Goal: Task Accomplishment & Management: Manage account settings

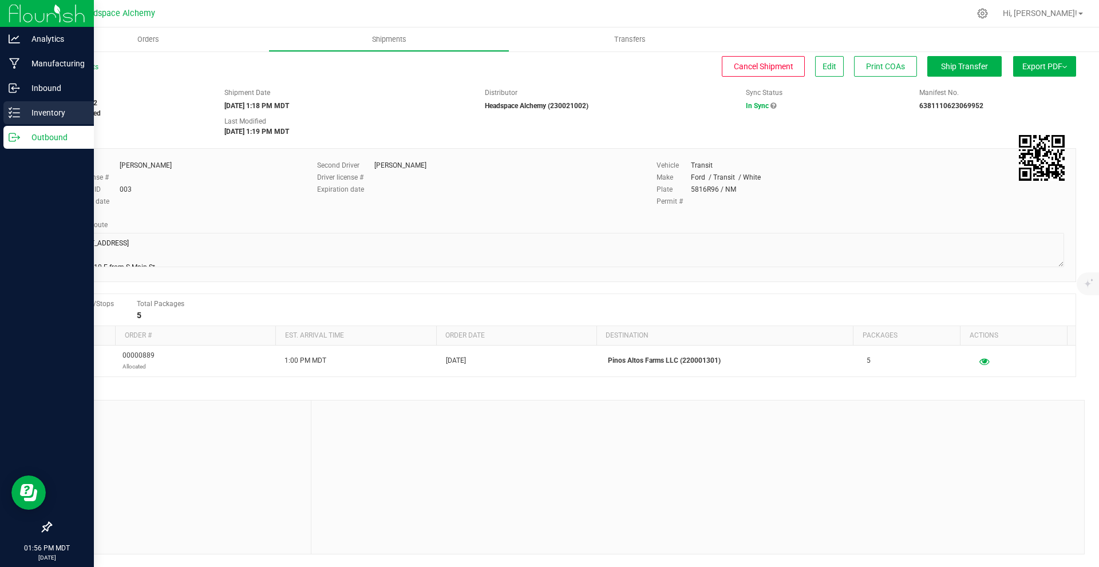
click at [21, 114] on p "Inventory" at bounding box center [54, 113] width 69 height 14
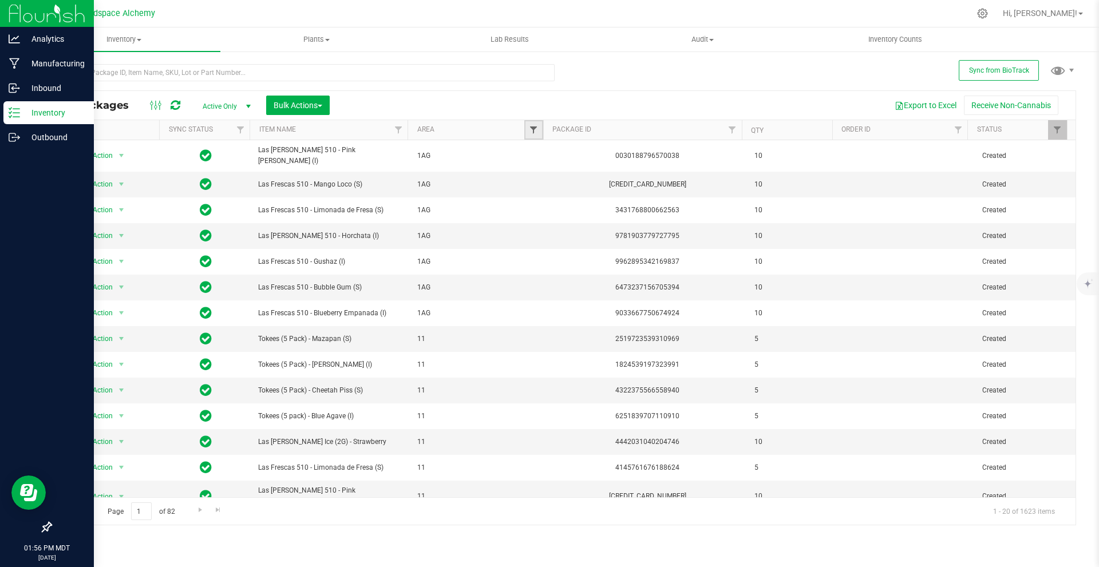
click at [536, 128] on span "Filter" at bounding box center [533, 129] width 9 height 9
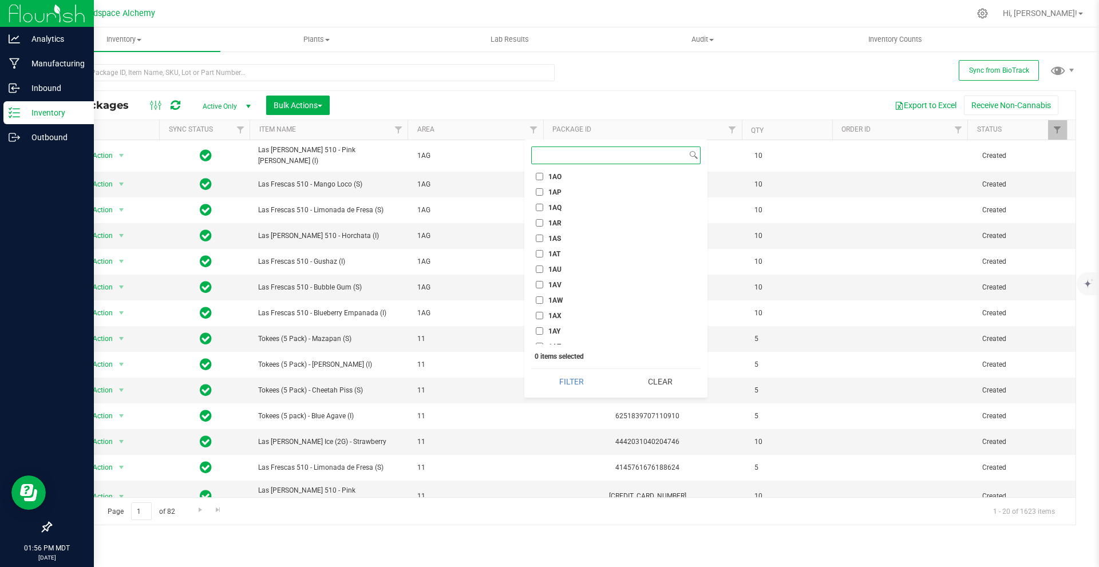
scroll to position [801, 0]
click at [540, 288] on input "1AZ" at bounding box center [539, 289] width 7 height 7
checkbox input "true"
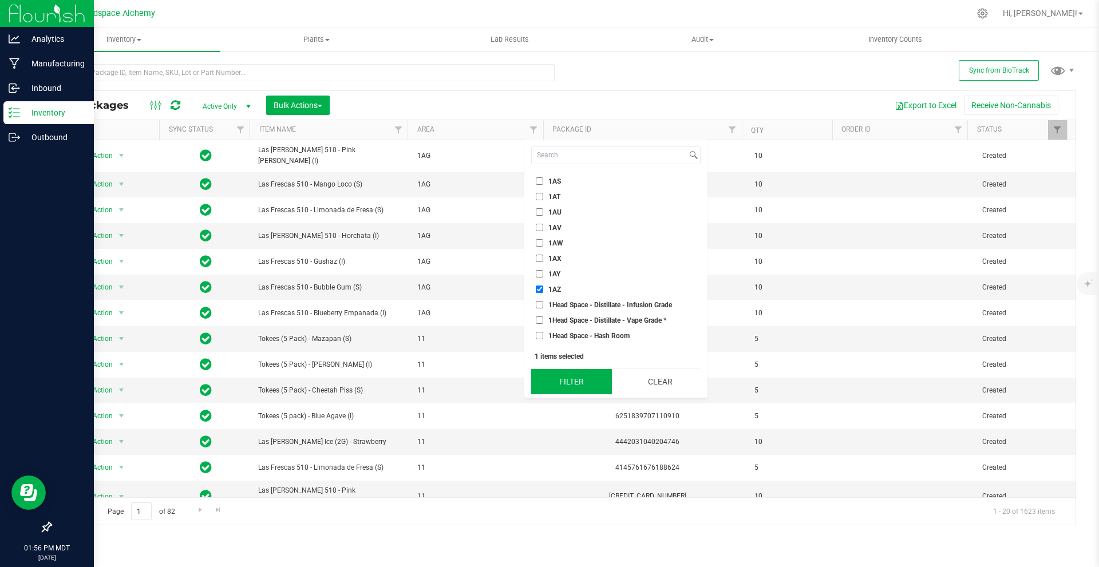
click at [568, 377] on button "Filter" at bounding box center [571, 381] width 81 height 25
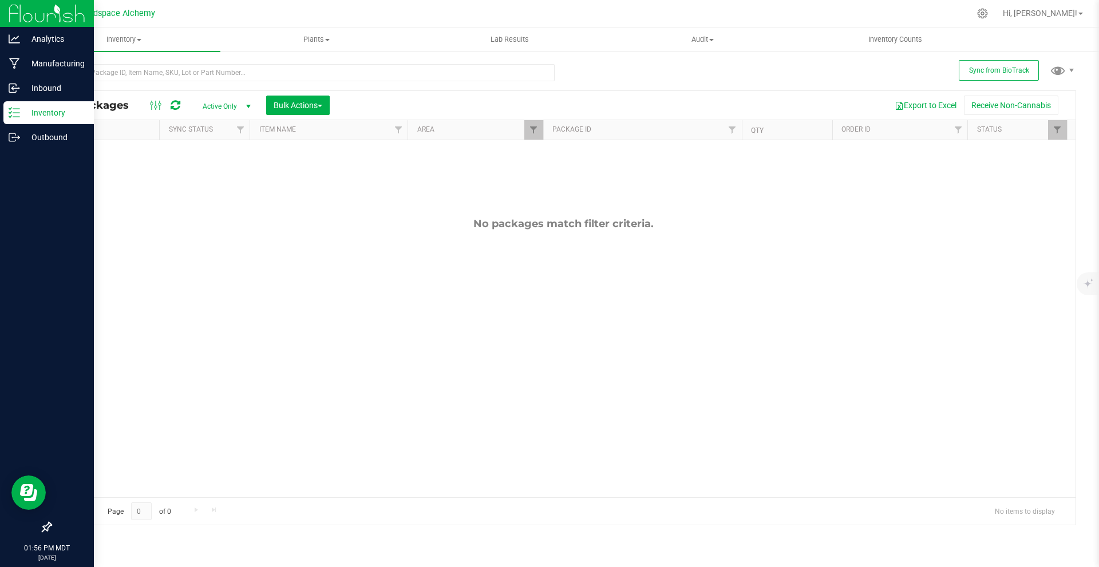
click at [175, 100] on icon at bounding box center [176, 105] width 10 height 11
click at [175, 99] on link at bounding box center [176, 105] width 10 height 14
click at [175, 98] on span at bounding box center [176, 105] width 10 height 14
click at [175, 105] on icon at bounding box center [176, 105] width 10 height 11
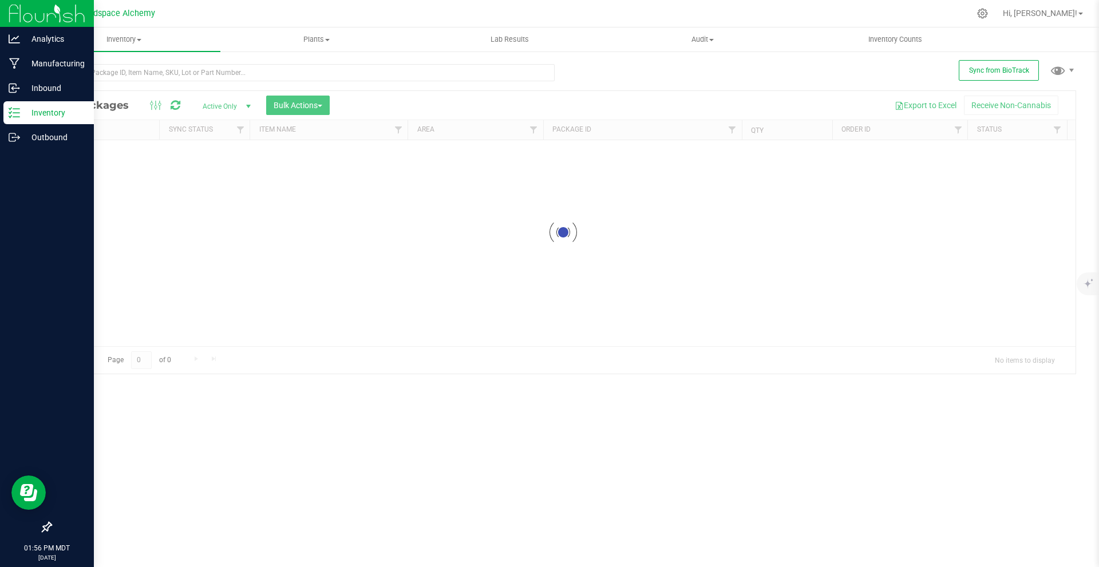
click at [175, 105] on div at bounding box center [563, 232] width 1025 height 283
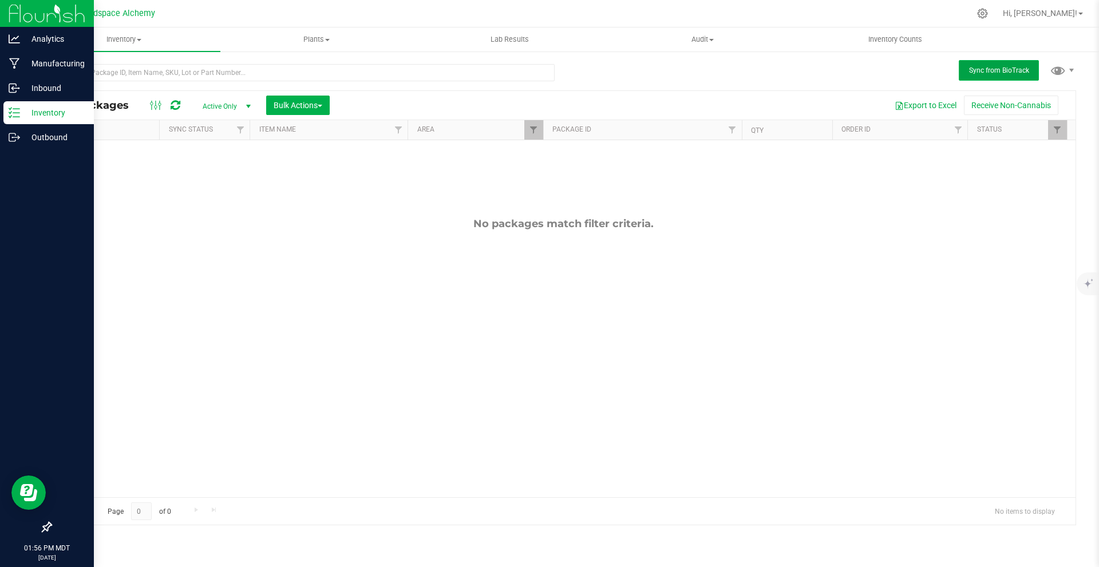
click at [1006, 69] on span "Sync from BioTrack" at bounding box center [999, 70] width 60 height 8
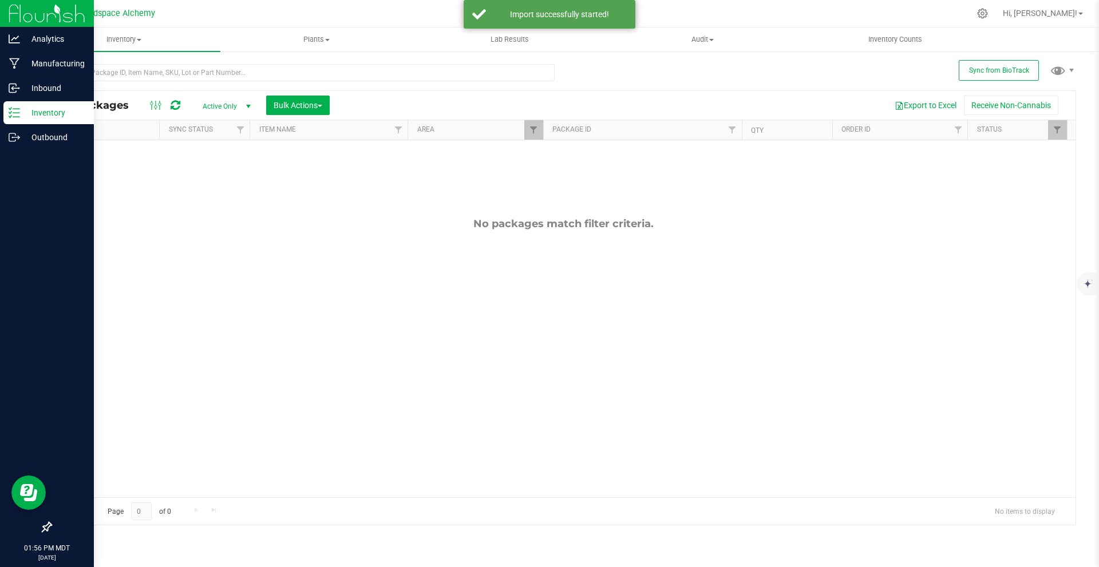
click at [176, 97] on div "All Packages Active Only Active Only Lab Samples Locked All External Internal B…" at bounding box center [563, 105] width 1025 height 29
click at [174, 100] on icon at bounding box center [175, 105] width 13 height 11
click at [174, 100] on icon at bounding box center [176, 105] width 10 height 11
click at [977, 68] on span "Sync from BioTrack" at bounding box center [999, 70] width 60 height 8
click at [179, 104] on icon at bounding box center [176, 105] width 10 height 11
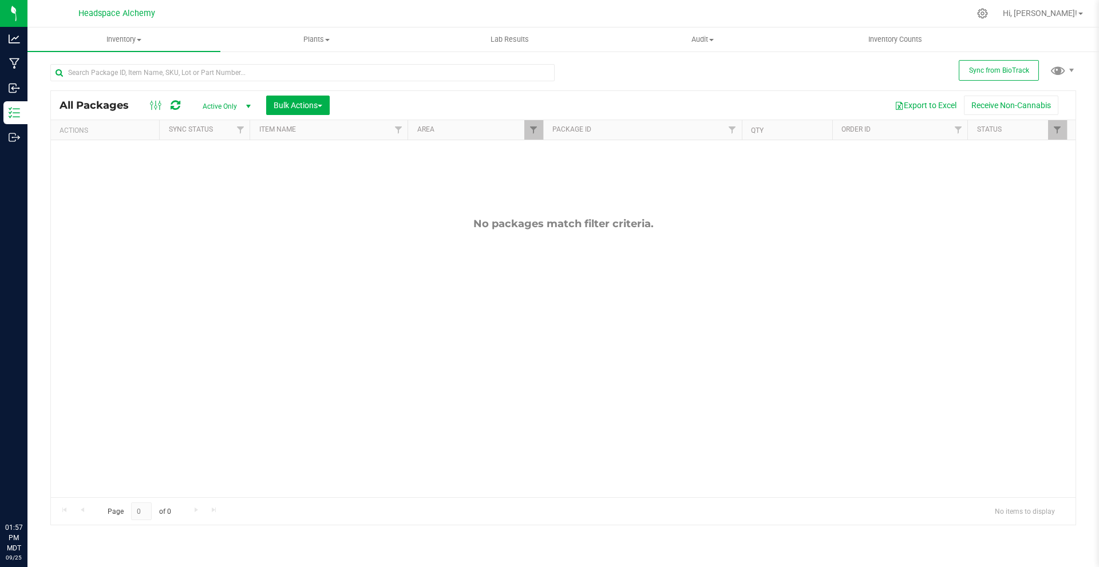
click at [177, 100] on div "All Packages Active Only Active Only Lab Samples Locked All External Internal B…" at bounding box center [563, 105] width 1025 height 29
click at [177, 101] on icon at bounding box center [176, 105] width 10 height 11
click at [976, 69] on span "Sync from BioTrack" at bounding box center [999, 70] width 60 height 8
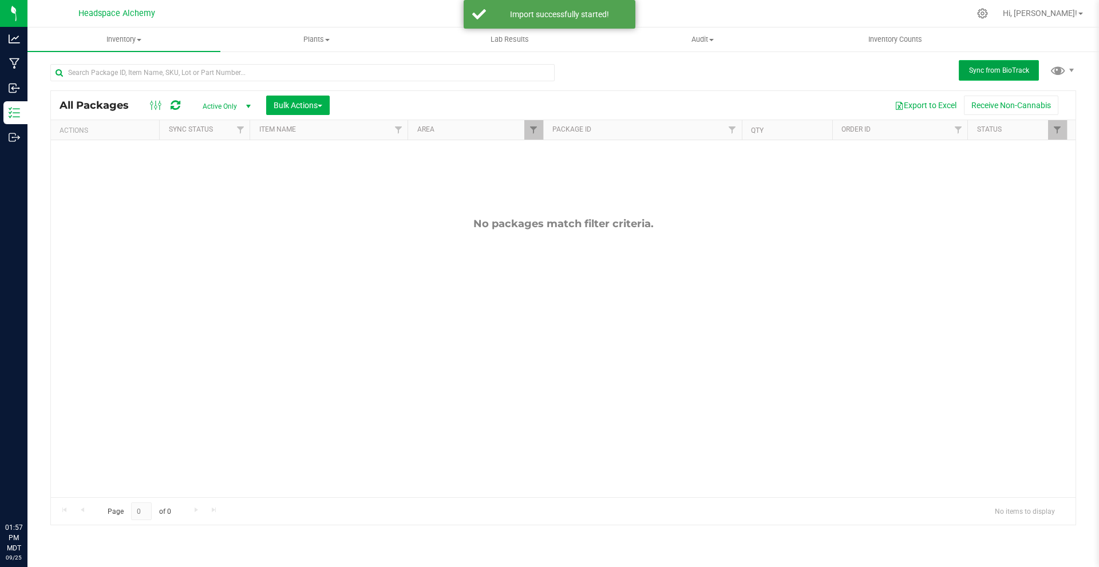
click at [998, 66] on span "Sync from BioTrack" at bounding box center [999, 70] width 60 height 8
click at [176, 100] on icon at bounding box center [176, 105] width 10 height 11
click at [539, 126] on link "Filter" at bounding box center [533, 129] width 19 height 19
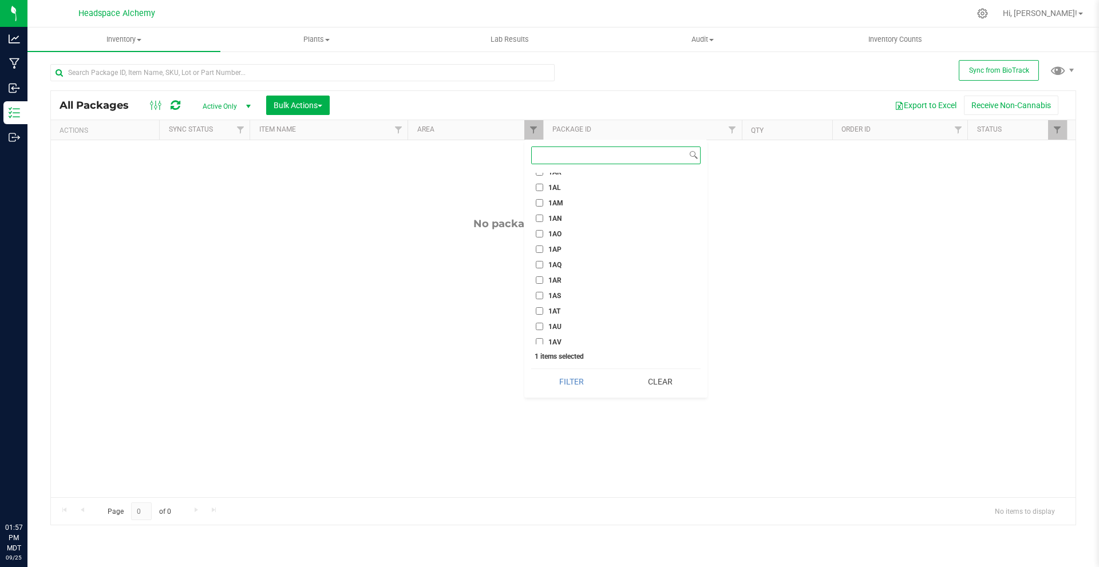
scroll to position [801, 0]
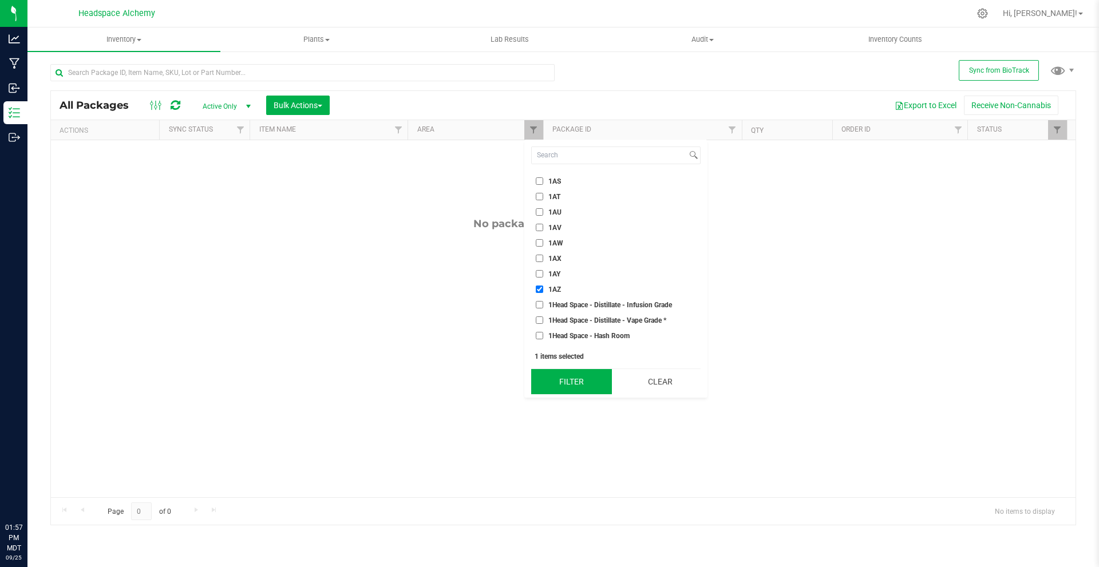
click at [572, 378] on button "Filter" at bounding box center [571, 381] width 81 height 25
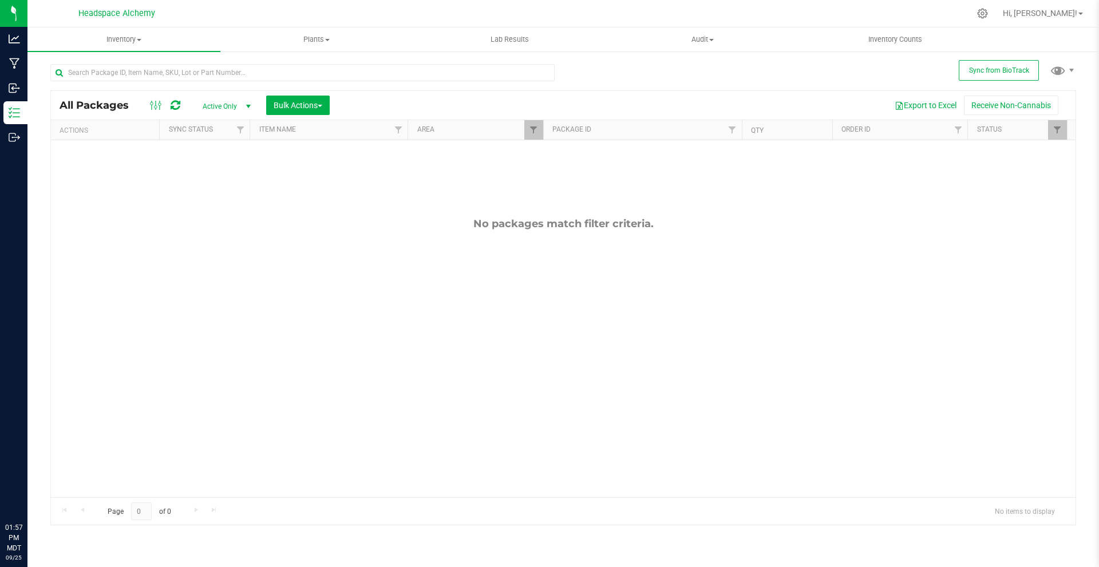
click at [171, 104] on icon at bounding box center [176, 105] width 10 height 11
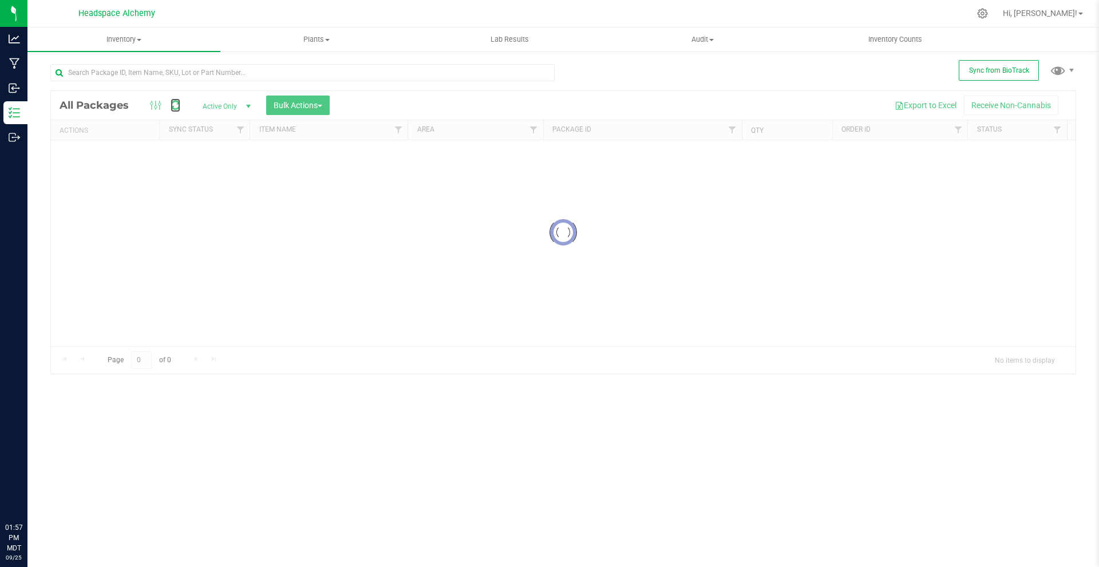
click at [171, 104] on icon at bounding box center [176, 105] width 10 height 11
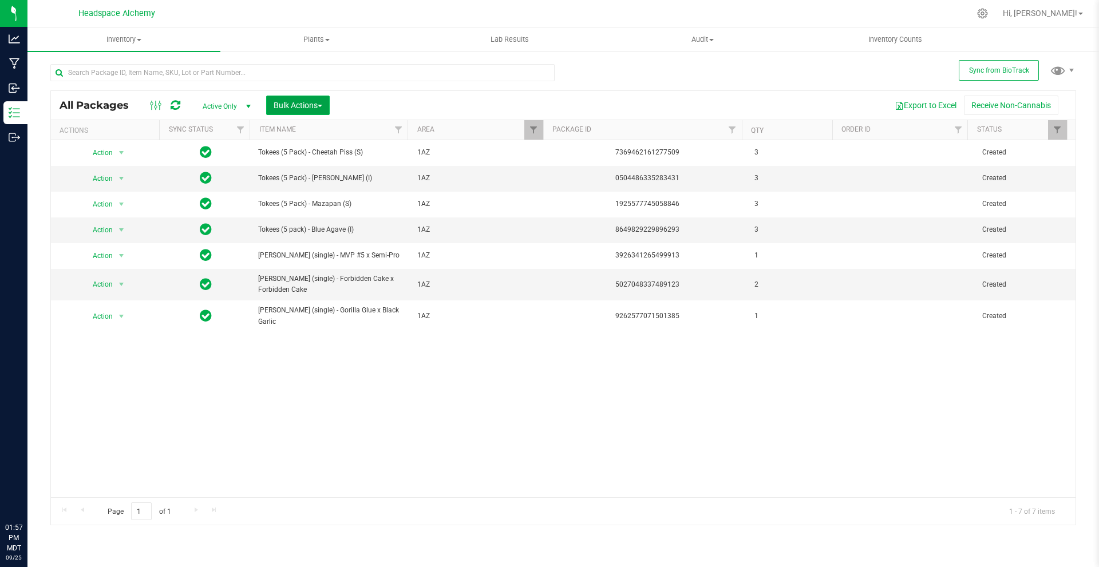
click at [311, 98] on button "Bulk Actions" at bounding box center [298, 105] width 64 height 19
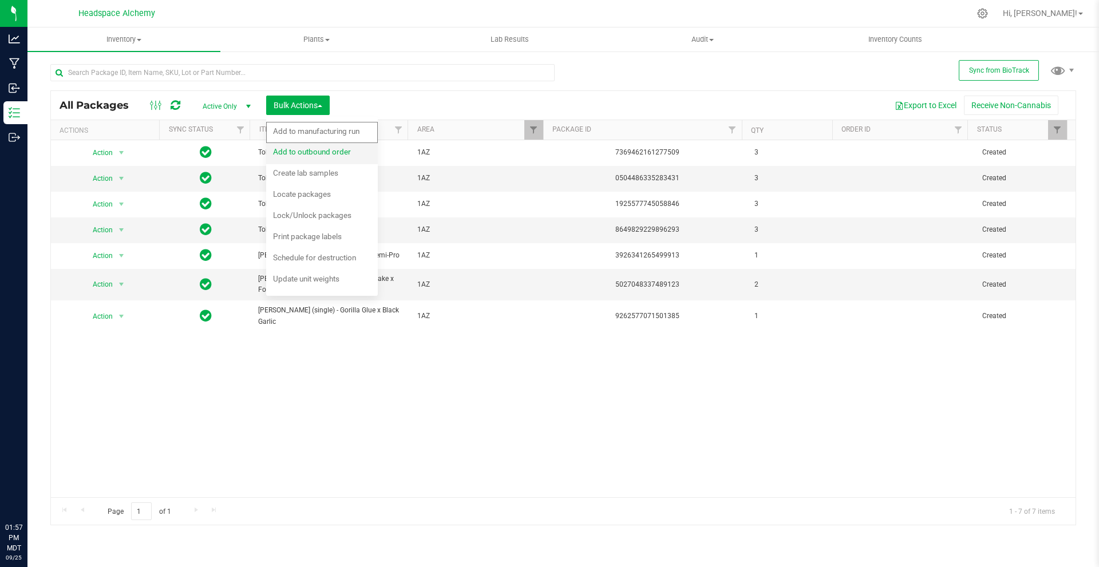
click at [311, 148] on span "Add to outbound order" at bounding box center [312, 151] width 78 height 9
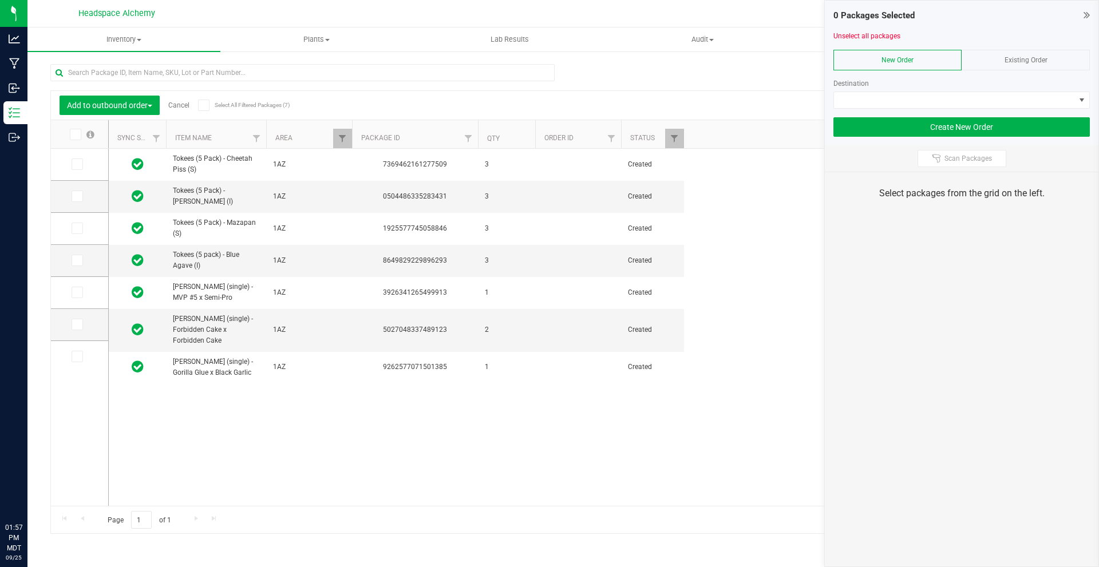
click at [205, 105] on icon at bounding box center [203, 105] width 7 height 0
click at [0, 0] on input "Select All Filtered Packages (7)" at bounding box center [0, 0] width 0 height 0
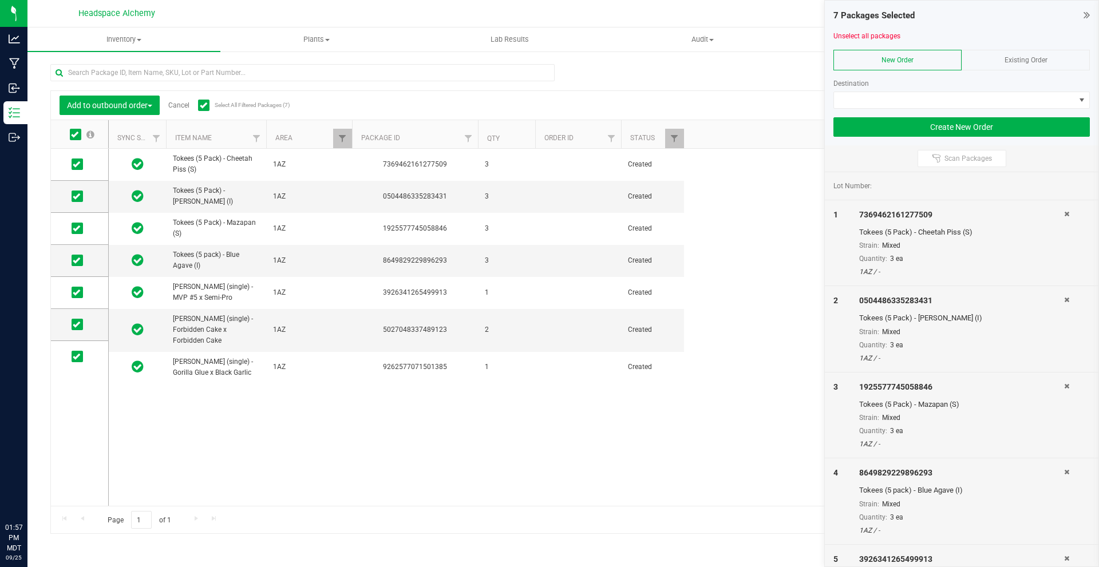
click at [1041, 69] on div "Existing Order" at bounding box center [1026, 60] width 128 height 21
click at [966, 99] on span "NO DATA FOUND" at bounding box center [954, 100] width 241 height 16
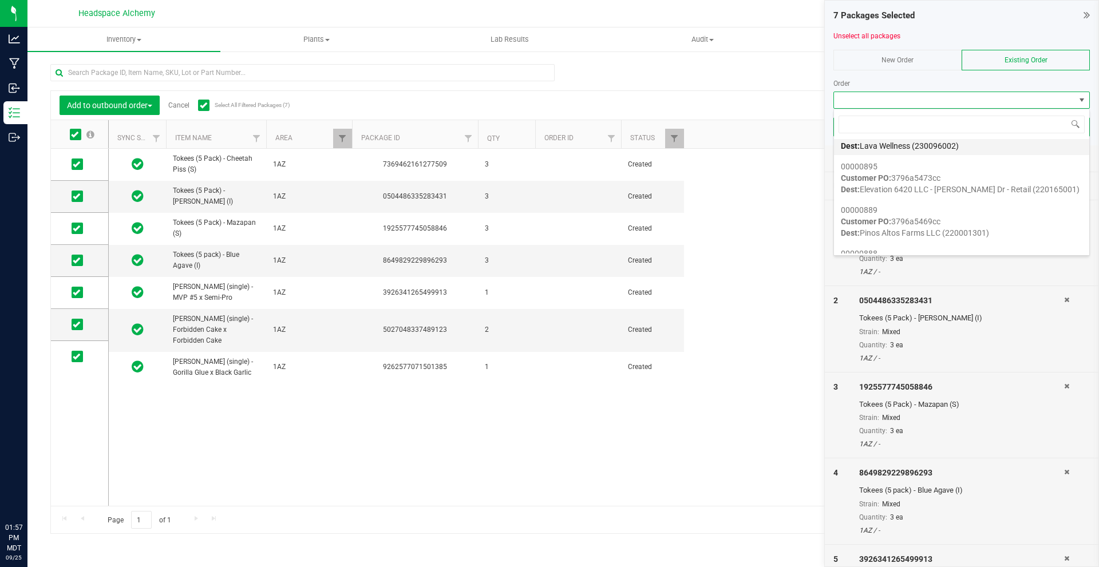
scroll to position [57, 0]
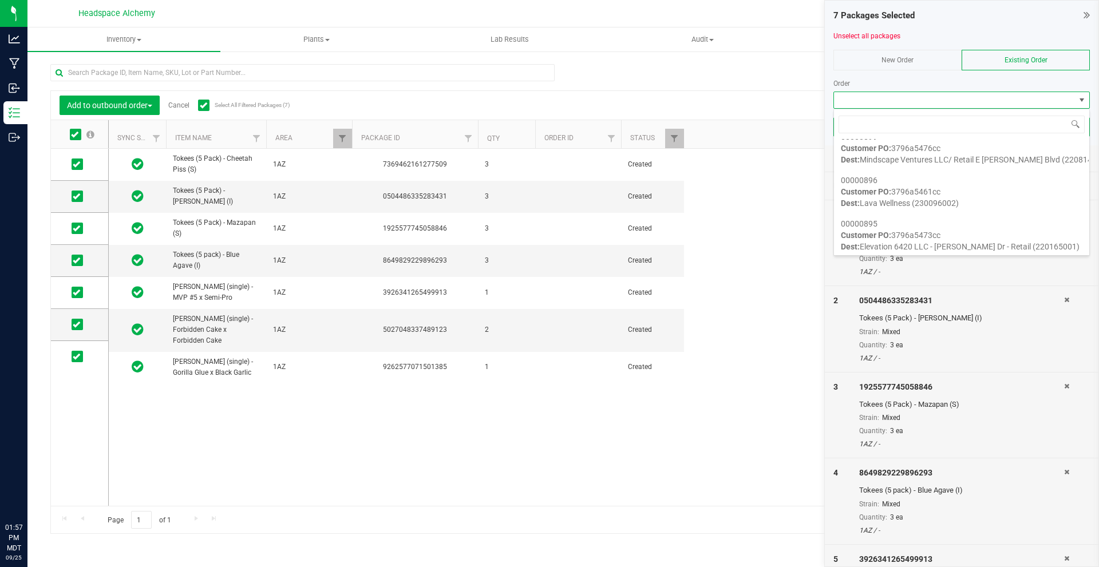
click at [721, 74] on div "Add to outbound order Cancel Select All Filtered Packages (7) Add to manufactur…" at bounding box center [563, 293] width 1026 height 481
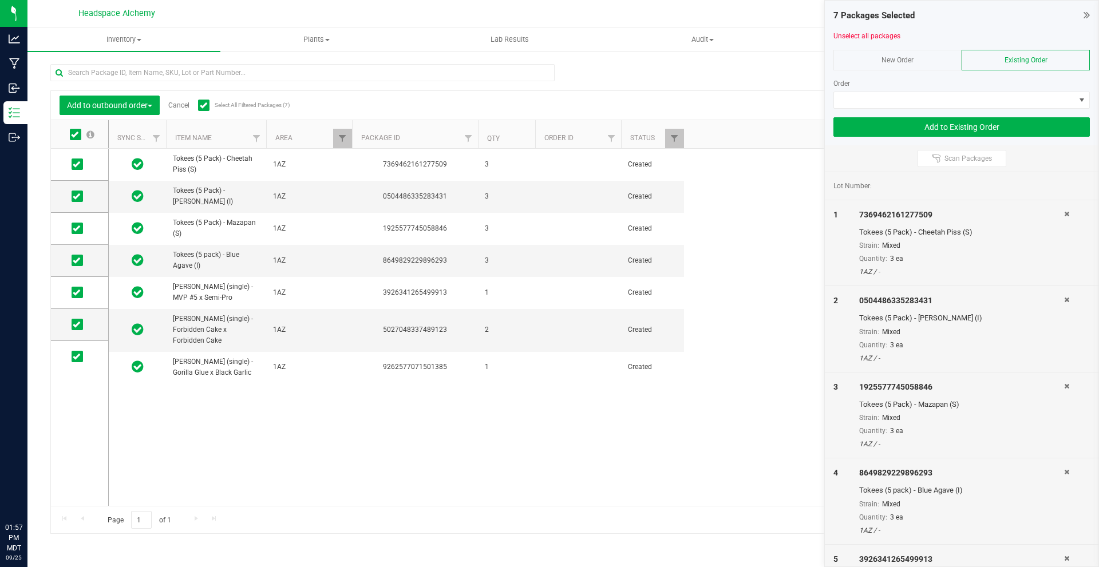
click at [1085, 16] on icon at bounding box center [1087, 14] width 6 height 11
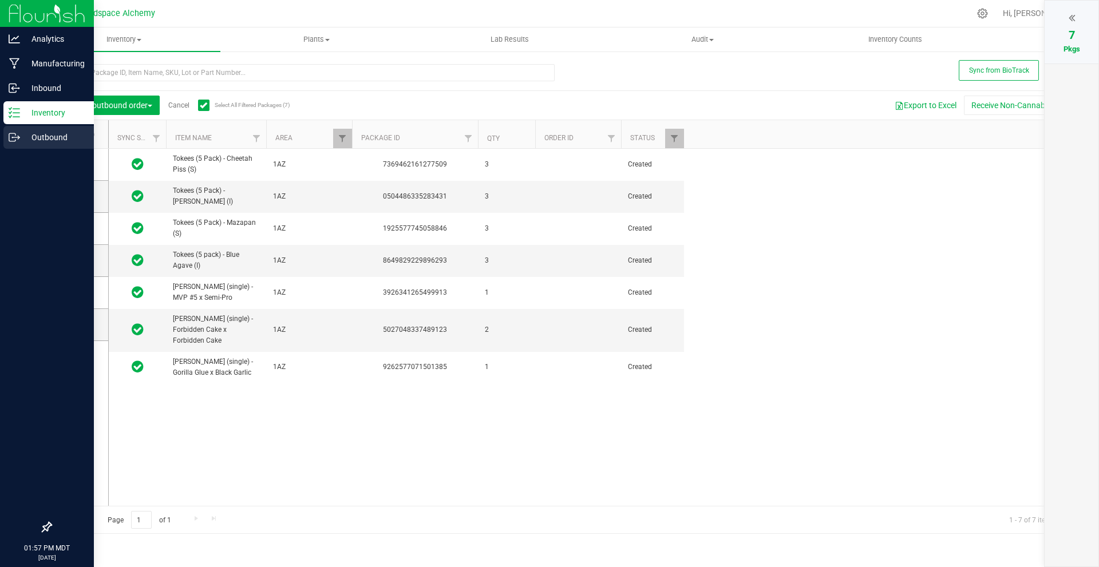
click at [29, 141] on p "Outbound" at bounding box center [54, 138] width 69 height 14
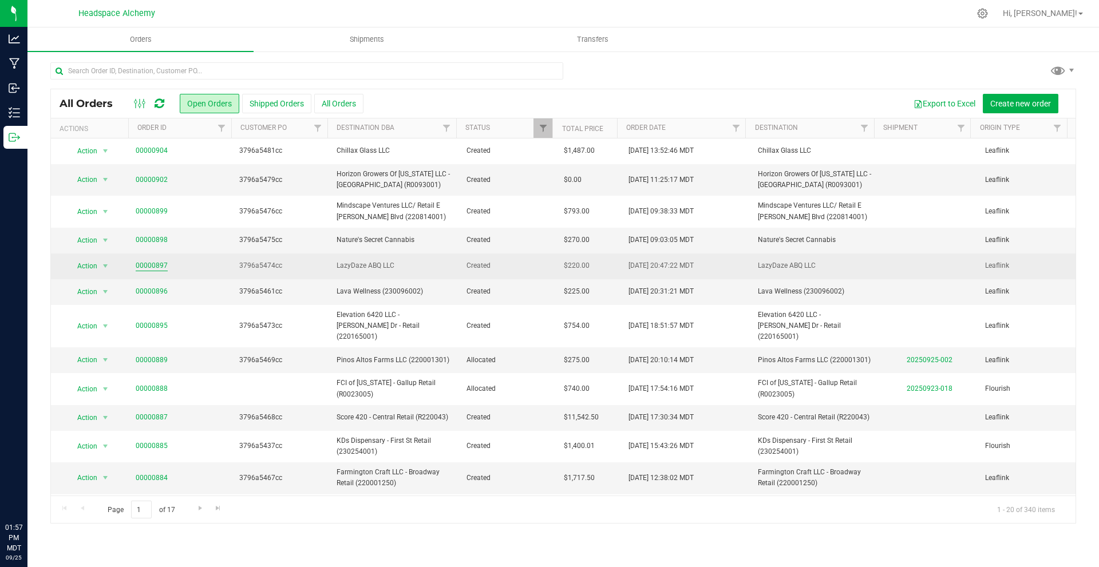
click at [160, 264] on link "00000897" at bounding box center [152, 265] width 32 height 11
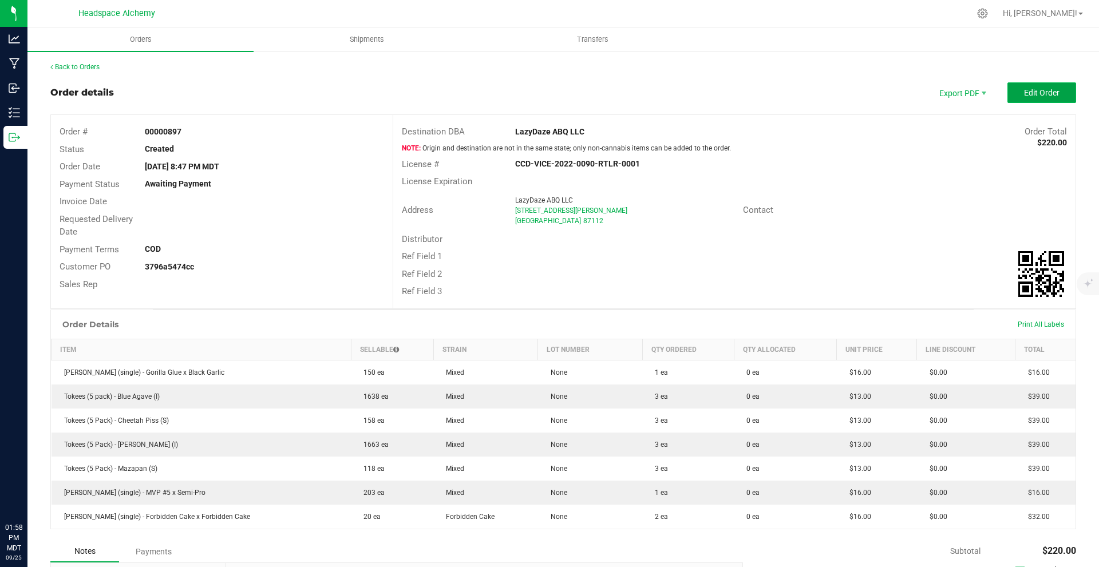
click at [1024, 89] on span "Edit Order" at bounding box center [1041, 92] width 35 height 9
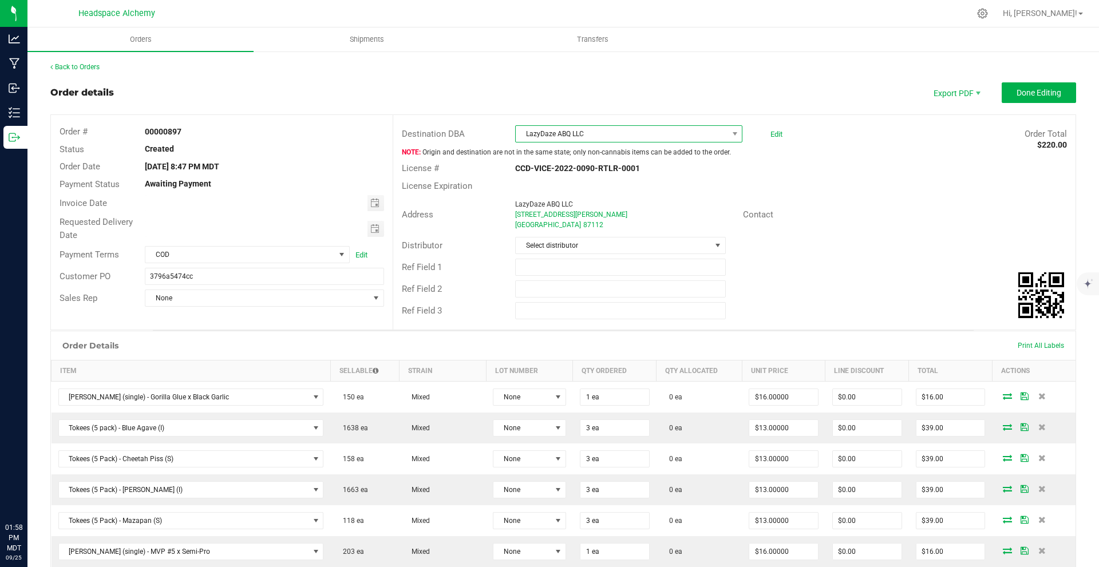
click at [583, 134] on span "LazyDaze ABQ LLC" at bounding box center [622, 134] width 212 height 16
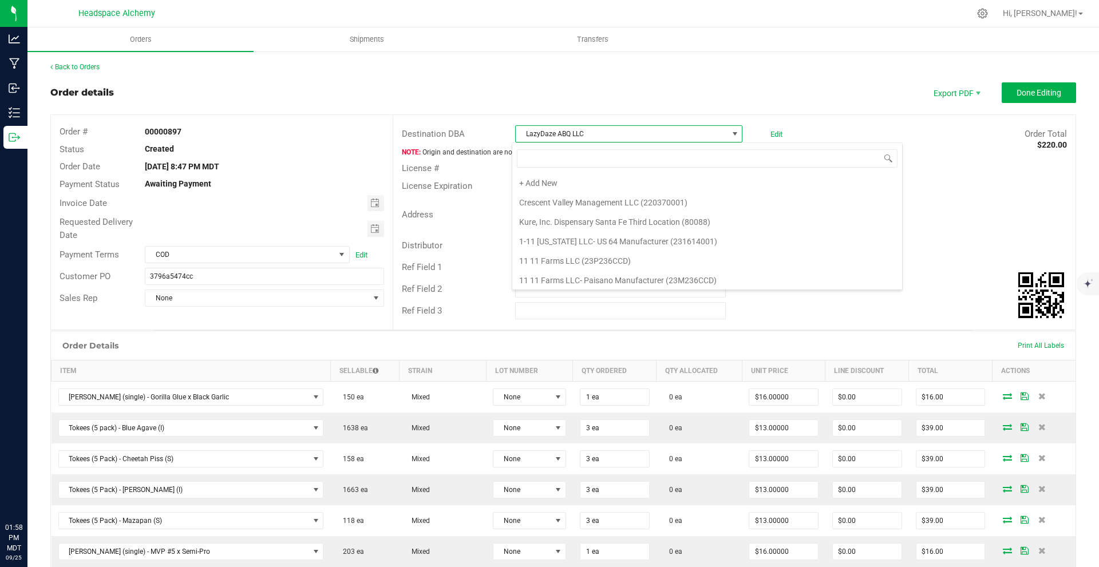
scroll to position [21215, 0]
type input "lazy"
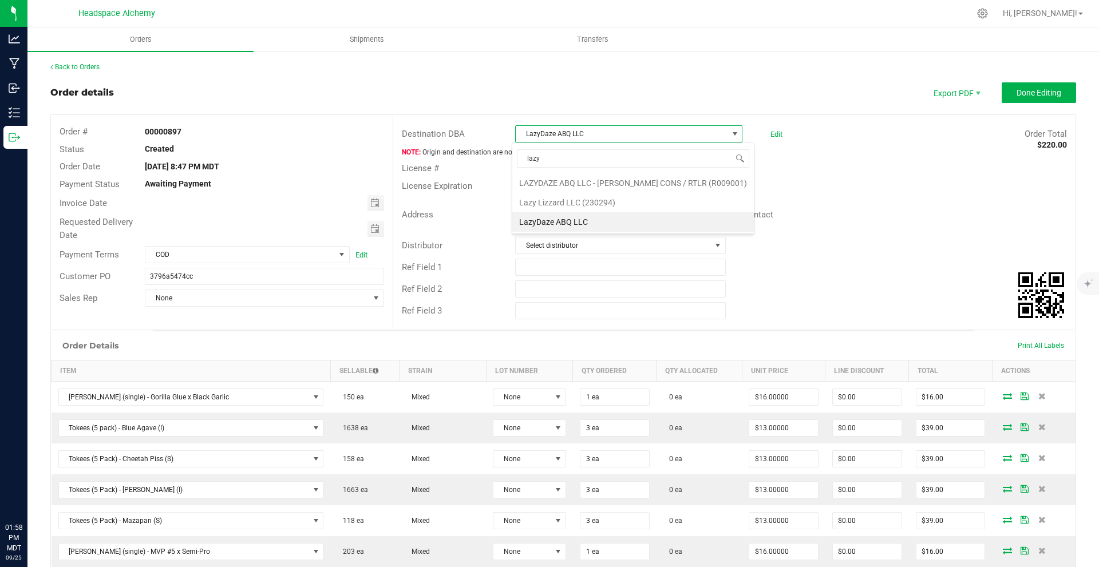
scroll to position [0, 0]
click at [610, 185] on li "LAZYDAZE ABQ LLC - [PERSON_NAME] CONS / RTLR (R009001)" at bounding box center [633, 182] width 242 height 19
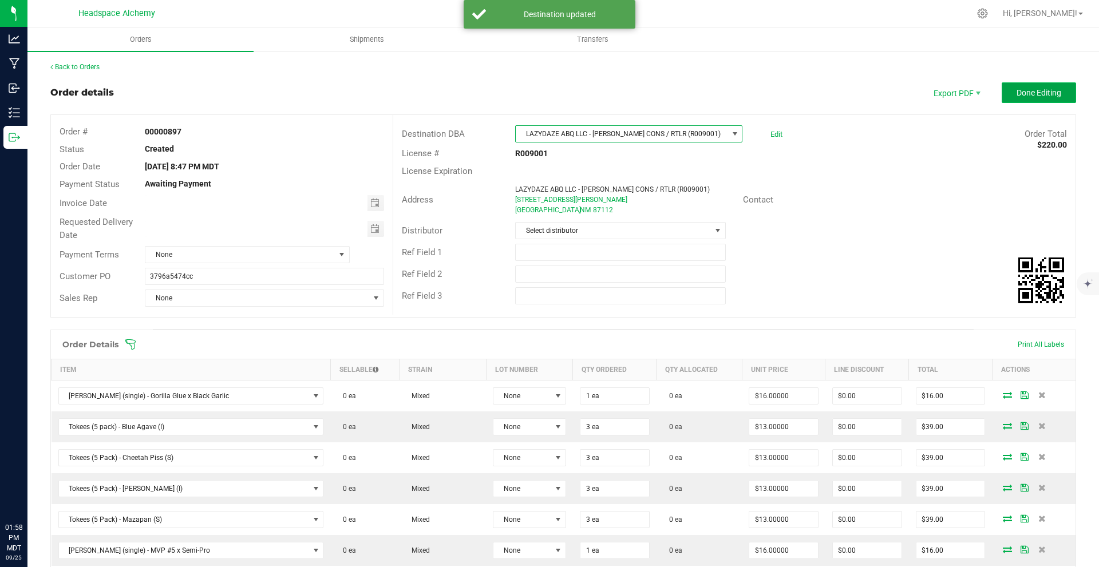
click at [1021, 96] on span "Done Editing" at bounding box center [1039, 92] width 45 height 9
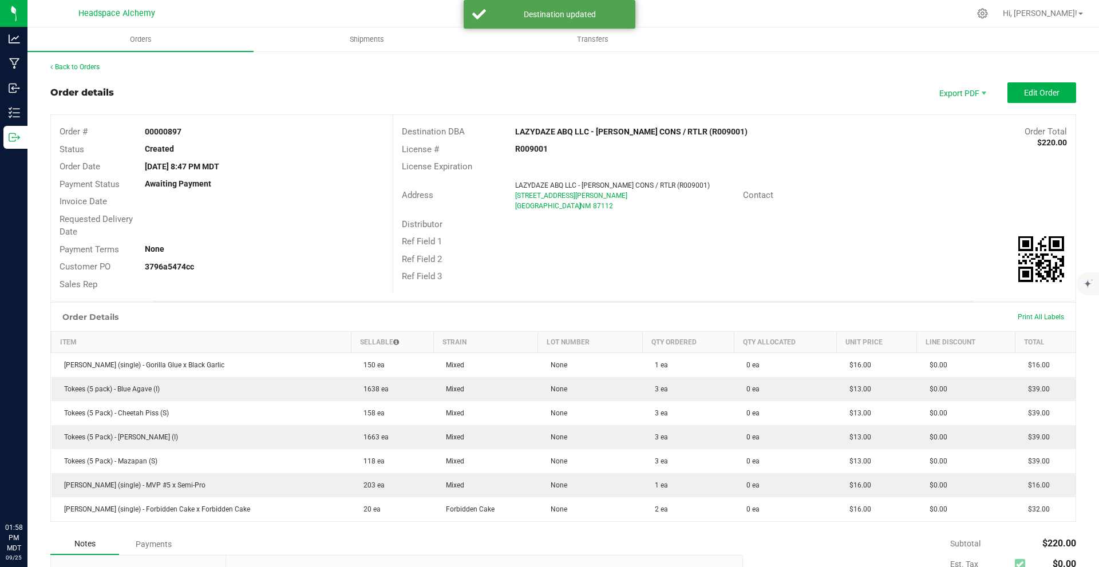
drag, startPoint x: 135, startPoint y: 126, endPoint x: 216, endPoint y: 134, distance: 81.1
click at [216, 134] on div "00000897" at bounding box center [264, 132] width 256 height 12
copy strong "00000897"
click at [361, 37] on span "Shipments" at bounding box center [366, 39] width 65 height 10
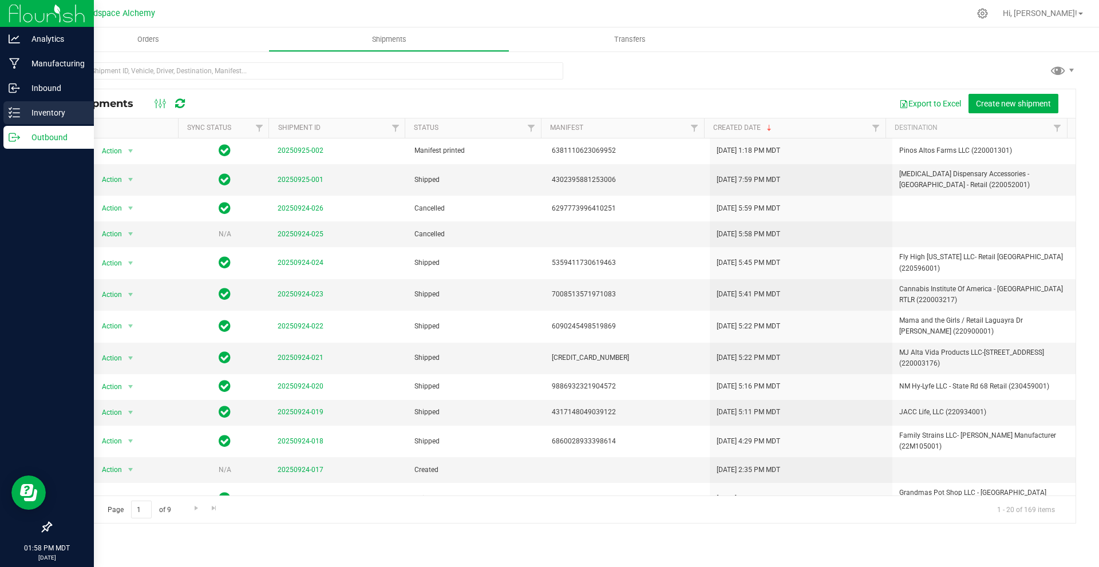
click at [10, 112] on icon at bounding box center [14, 112] width 11 height 11
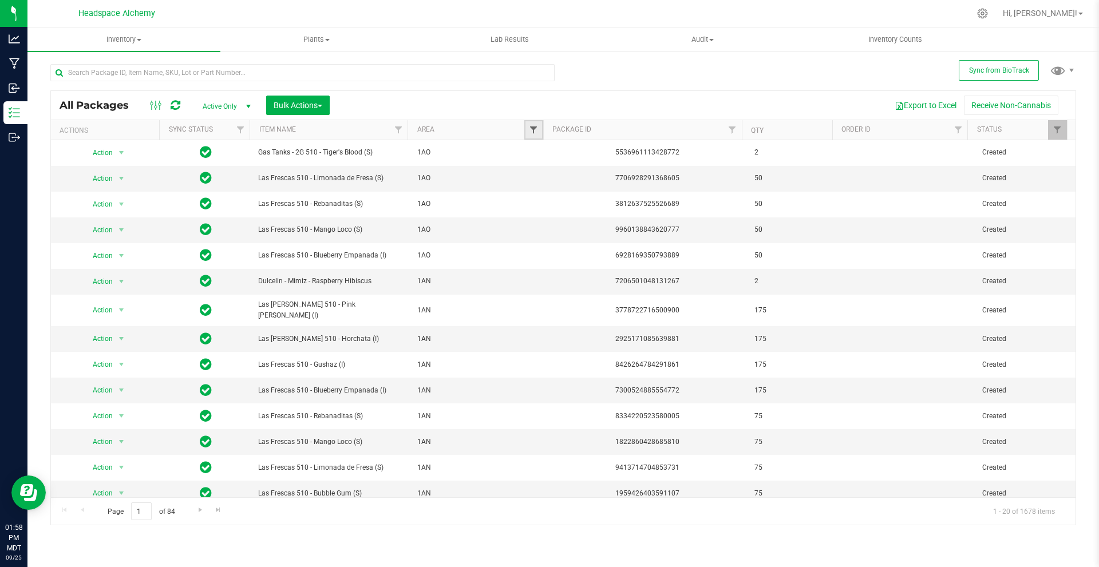
drag, startPoint x: 406, startPoint y: 118, endPoint x: 531, endPoint y: 127, distance: 125.1
click at [531, 127] on span "Filter" at bounding box center [533, 129] width 9 height 9
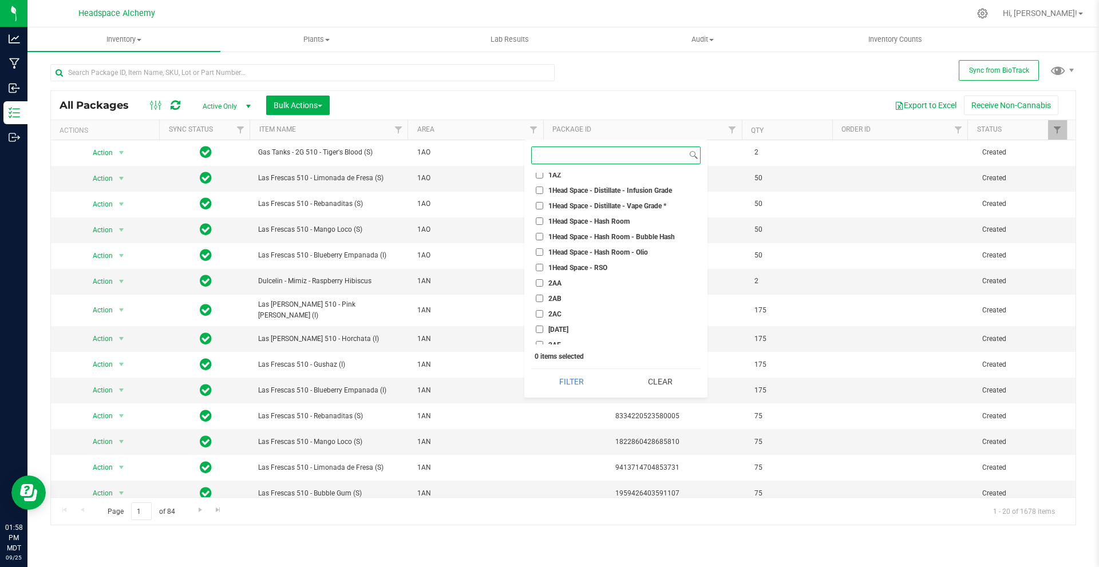
scroll to position [801, 0]
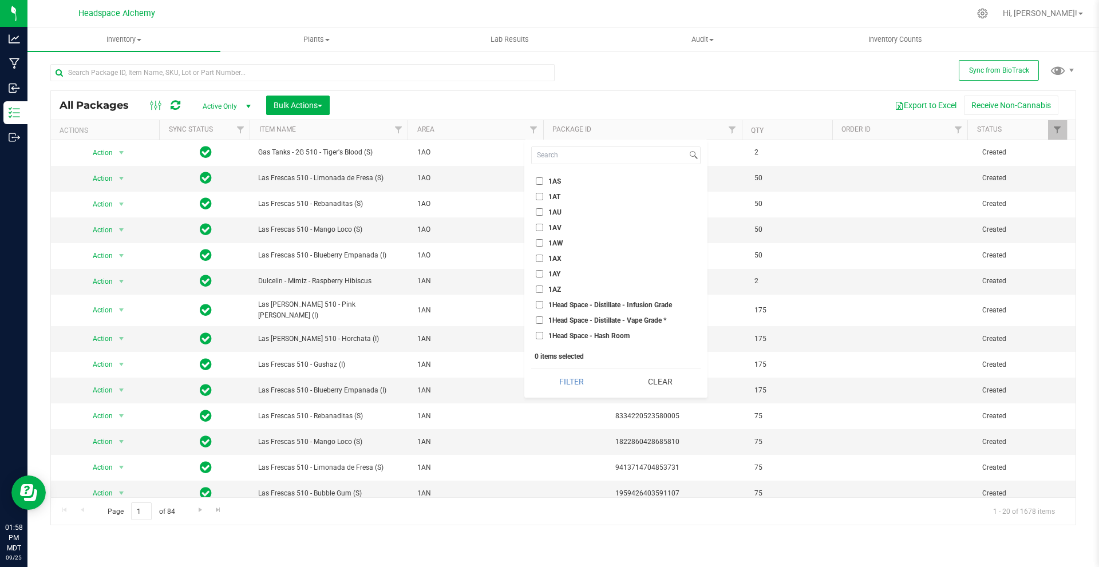
click at [539, 288] on input "1AZ" at bounding box center [539, 289] width 7 height 7
checkbox input "true"
click at [573, 375] on button "Filter" at bounding box center [571, 381] width 81 height 25
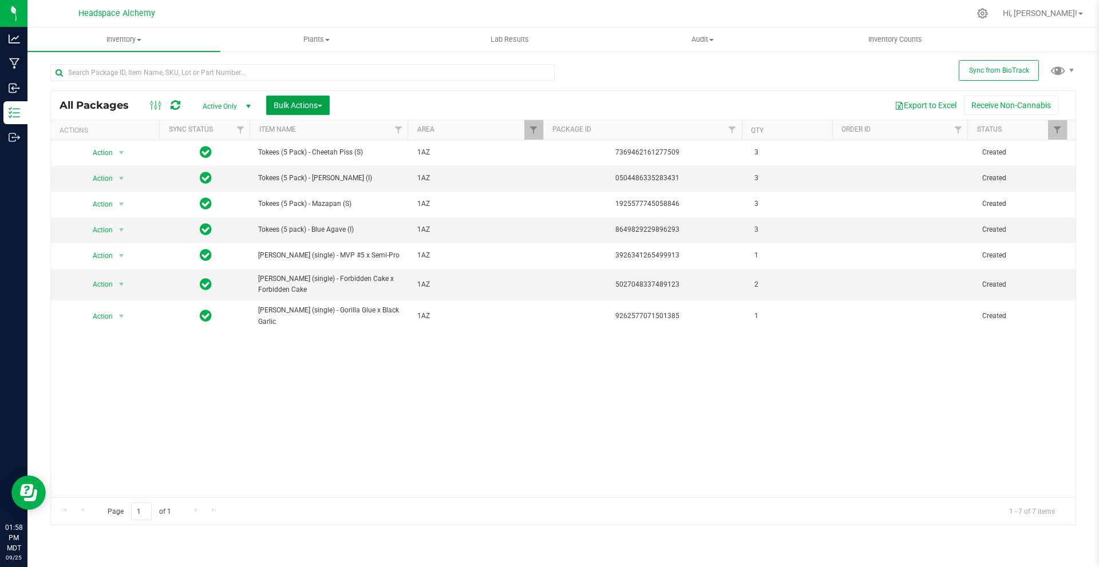
click at [322, 107] on span "Bulk Actions" at bounding box center [298, 105] width 49 height 9
click at [336, 148] on span "Add to outbound order" at bounding box center [312, 151] width 78 height 9
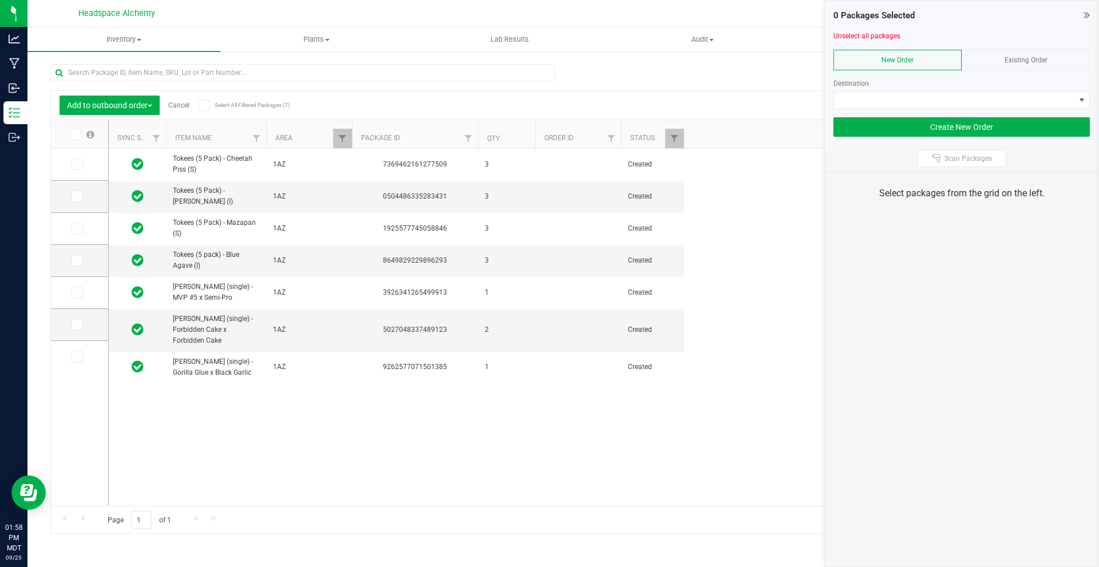
click at [209, 109] on span at bounding box center [203, 105] width 11 height 11
click at [0, 0] on input "Select All Filtered Packages (7)" at bounding box center [0, 0] width 0 height 0
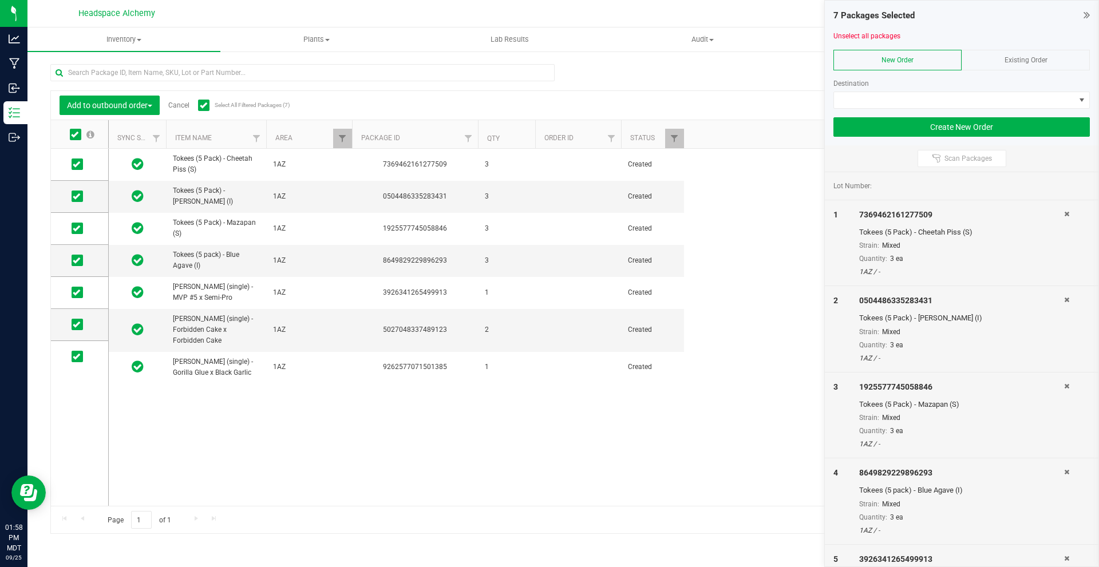
click at [981, 62] on div "Existing Order" at bounding box center [1026, 60] width 128 height 21
click at [937, 102] on span "NO DATA FOUND" at bounding box center [954, 100] width 241 height 16
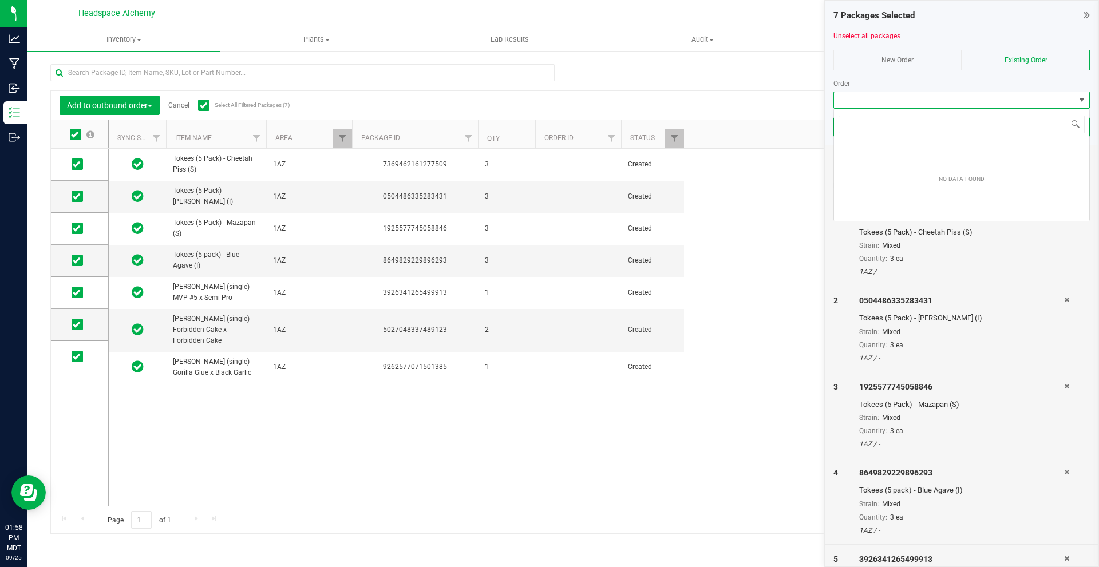
scroll to position [17, 256]
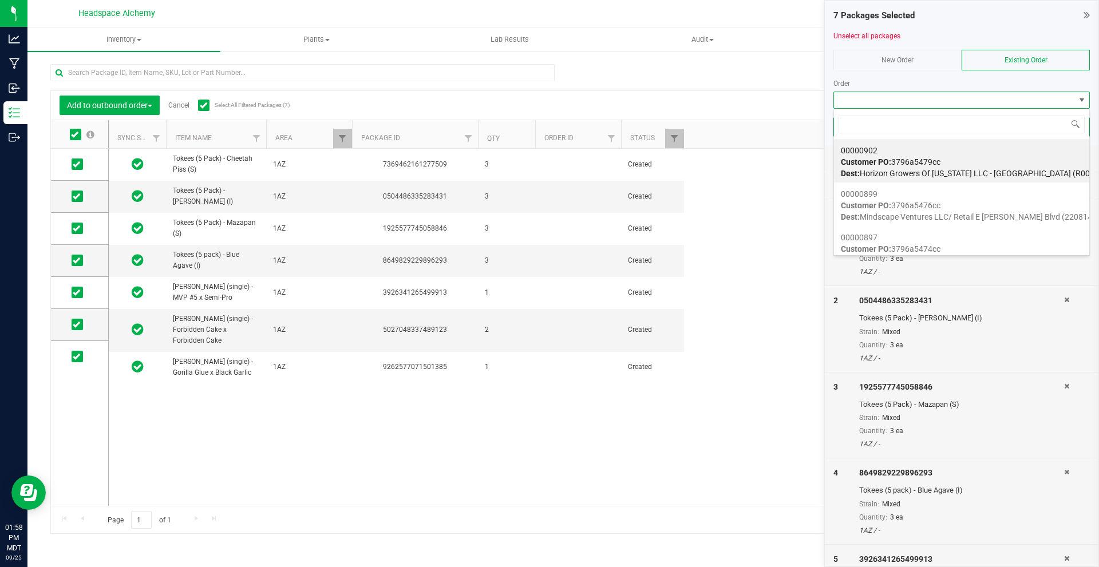
type input "00000897"
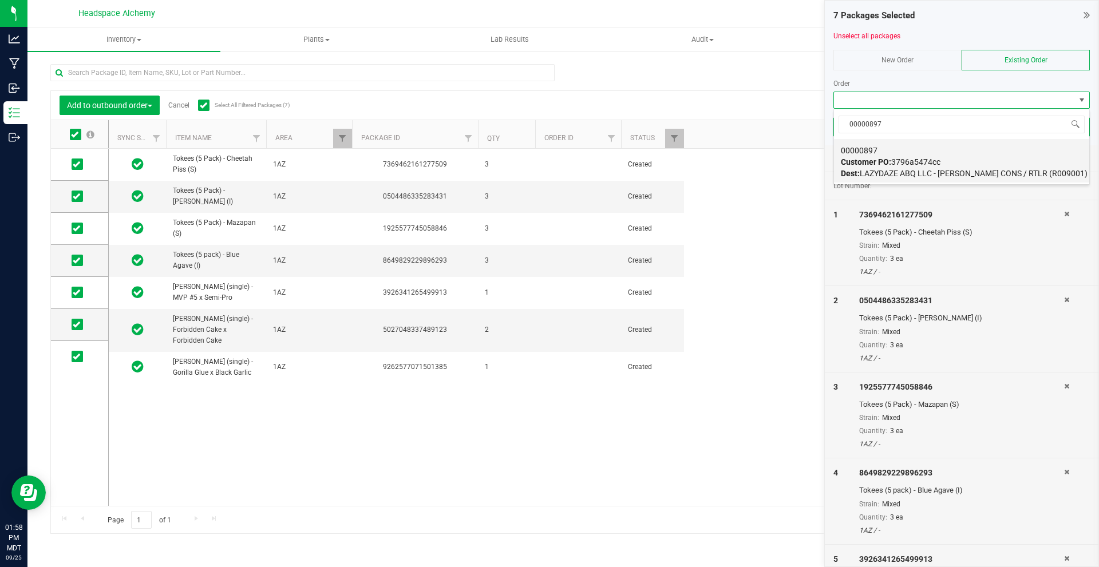
click at [919, 163] on span "Customer PO: 3796a5474cc" at bounding box center [891, 161] width 100 height 9
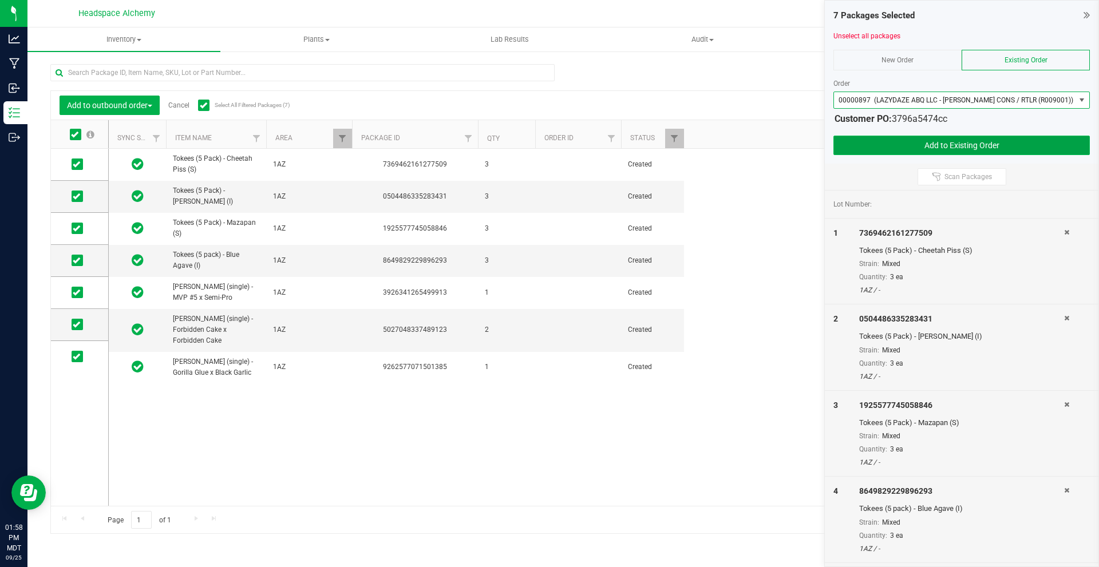
click at [937, 144] on button "Add to Existing Order" at bounding box center [961, 145] width 256 height 19
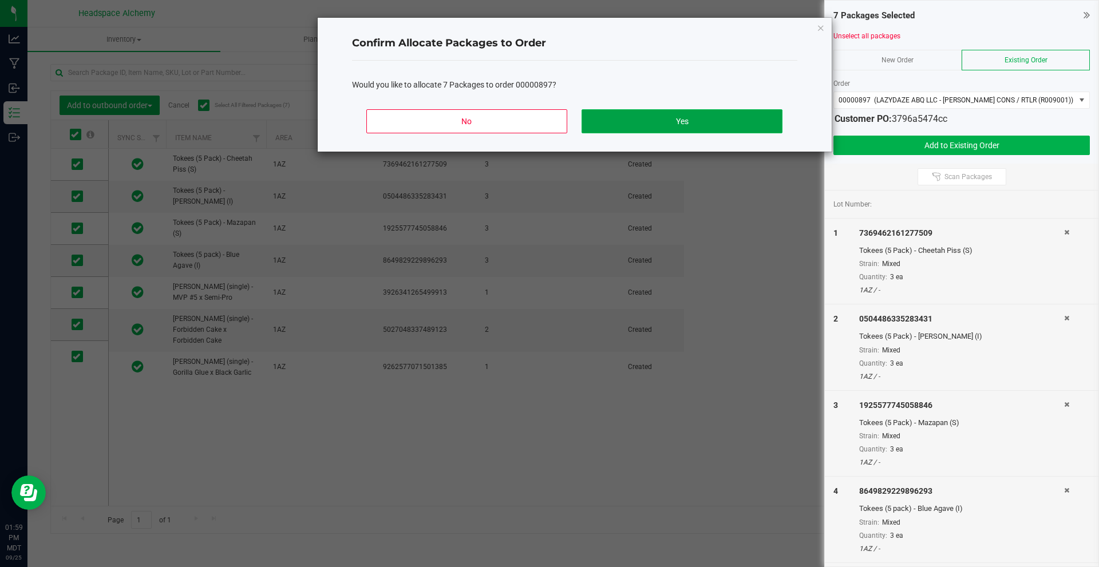
click at [698, 126] on button "Yes" at bounding box center [682, 121] width 200 height 24
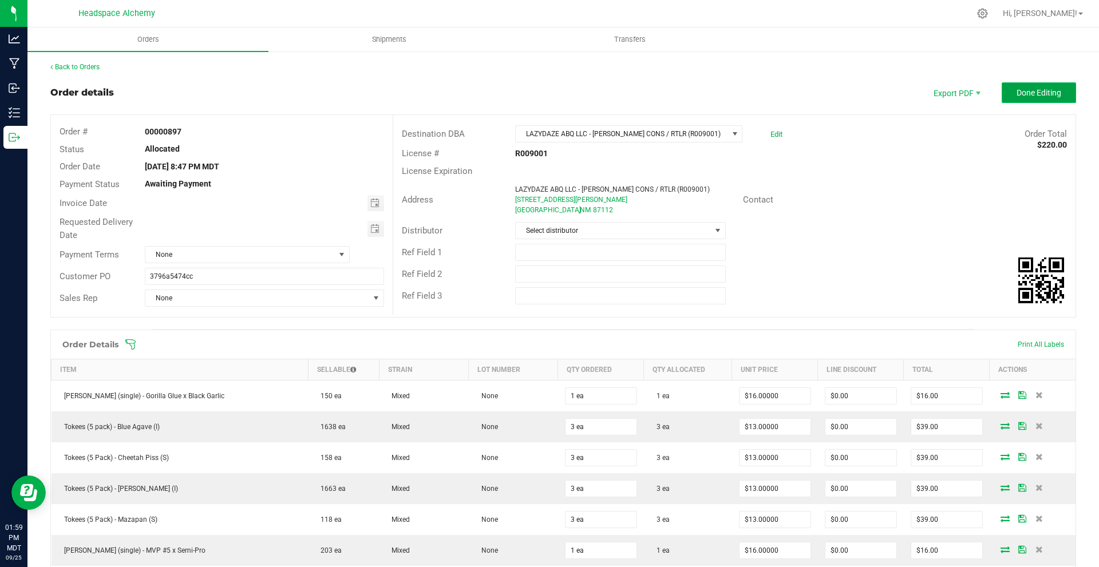
click at [1017, 94] on span "Done Editing" at bounding box center [1039, 92] width 45 height 9
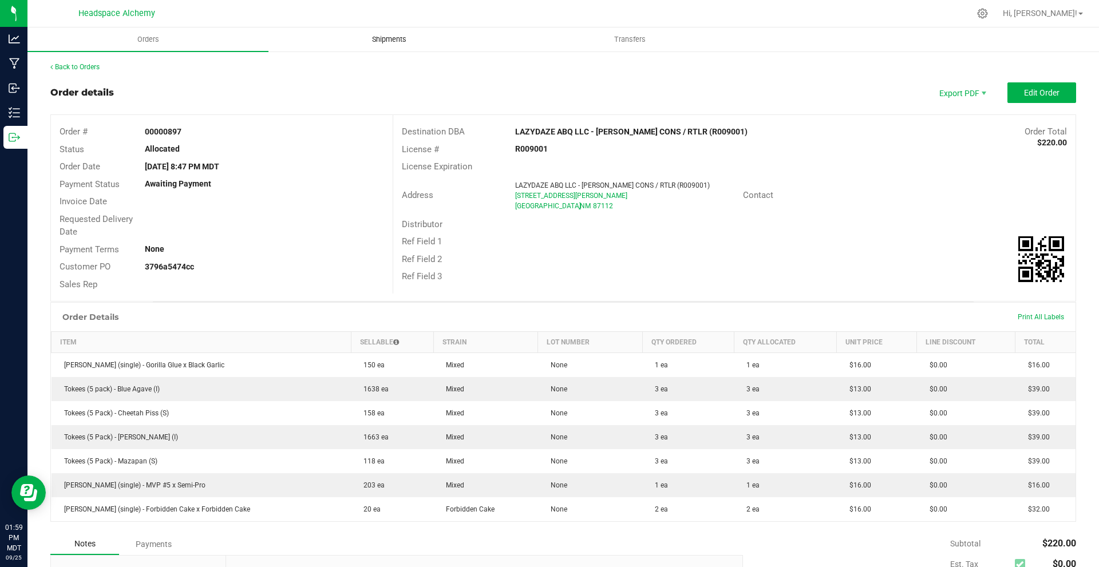
click at [393, 34] on uib-tab-heading "Shipments" at bounding box center [389, 39] width 240 height 23
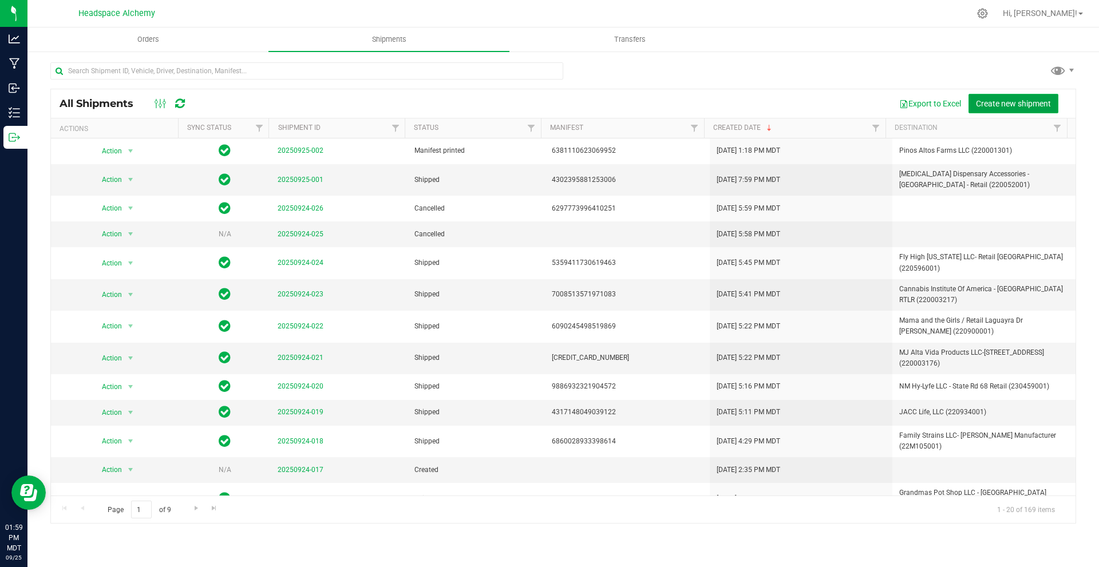
click at [1026, 104] on span "Create new shipment" at bounding box center [1013, 103] width 75 height 9
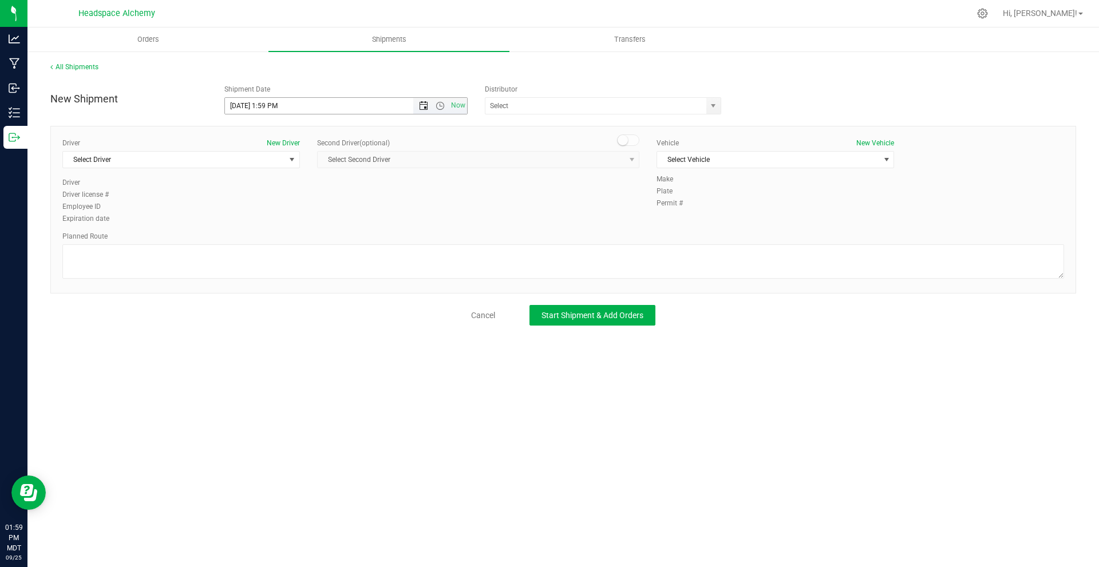
click at [418, 104] on span "Open the date view" at bounding box center [423, 105] width 19 height 9
click at [264, 240] on link "30" at bounding box center [268, 240] width 17 height 18
type input "[DATE] 1:59 PM"
click at [602, 112] on input "text" at bounding box center [592, 106] width 214 height 16
click at [600, 125] on li "Headspace Alchemy (230021002)" at bounding box center [602, 125] width 235 height 17
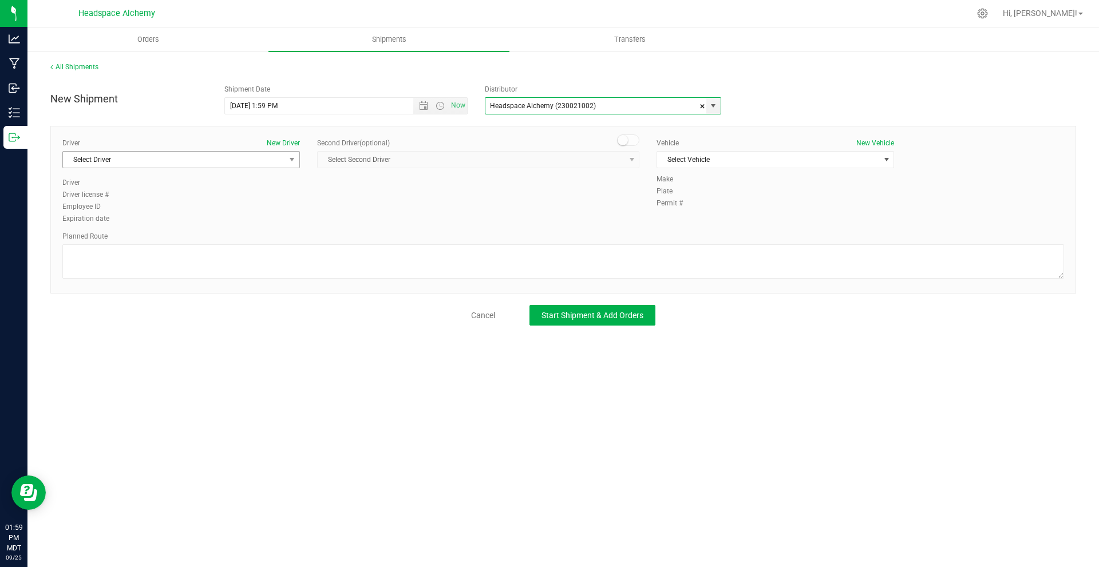
type input "Headspace Alchemy (230021002)"
click at [236, 159] on span "Select Driver" at bounding box center [174, 160] width 222 height 16
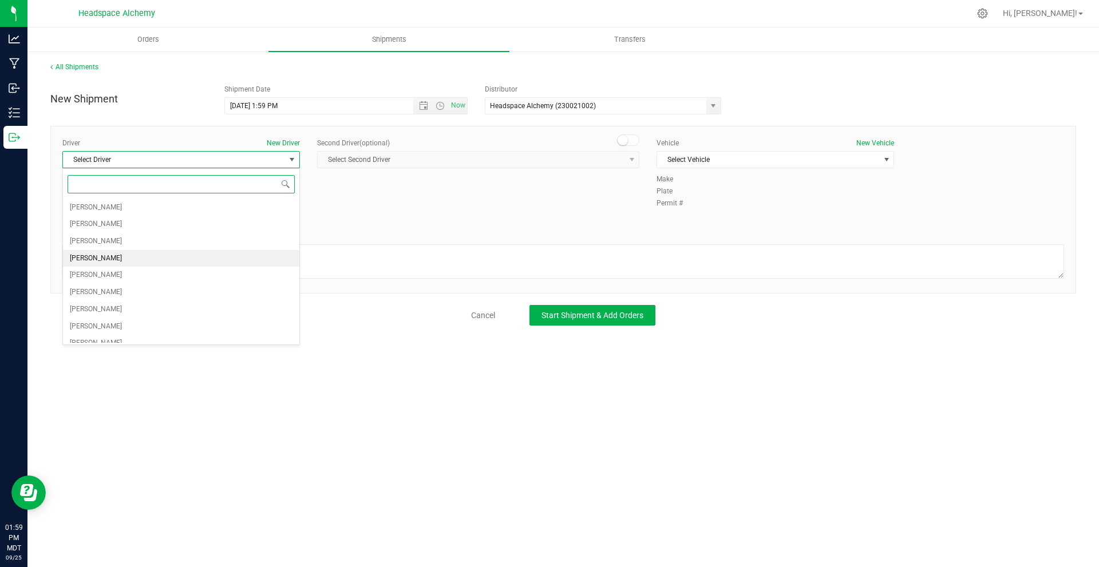
click at [112, 259] on li "[PERSON_NAME]" at bounding box center [181, 258] width 236 height 17
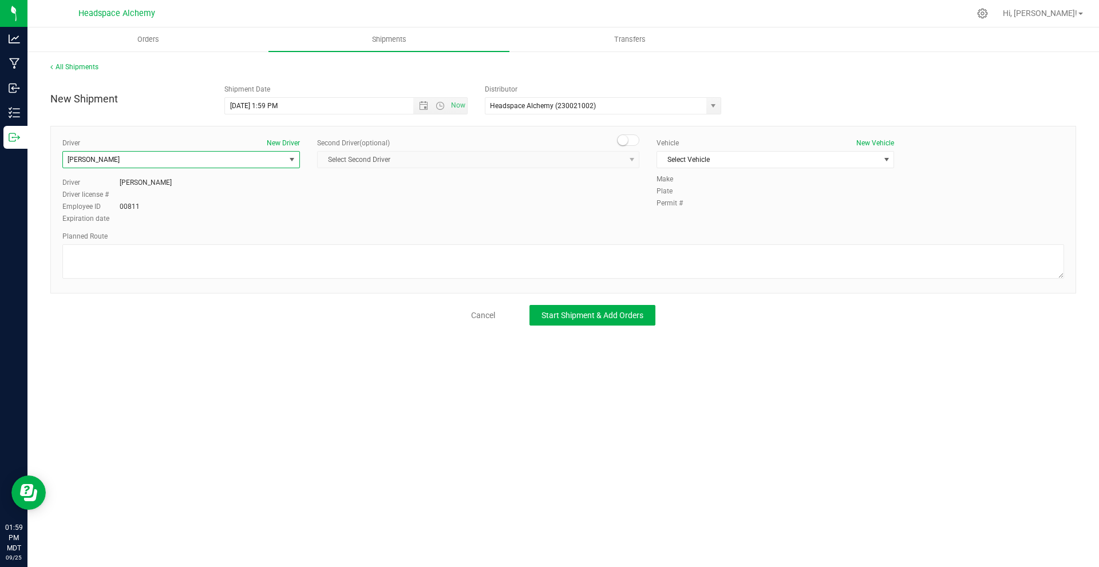
click at [633, 138] on span at bounding box center [628, 140] width 23 height 11
click at [582, 163] on span "Select Second Driver" at bounding box center [471, 160] width 307 height 16
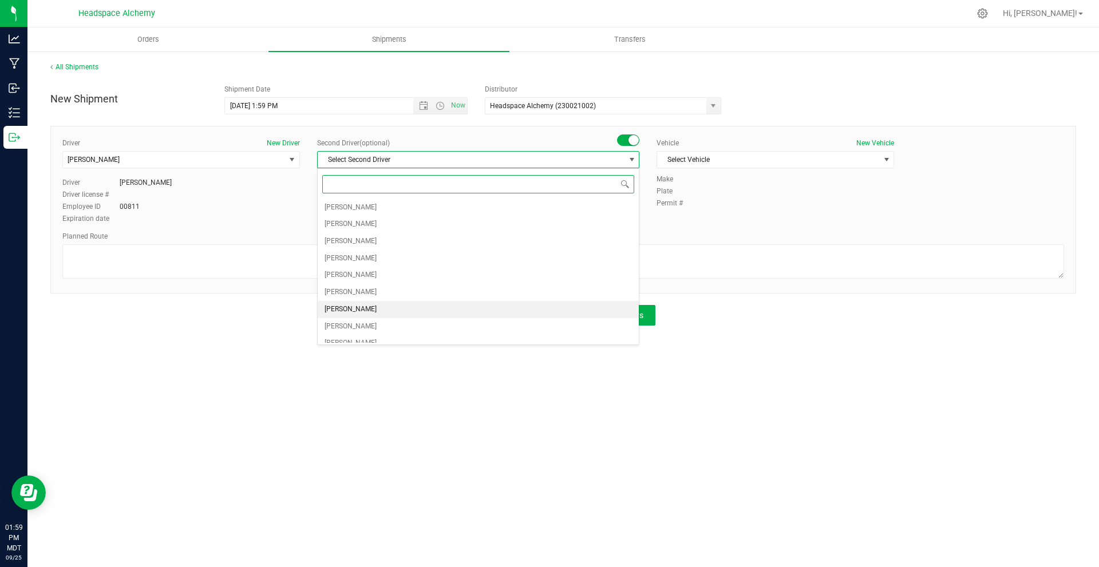
click at [352, 309] on span "[PERSON_NAME]" at bounding box center [351, 309] width 52 height 15
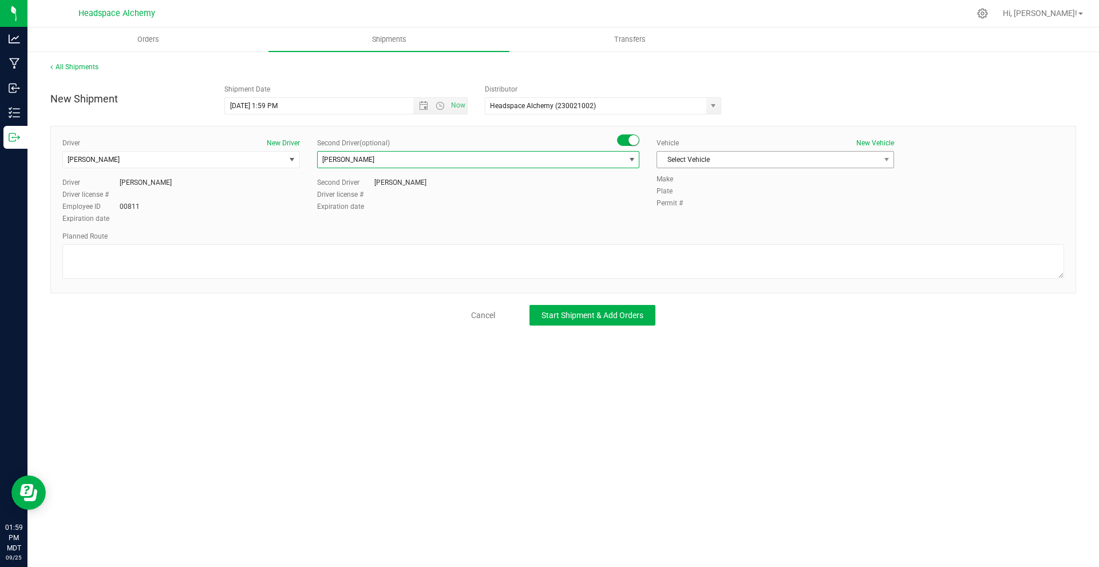
click at [765, 167] on span "Select Vehicle" at bounding box center [768, 160] width 222 height 16
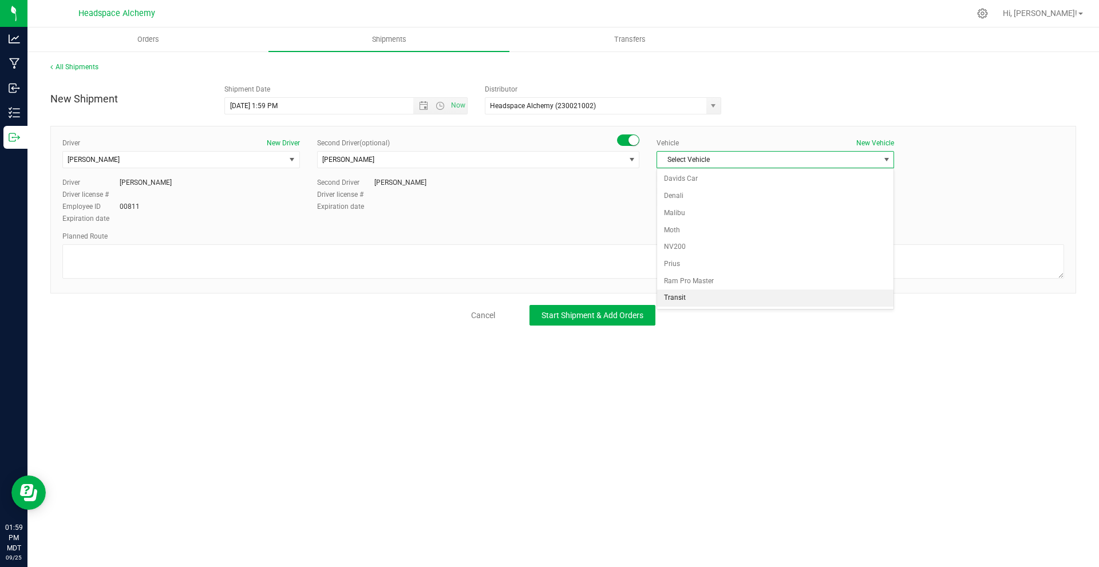
click at [700, 294] on li "Transit" at bounding box center [775, 298] width 236 height 17
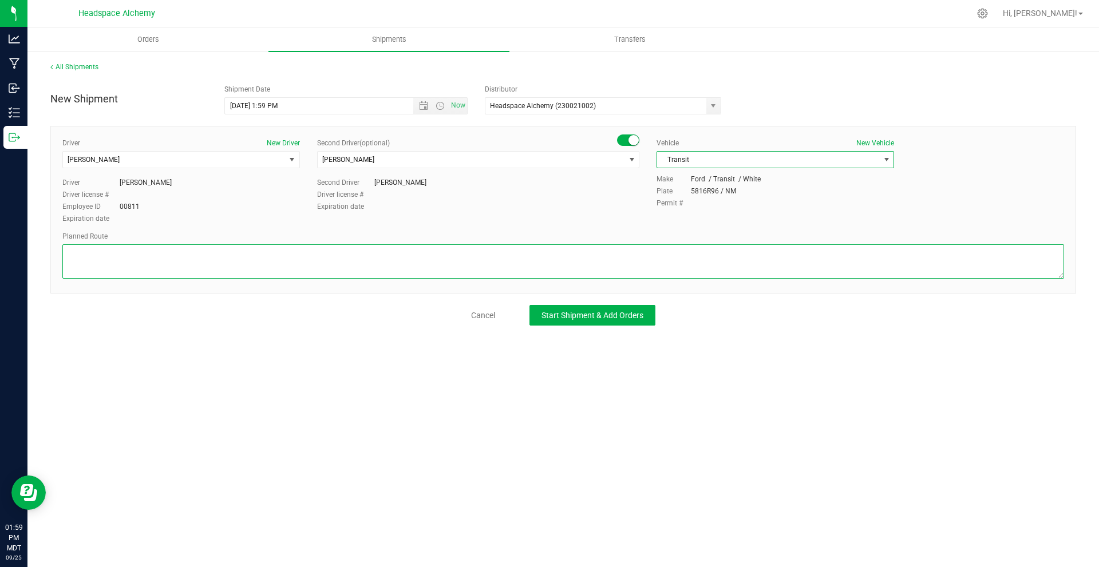
click at [311, 250] on textarea at bounding box center [563, 261] width 1002 height 34
paste textarea "[STREET_ADDRESS]  Get on I-25 N from S [GEOGRAPHIC_DATA] St 11 min (4.1 mi)  …"
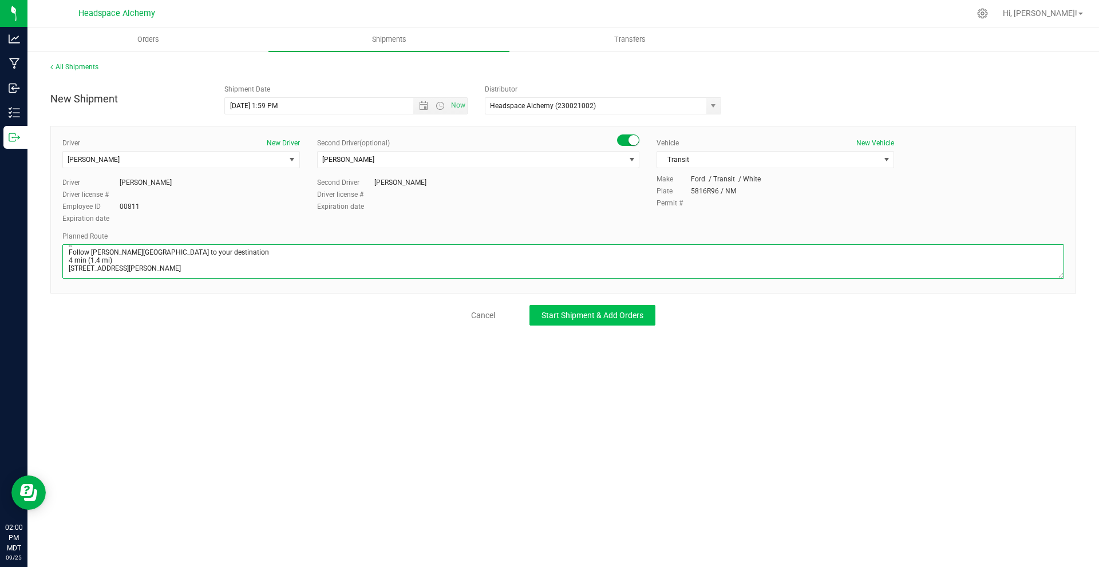
type textarea "[STREET_ADDRESS]  Get on I-25 N from S [GEOGRAPHIC_DATA] St 11 min (4.1 mi)  …"
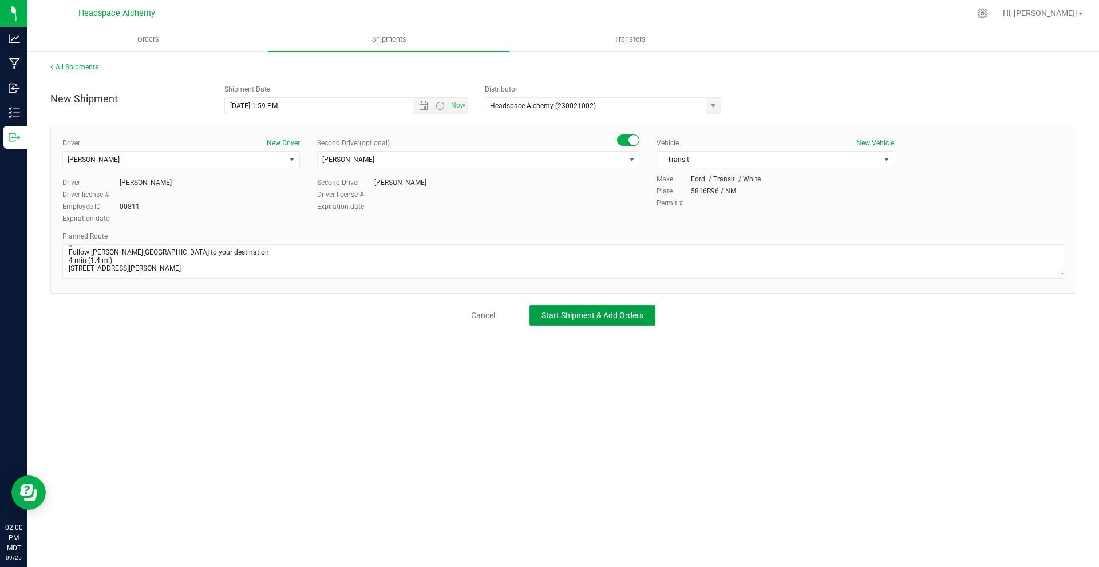
click at [559, 318] on span "Start Shipment & Add Orders" at bounding box center [592, 315] width 102 height 9
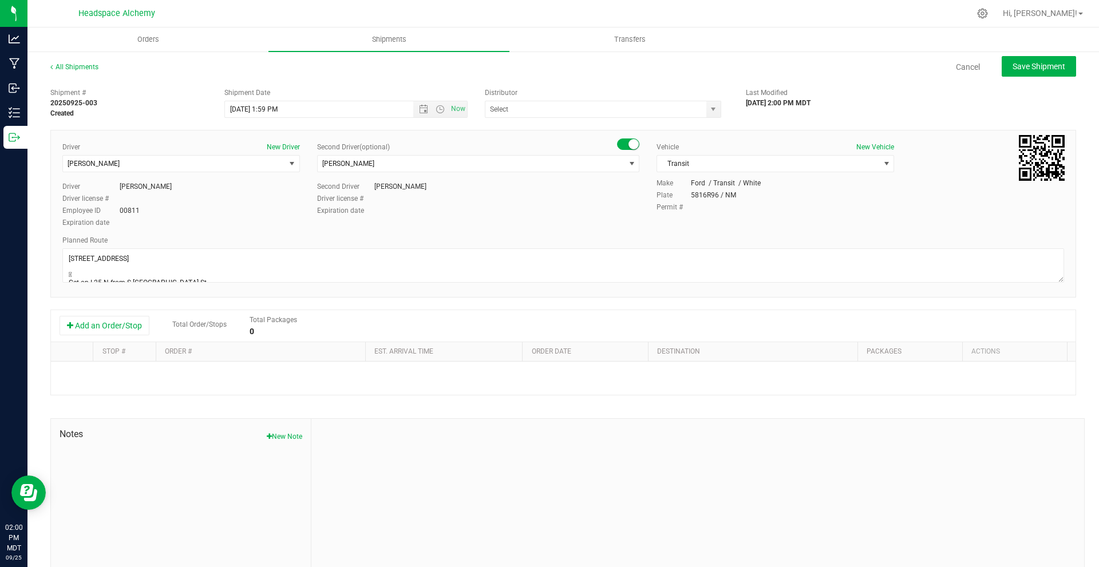
type input "Headspace Alchemy (230021002)"
click at [126, 319] on button "Add an Order/Stop" at bounding box center [105, 325] width 90 height 19
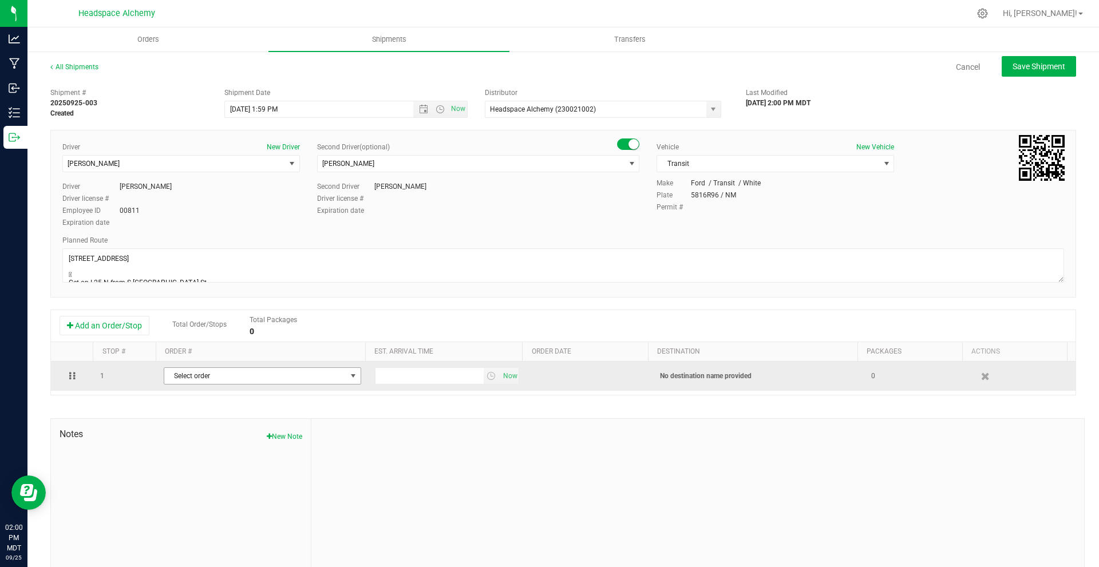
click at [292, 378] on span "Select order" at bounding box center [255, 376] width 182 height 16
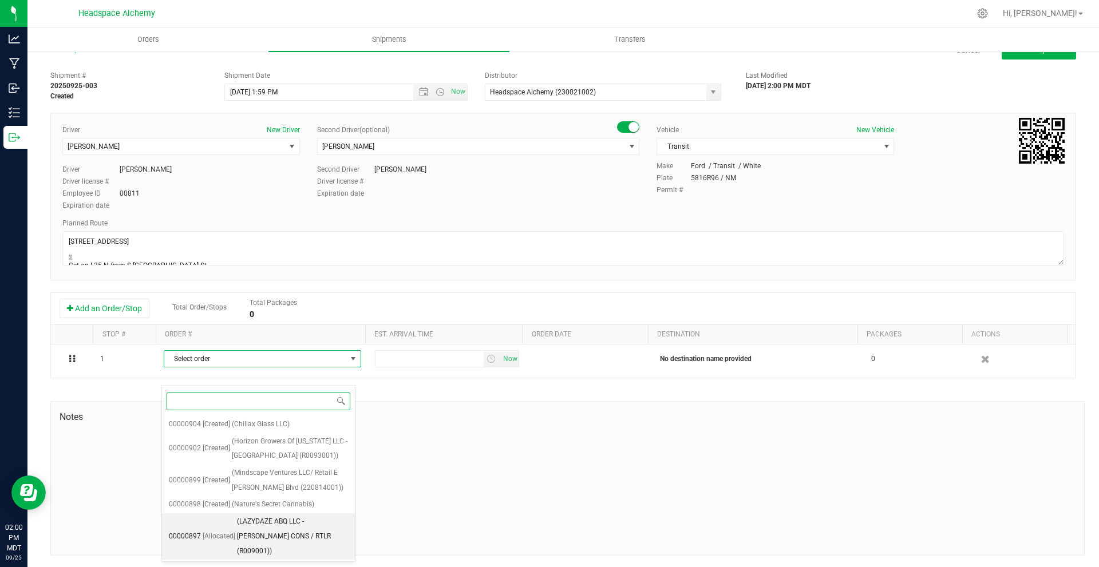
click at [290, 528] on span "(LAZYDAZE ABQ LLC - [PERSON_NAME] CONS / RTLR (R009001))" at bounding box center [292, 537] width 111 height 44
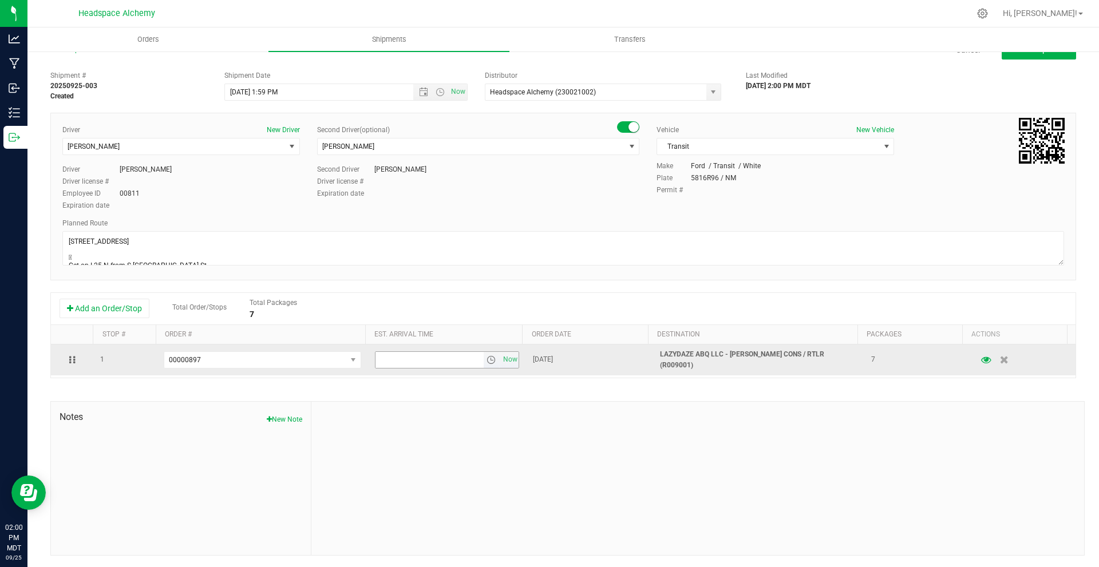
click at [487, 355] on span "select" at bounding box center [491, 359] width 9 height 9
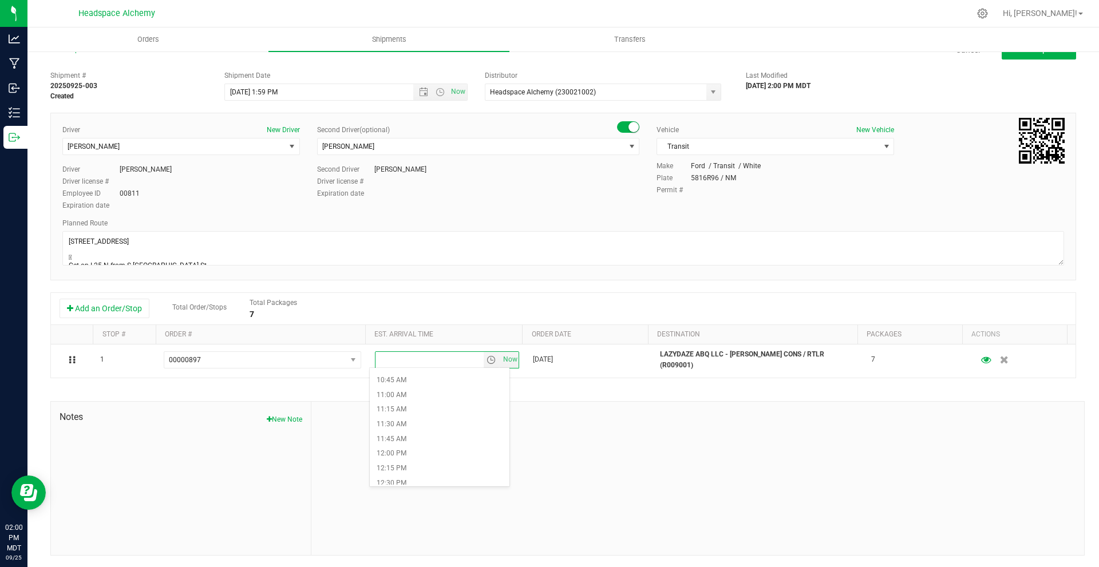
scroll to position [744, 0]
click at [409, 452] on li "2:00 PM" at bounding box center [440, 457] width 140 height 15
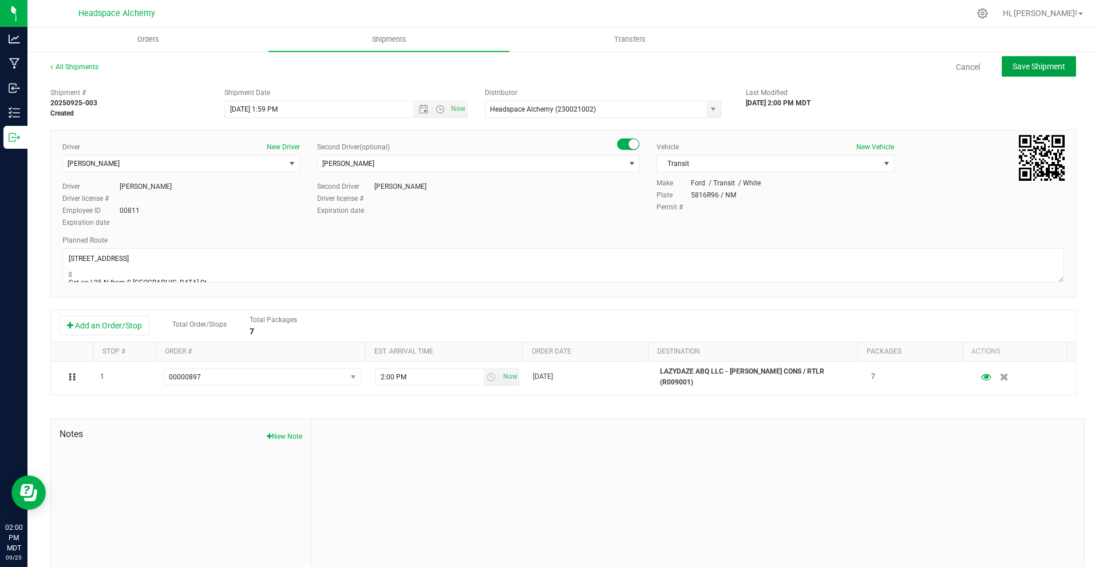
click at [1022, 70] on span "Save Shipment" at bounding box center [1039, 66] width 53 height 9
type input "[DATE] 7:59 PM"
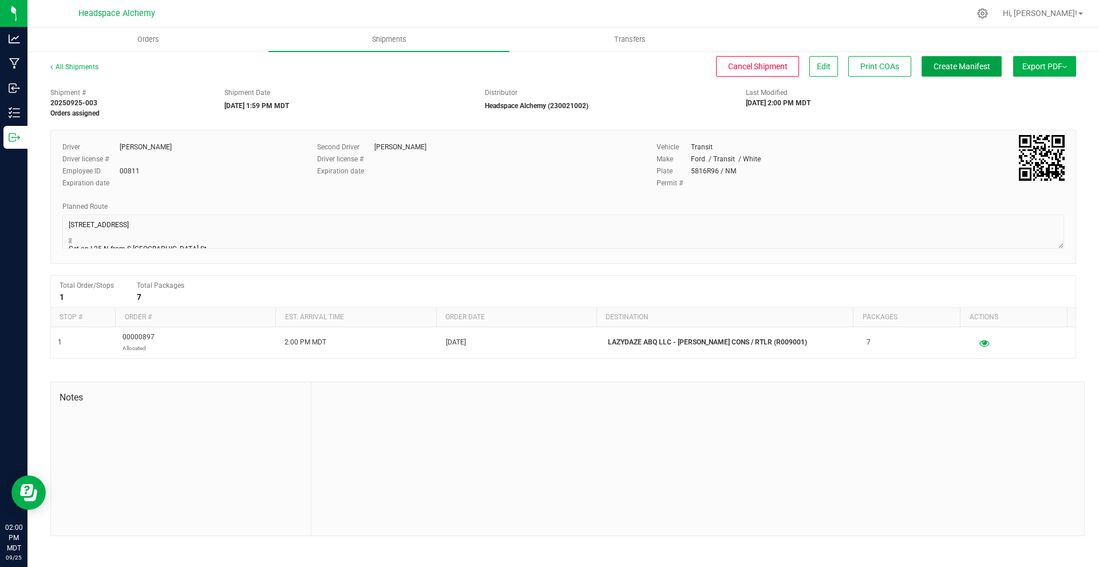
click at [954, 65] on span "Create Manifest" at bounding box center [962, 66] width 57 height 9
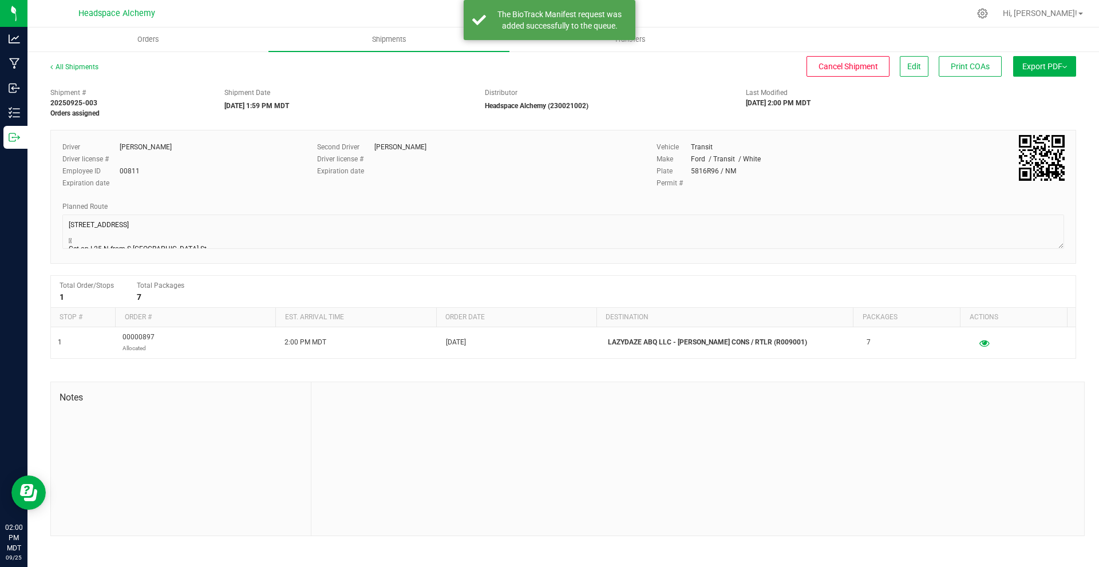
click at [1043, 65] on span "Export PDF" at bounding box center [1044, 66] width 45 height 9
click at [1042, 84] on li "Manifest by Package ID" at bounding box center [1041, 91] width 116 height 17
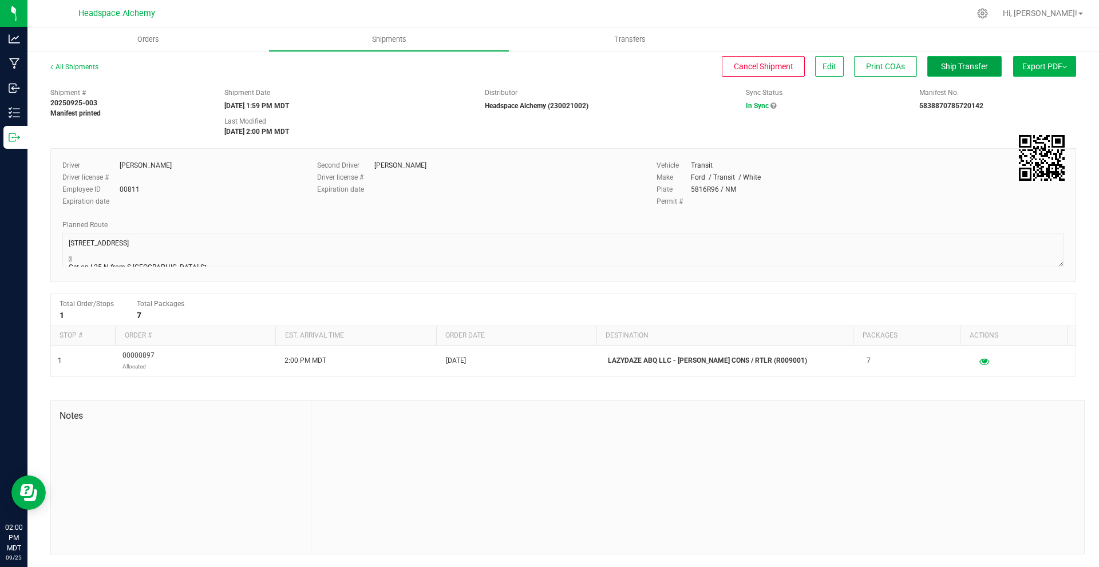
click at [965, 71] on span "Ship Transfer" at bounding box center [964, 66] width 47 height 9
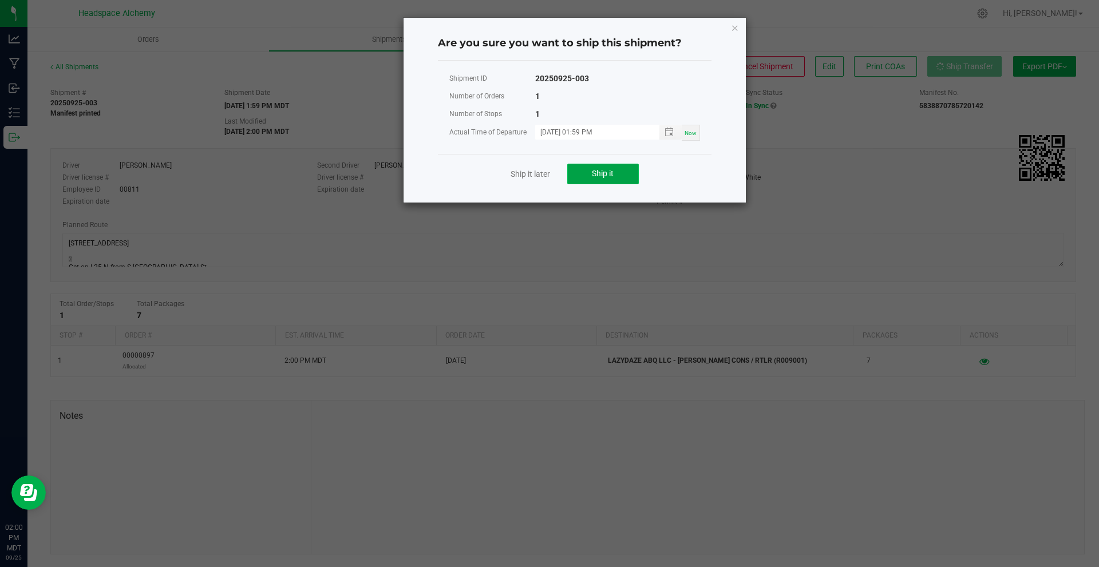
click at [602, 175] on span "Ship it" at bounding box center [603, 173] width 22 height 9
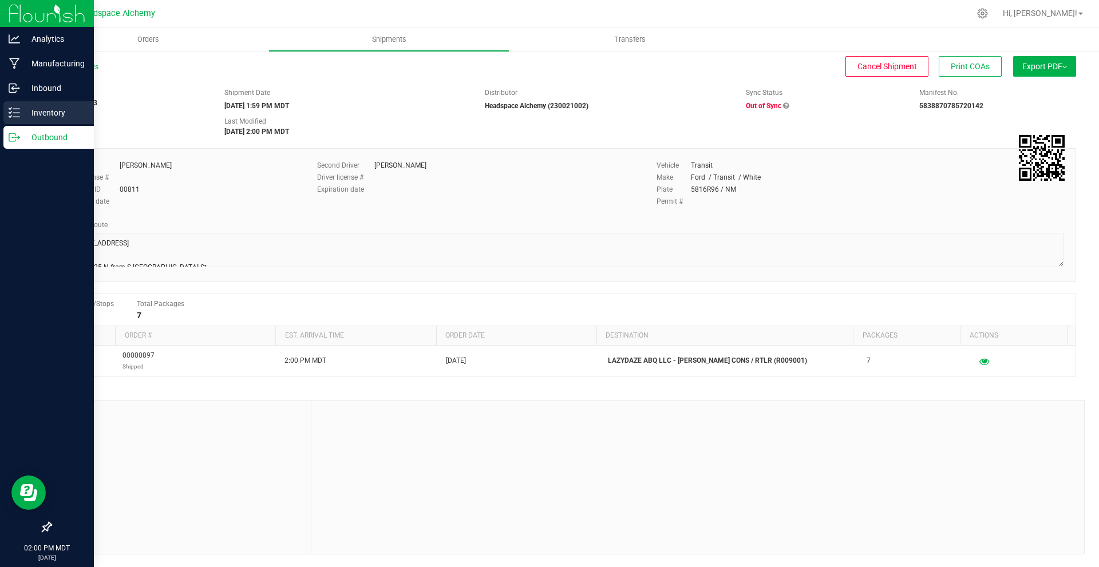
click at [35, 108] on p "Inventory" at bounding box center [54, 113] width 69 height 14
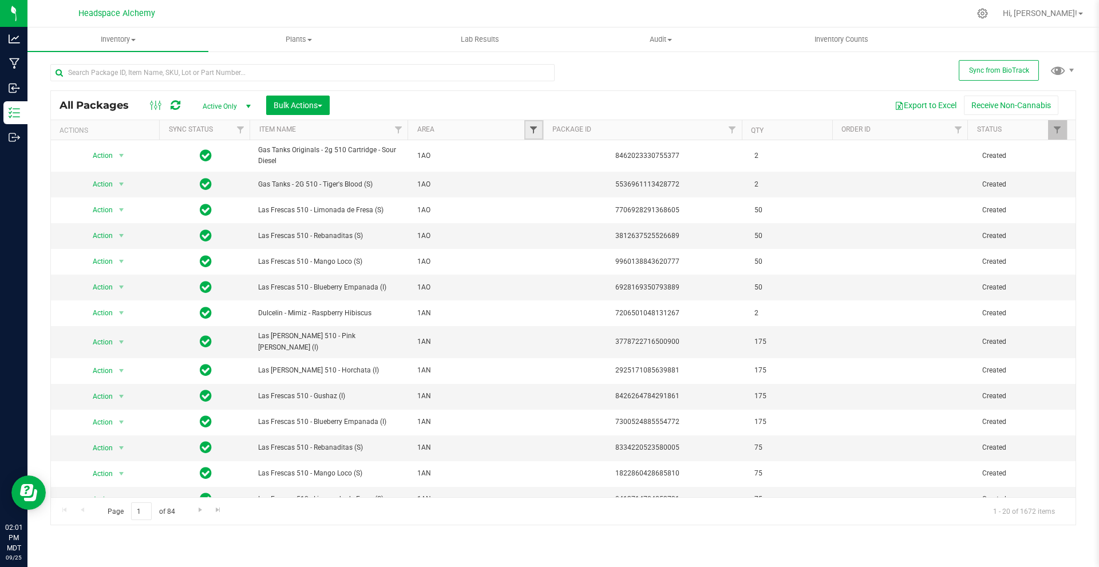
click at [533, 132] on span "Filter" at bounding box center [533, 129] width 9 height 9
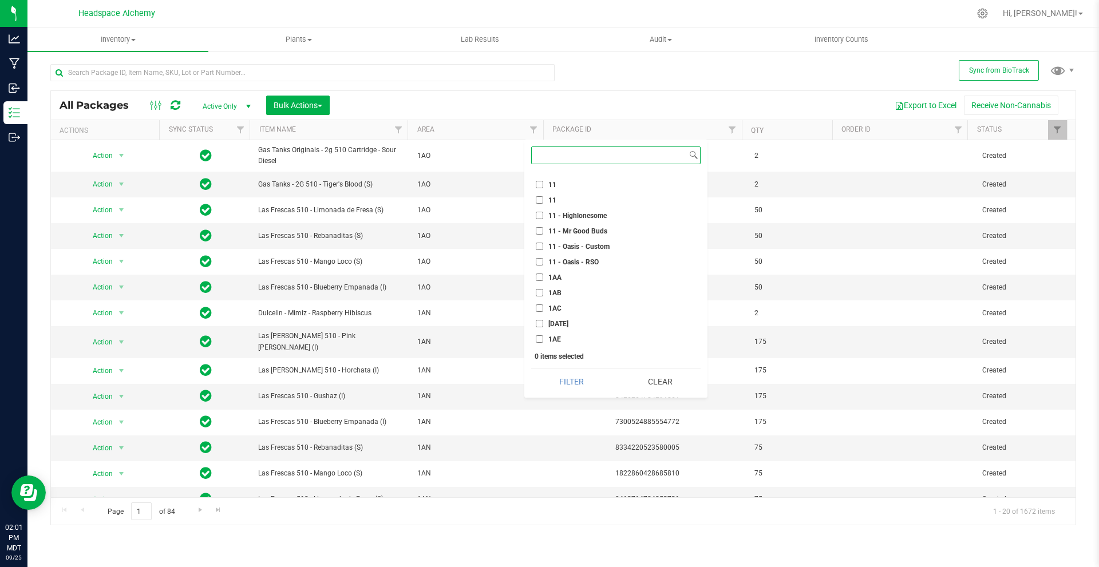
scroll to position [343, 0]
click at [540, 298] on input "11" at bounding box center [539, 298] width 7 height 7
checkbox input "true"
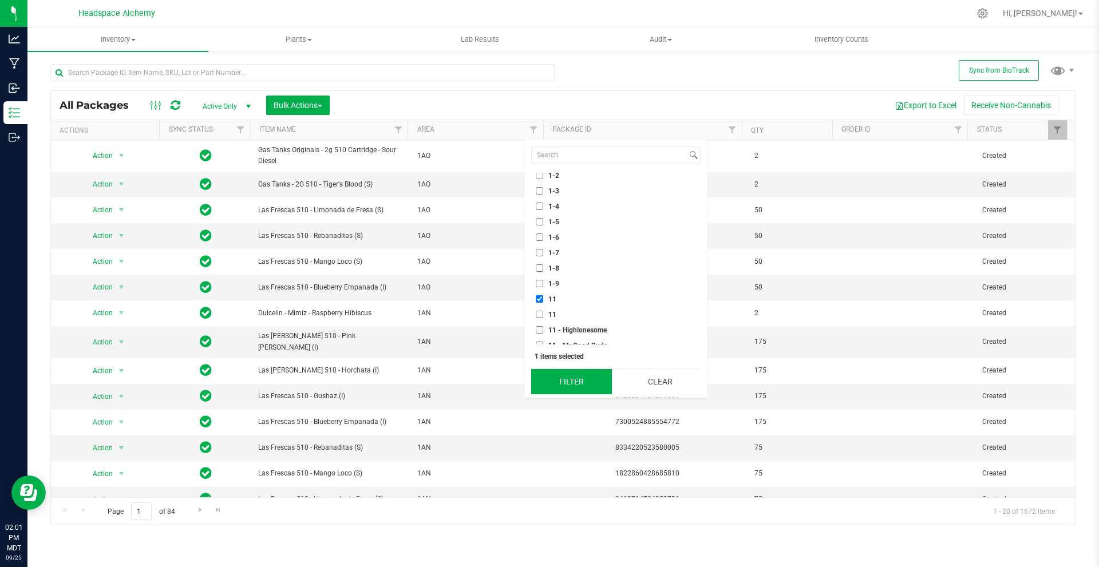
click at [566, 384] on button "Filter" at bounding box center [571, 381] width 81 height 25
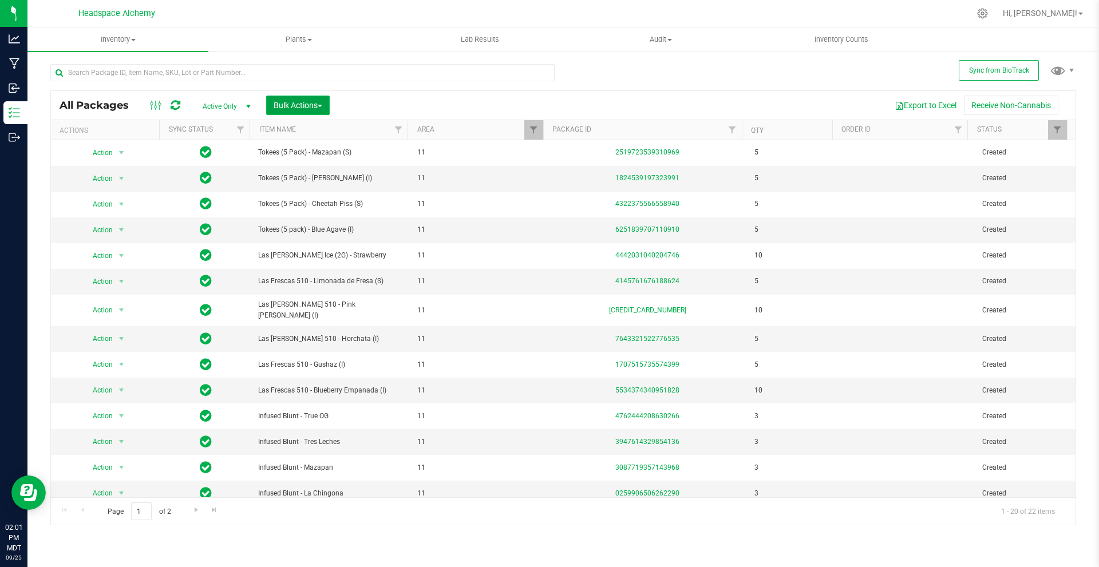
click at [328, 105] on button "Bulk Actions" at bounding box center [298, 105] width 64 height 19
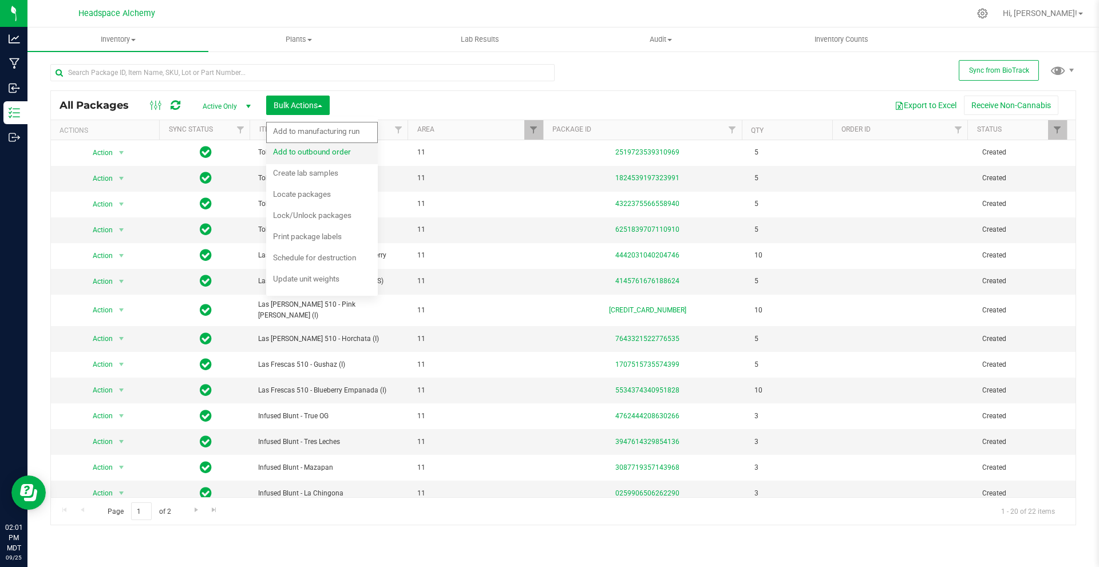
click at [323, 149] on span "Add to outbound order" at bounding box center [312, 151] width 78 height 9
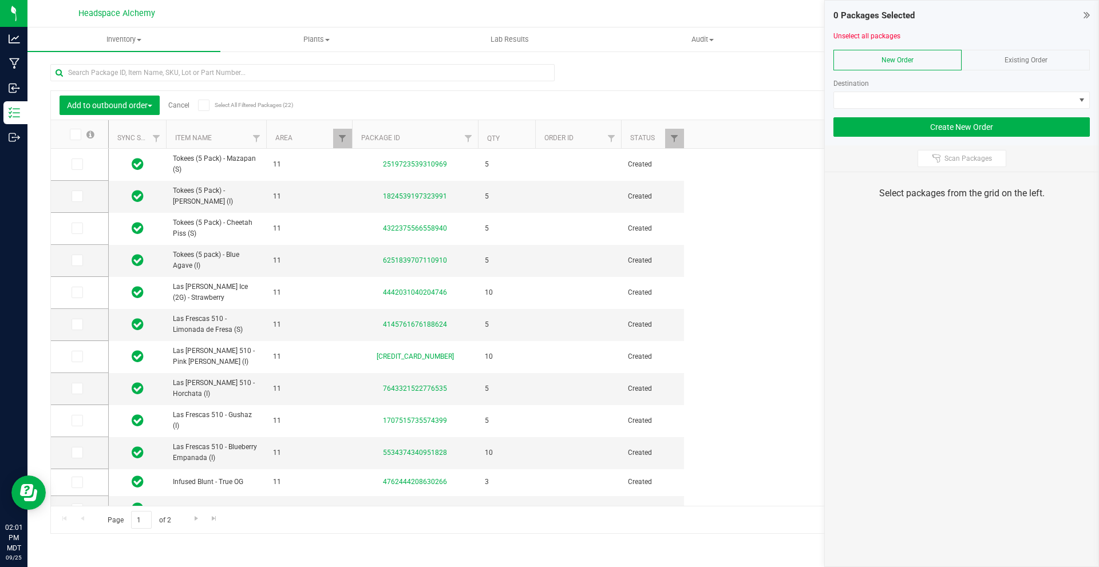
click at [209, 104] on span at bounding box center [203, 105] width 11 height 11
click at [0, 0] on input "Select All Filtered Packages (22)" at bounding box center [0, 0] width 0 height 0
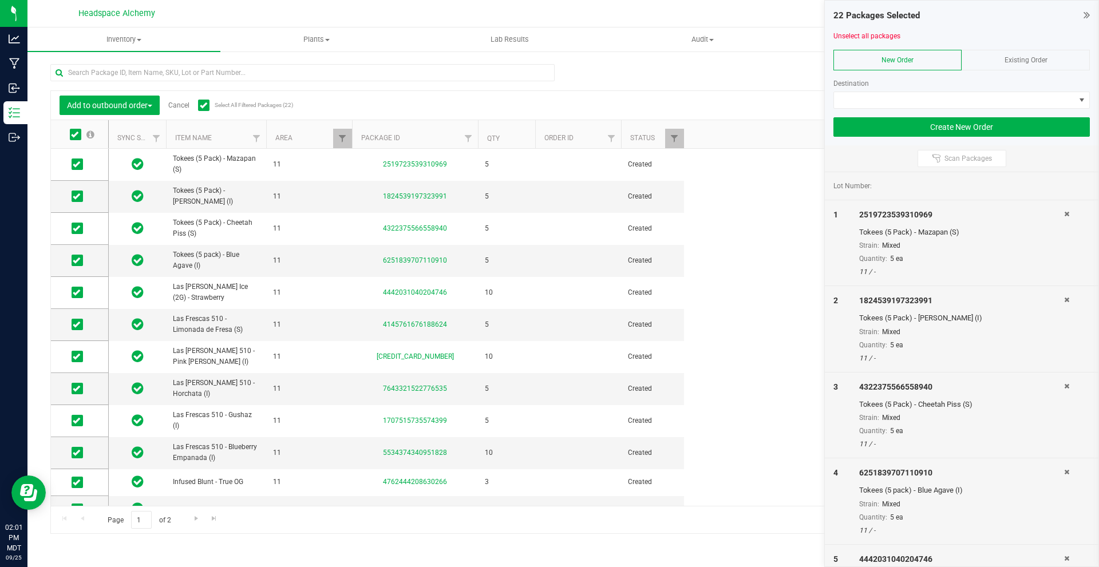
click at [994, 64] on div "Existing Order" at bounding box center [1026, 60] width 128 height 21
click at [979, 95] on span at bounding box center [954, 100] width 241 height 16
click at [728, 85] on div "Add to outbound order Cancel Select All Filtered Packages (22) Add to manufactu…" at bounding box center [563, 293] width 1026 height 481
click at [1076, 10] on div "22 Packages Selected" at bounding box center [961, 15] width 256 height 13
click at [209, 106] on span at bounding box center [203, 105] width 11 height 11
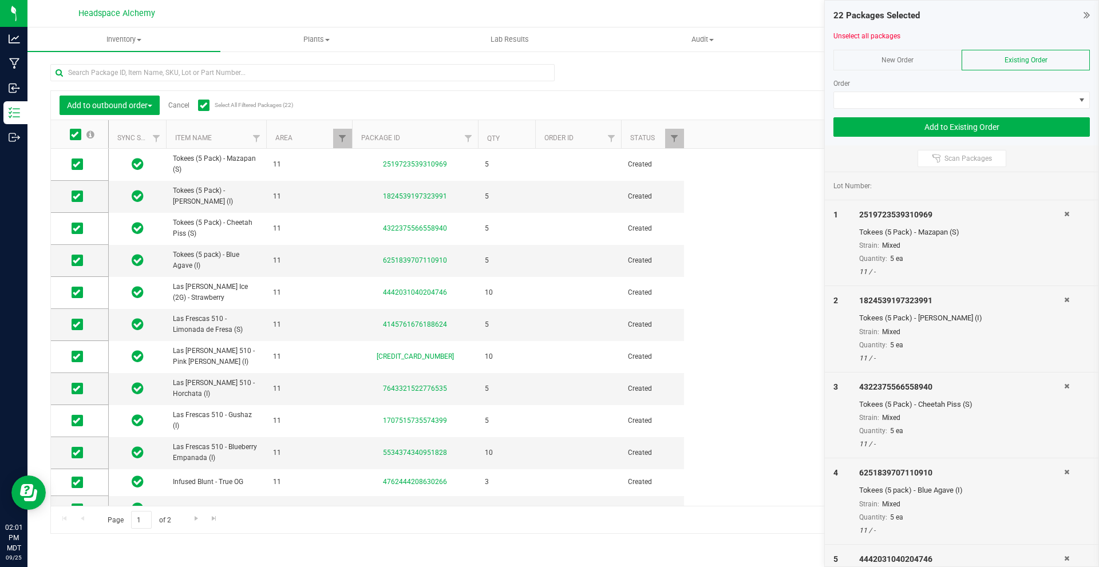
click at [0, 0] on input "Select All Filtered Packages (22)" at bounding box center [0, 0] width 0 height 0
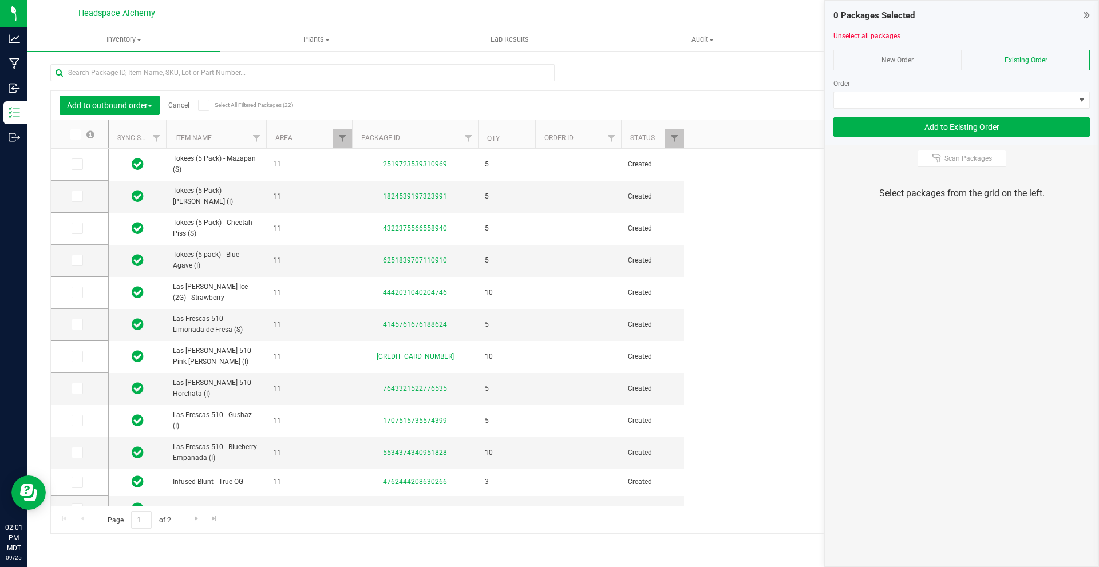
click at [1084, 14] on icon at bounding box center [1087, 14] width 6 height 11
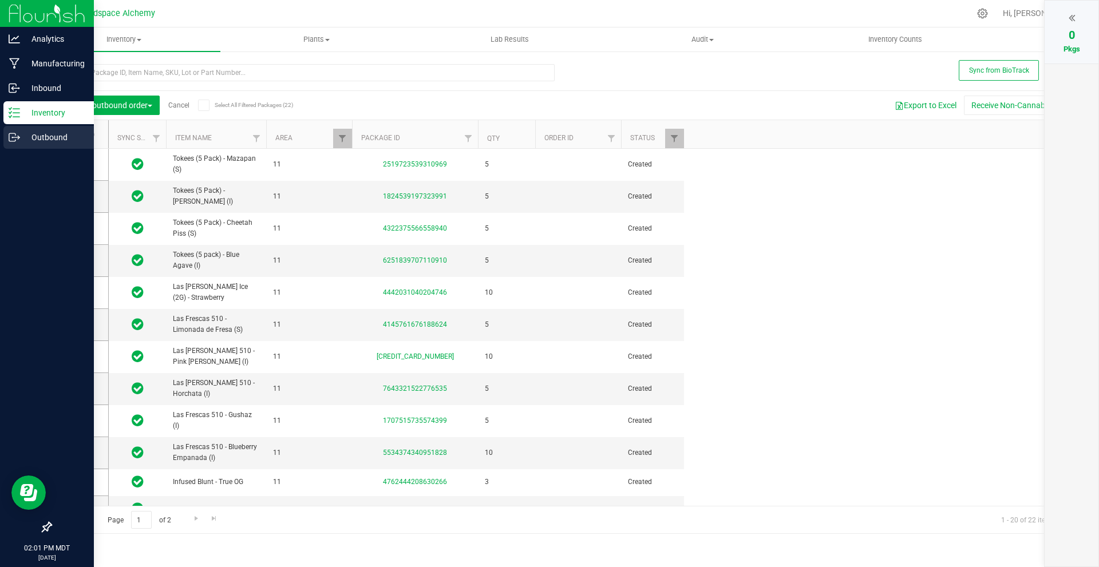
click at [42, 136] on p "Outbound" at bounding box center [54, 138] width 69 height 14
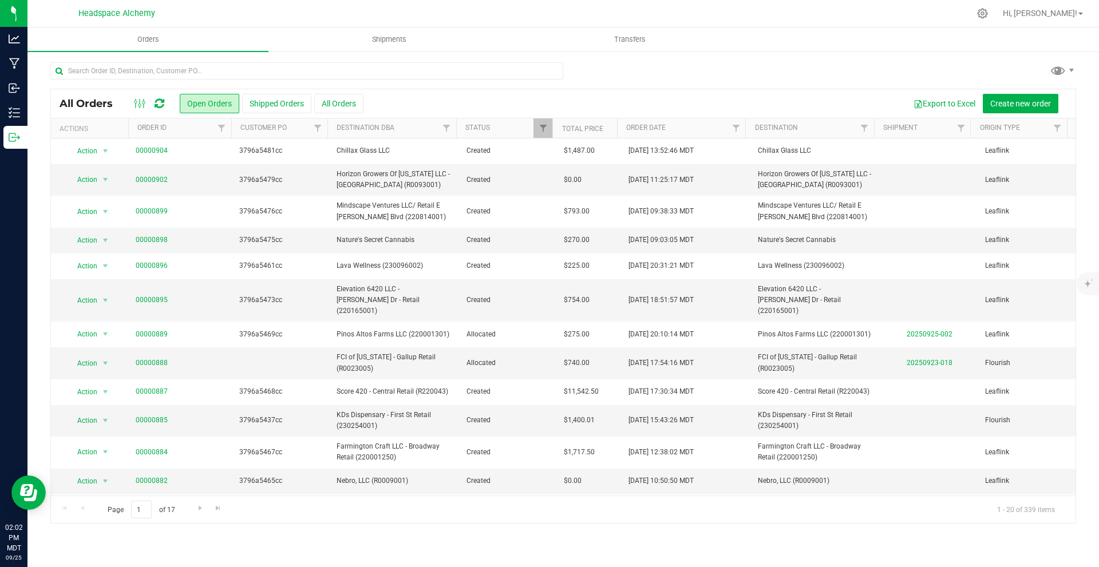
click at [609, 79] on div at bounding box center [563, 75] width 1026 height 26
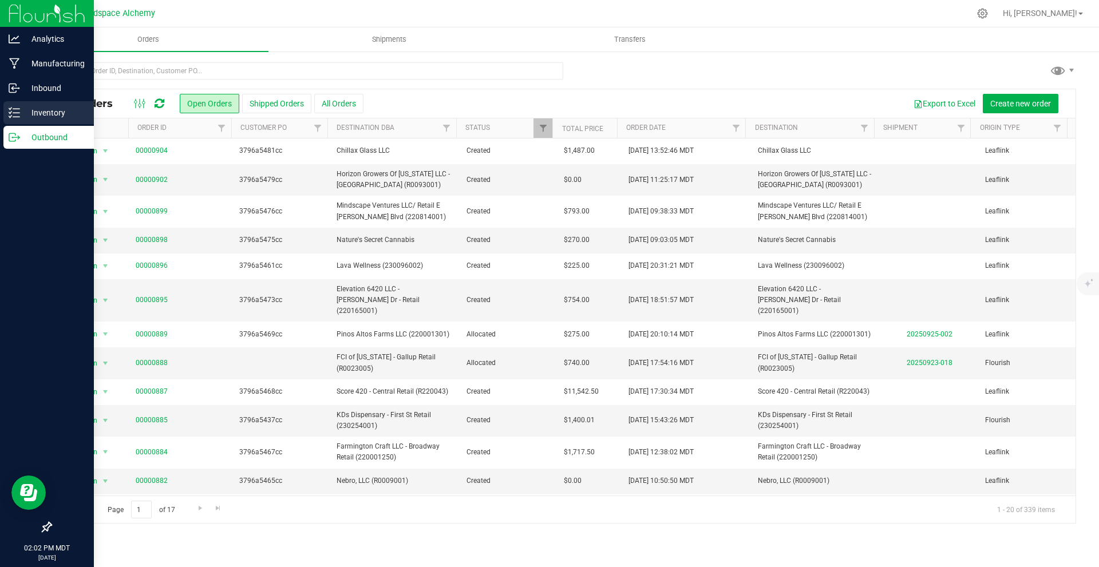
click at [15, 110] on icon at bounding box center [14, 112] width 11 height 11
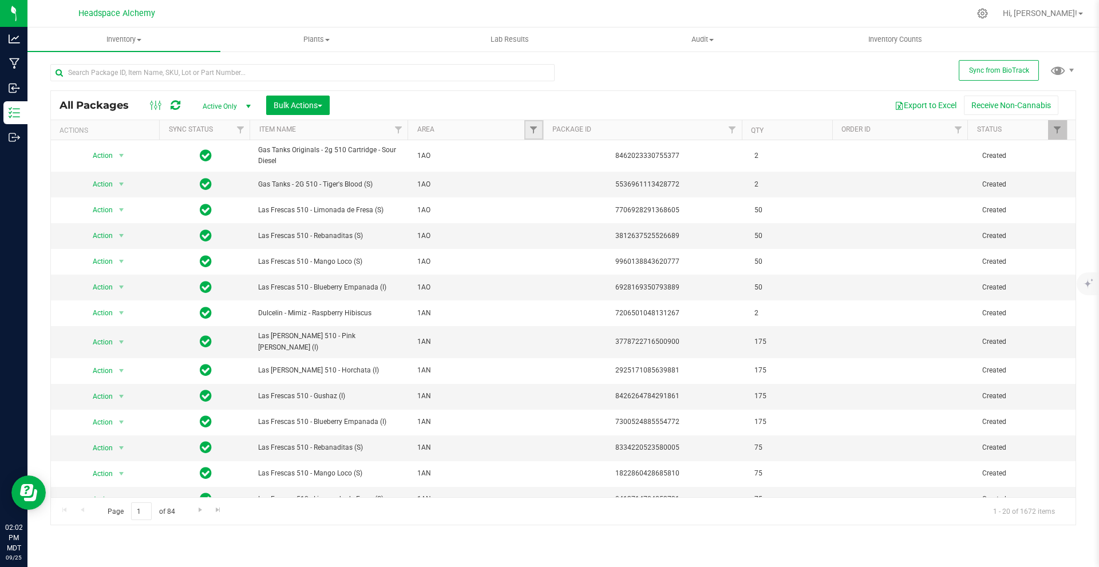
click at [527, 131] on link "Filter" at bounding box center [533, 129] width 19 height 19
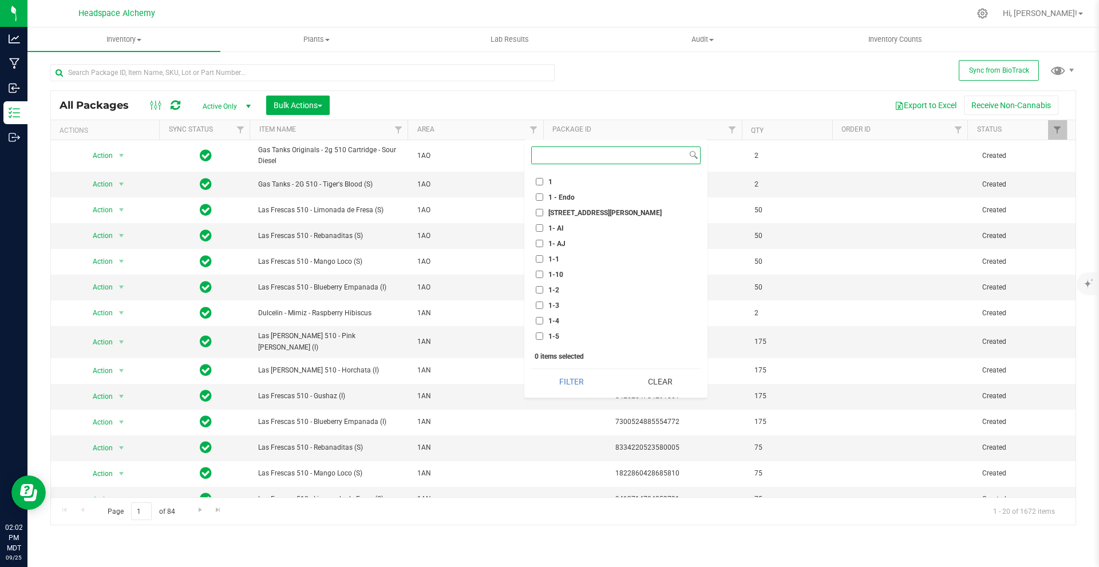
scroll to position [286, 0]
click at [539, 294] on input "1-6" at bounding box center [539, 294] width 7 height 7
checkbox input "true"
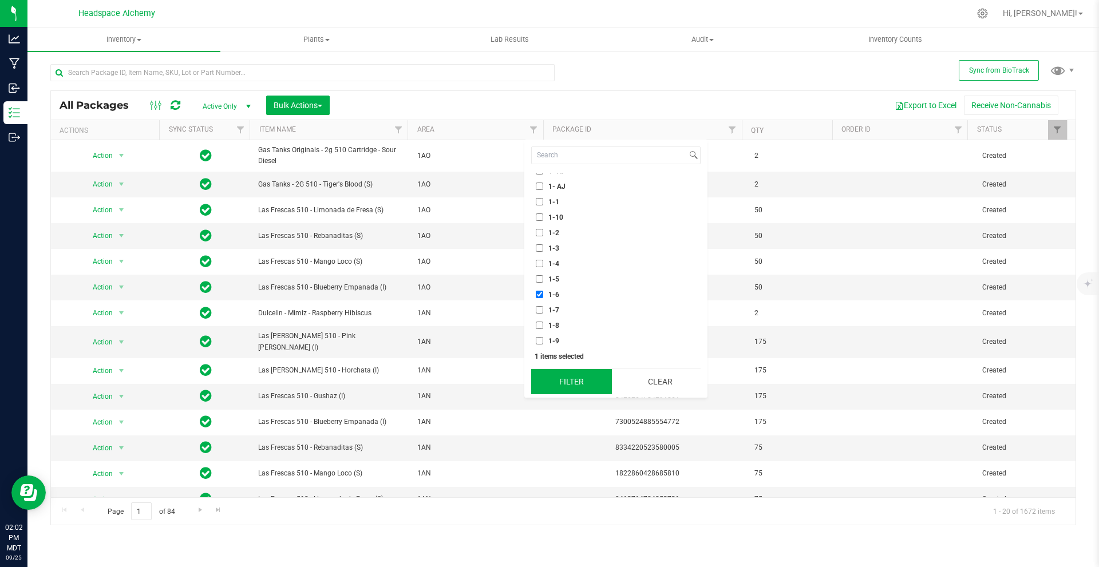
click at [569, 386] on button "Filter" at bounding box center [571, 381] width 81 height 25
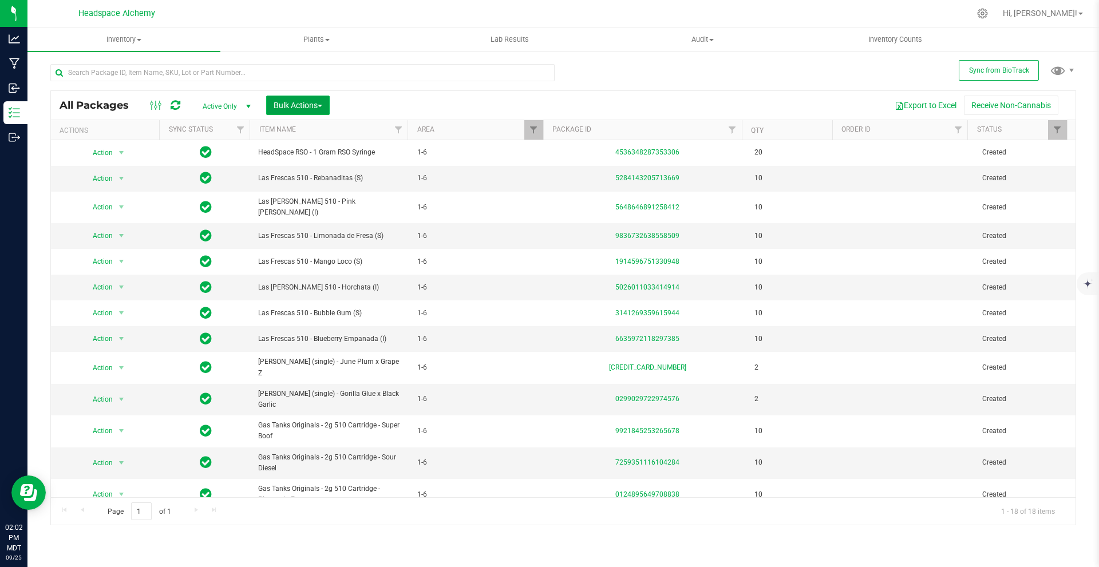
click at [300, 106] on span "Bulk Actions" at bounding box center [298, 105] width 49 height 9
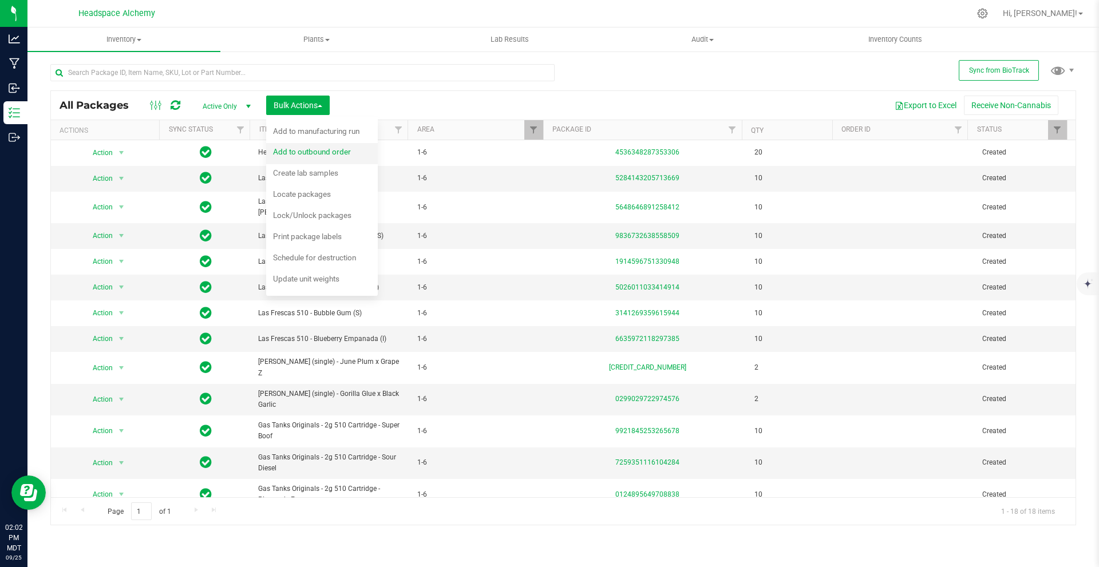
click at [326, 149] on span "Add to outbound order" at bounding box center [312, 151] width 78 height 9
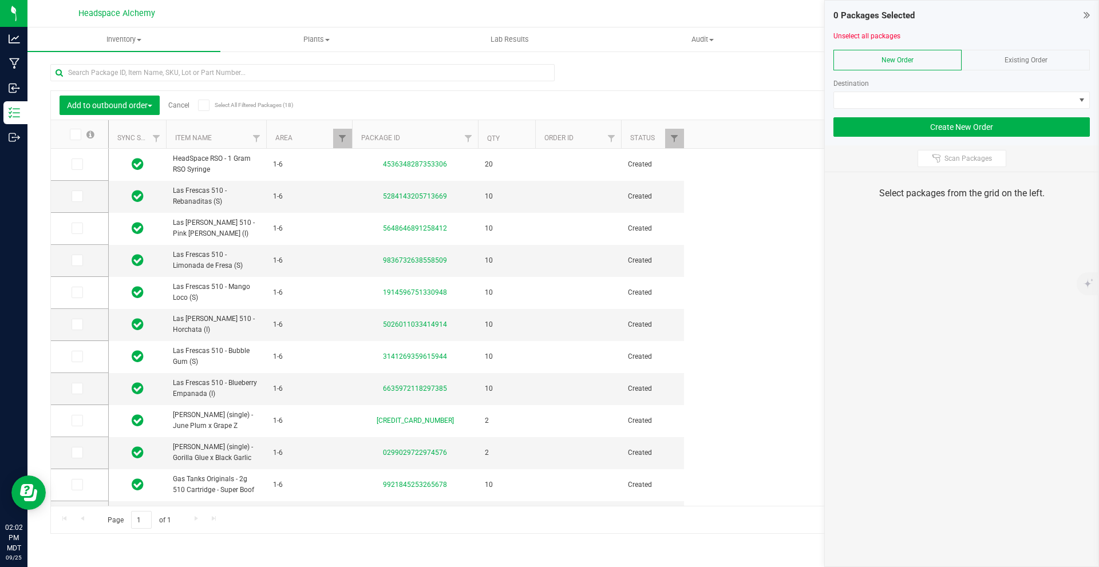
click at [207, 105] on icon at bounding box center [203, 105] width 7 height 0
click at [0, 0] on input "Select All Filtered Packages (18)" at bounding box center [0, 0] width 0 height 0
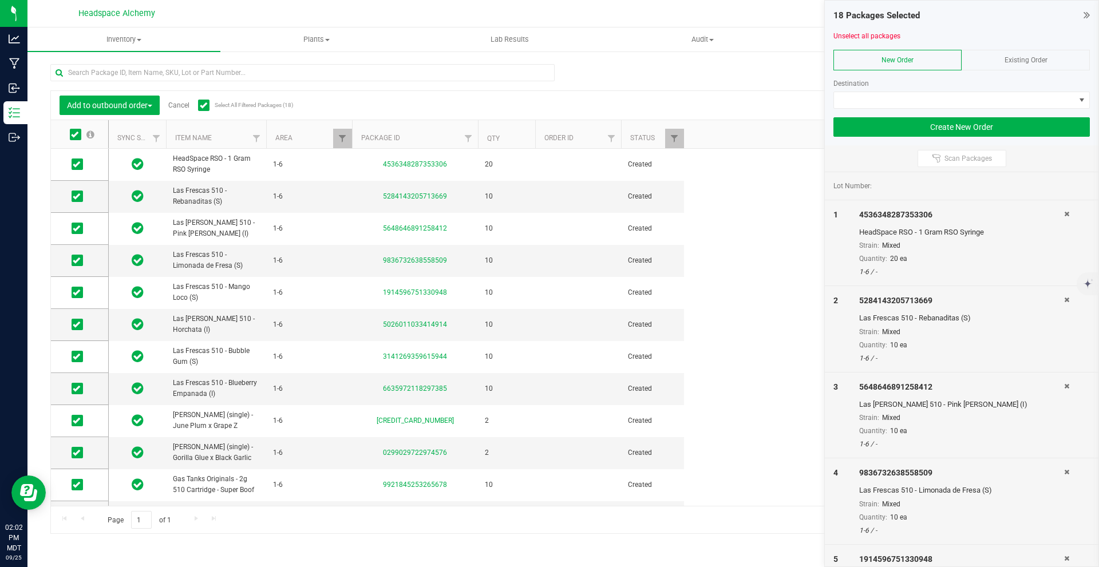
click at [1033, 68] on div "Existing Order" at bounding box center [1026, 60] width 128 height 21
click at [1001, 93] on span at bounding box center [954, 100] width 241 height 16
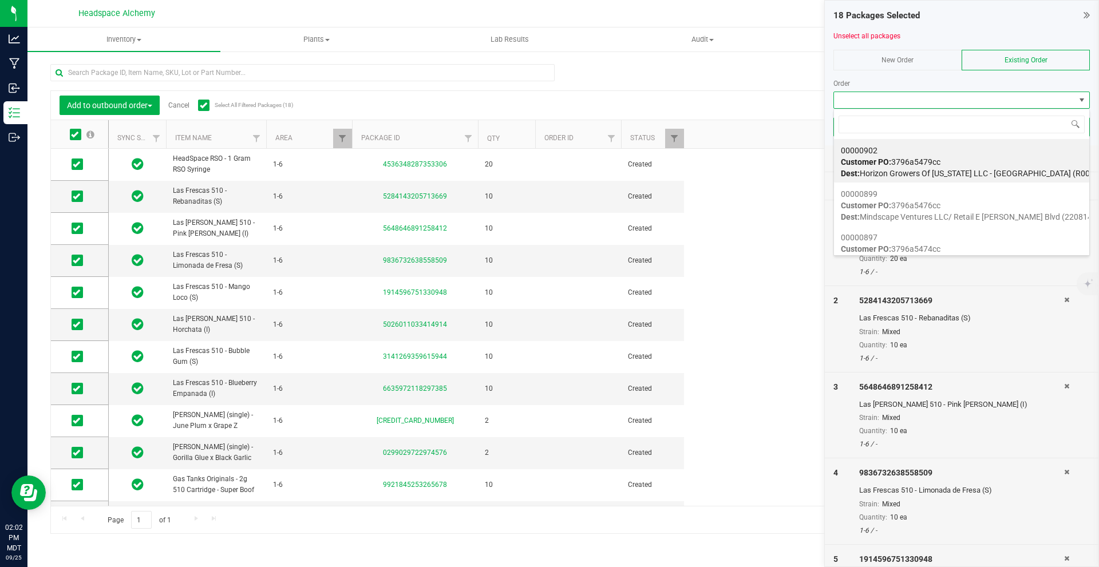
scroll to position [17, 256]
click at [717, 87] on div "Add to outbound order Cancel Select All Filtered Packages (18) Add to manufactu…" at bounding box center [563, 293] width 1026 height 481
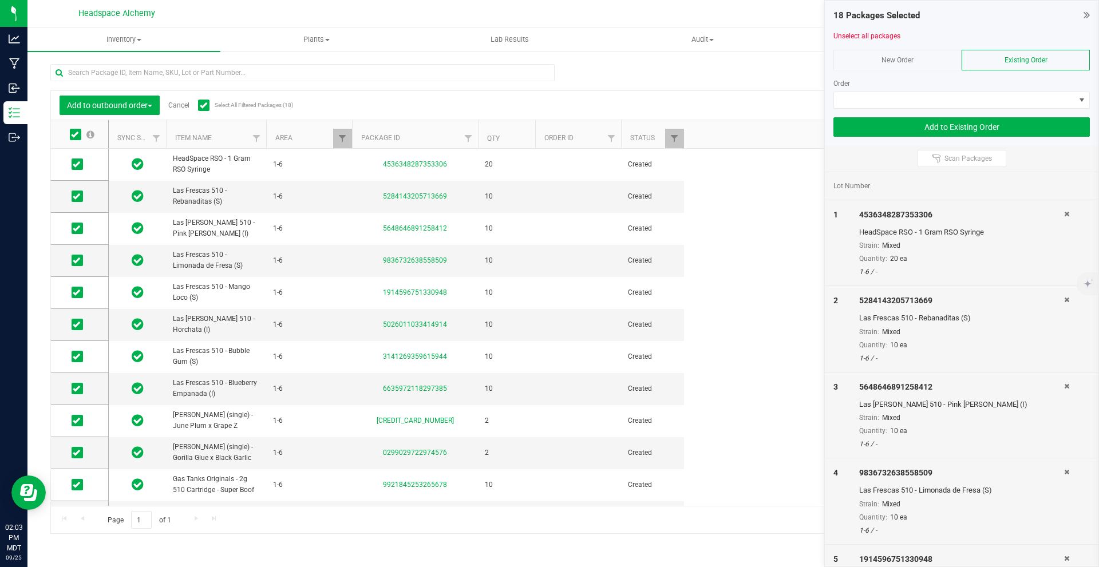
click at [1089, 18] on icon at bounding box center [1087, 14] width 6 height 11
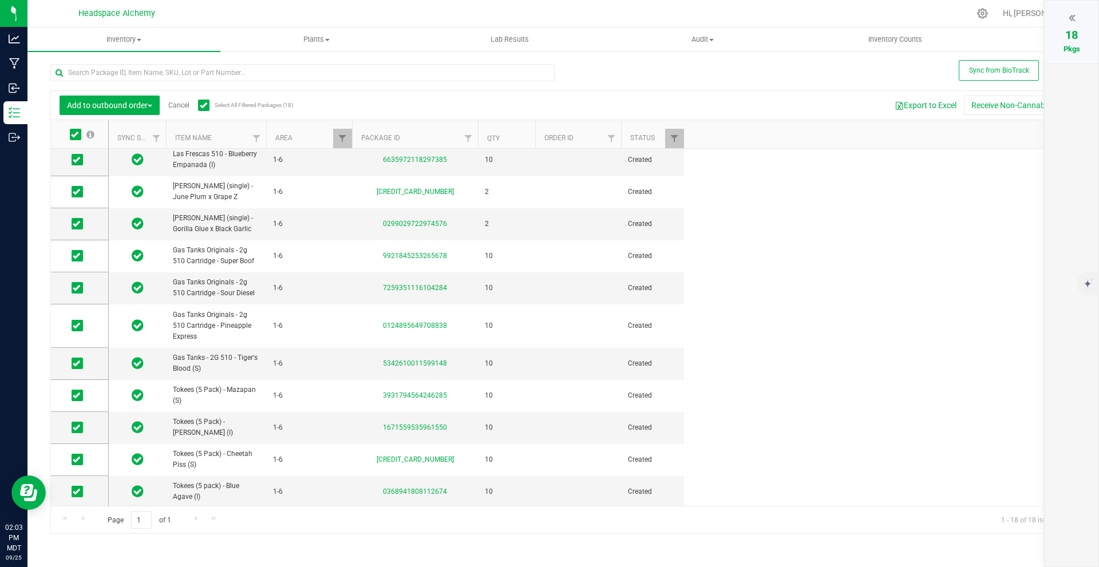
scroll to position [231, 0]
click at [80, 362] on icon at bounding box center [76, 362] width 7 height 0
click at [0, 0] on input "checkbox" at bounding box center [0, 0] width 0 height 0
click at [77, 324] on icon at bounding box center [76, 324] width 7 height 0
click at [0, 0] on input "checkbox" at bounding box center [0, 0] width 0 height 0
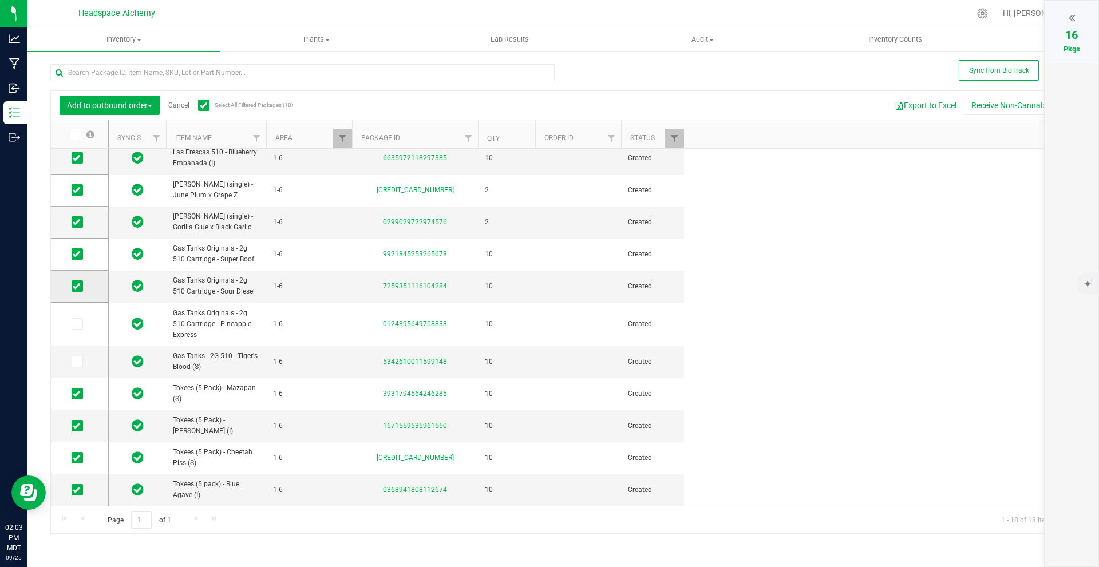
click at [80, 290] on span at bounding box center [77, 285] width 11 height 11
click at [0, 0] on input "checkbox" at bounding box center [0, 0] width 0 height 0
click at [80, 254] on icon at bounding box center [76, 254] width 7 height 0
click at [0, 0] on input "checkbox" at bounding box center [0, 0] width 0 height 0
drag, startPoint x: 80, startPoint y: 223, endPoint x: 80, endPoint y: 211, distance: 12.0
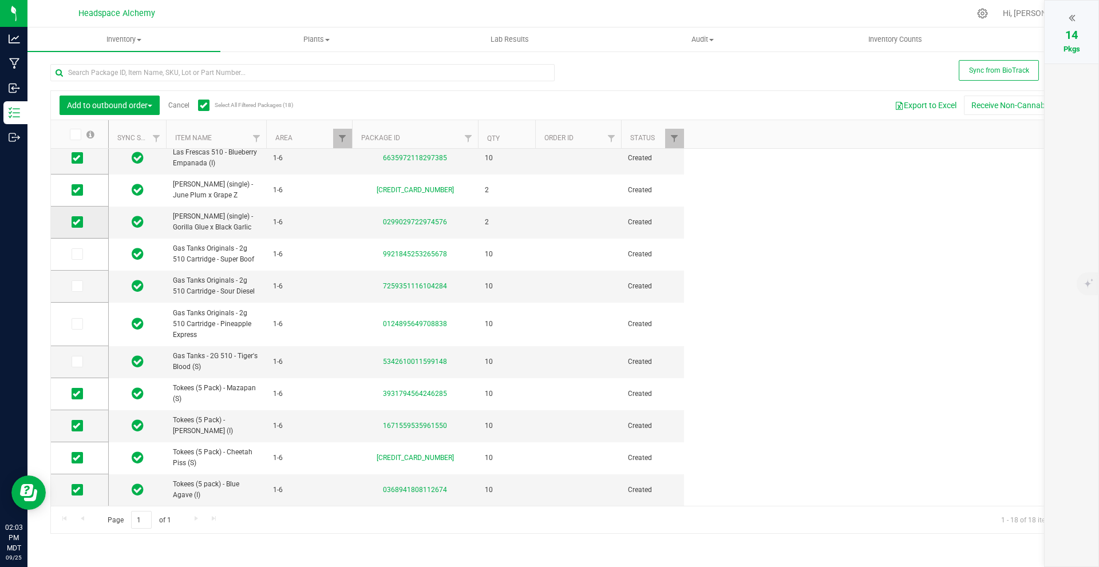
click at [80, 222] on icon at bounding box center [76, 222] width 7 height 0
click at [0, 0] on input "checkbox" at bounding box center [0, 0] width 0 height 0
drag, startPoint x: 78, startPoint y: 192, endPoint x: 79, endPoint y: 159, distance: 33.2
click at [78, 190] on icon at bounding box center [76, 190] width 7 height 0
click at [0, 0] on input "checkbox" at bounding box center [0, 0] width 0 height 0
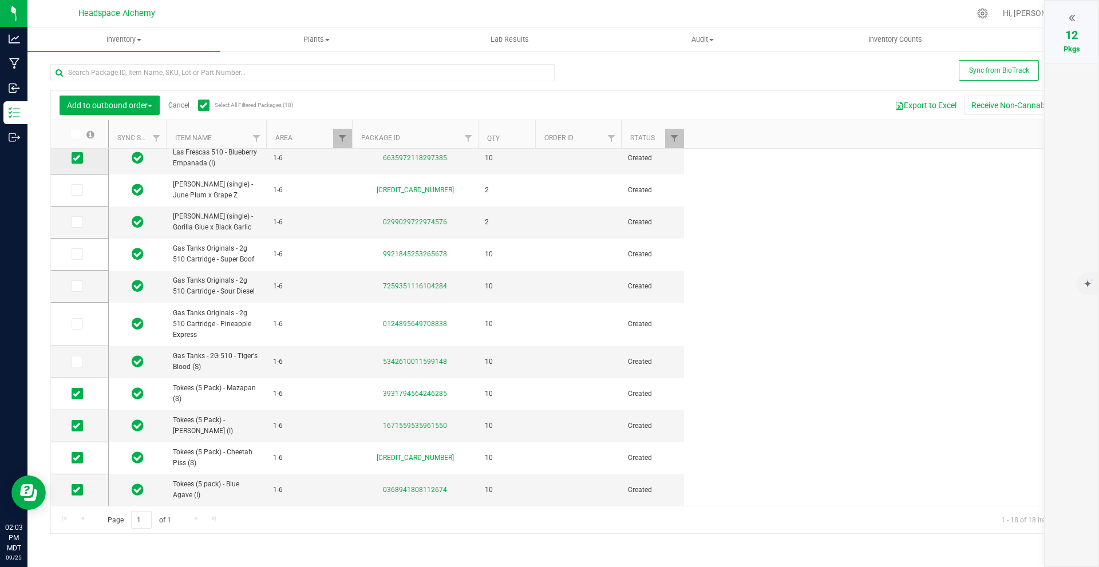
click at [79, 158] on icon at bounding box center [76, 158] width 7 height 0
click at [0, 0] on input "checkbox" at bounding box center [0, 0] width 0 height 0
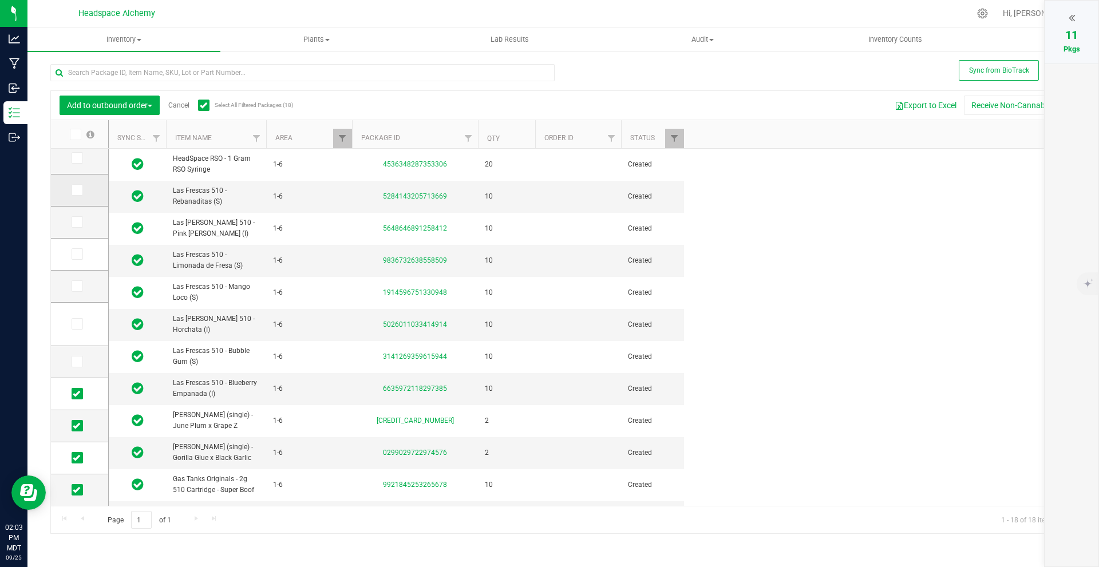
scroll to position [0, 0]
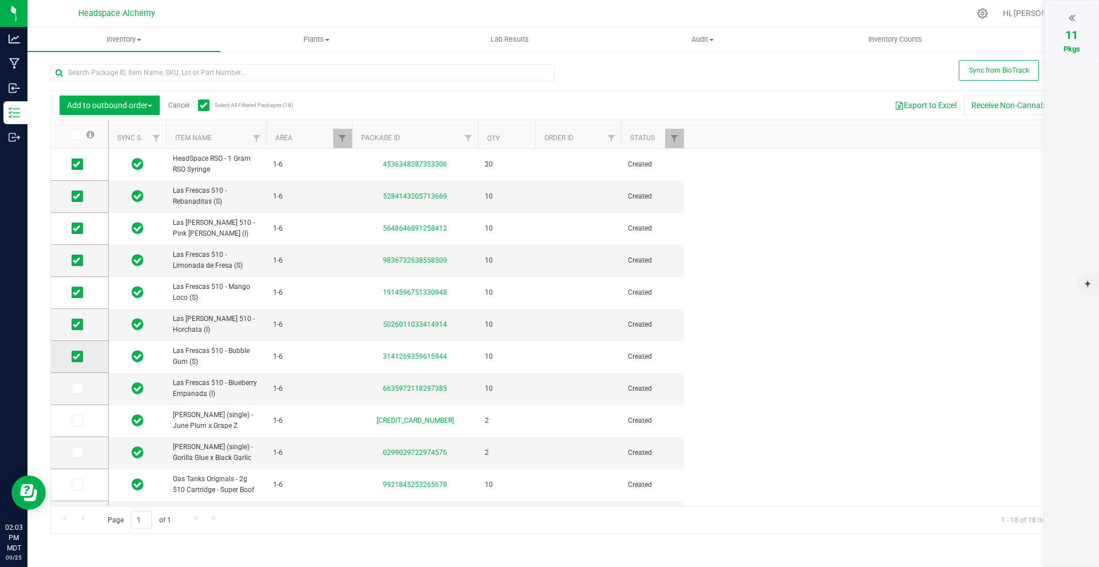
click at [81, 359] on span at bounding box center [77, 356] width 11 height 11
click at [0, 0] on input "checkbox" at bounding box center [0, 0] width 0 height 0
click at [76, 316] on td at bounding box center [79, 325] width 57 height 32
click at [78, 325] on icon at bounding box center [76, 325] width 7 height 0
click at [0, 0] on input "checkbox" at bounding box center [0, 0] width 0 height 0
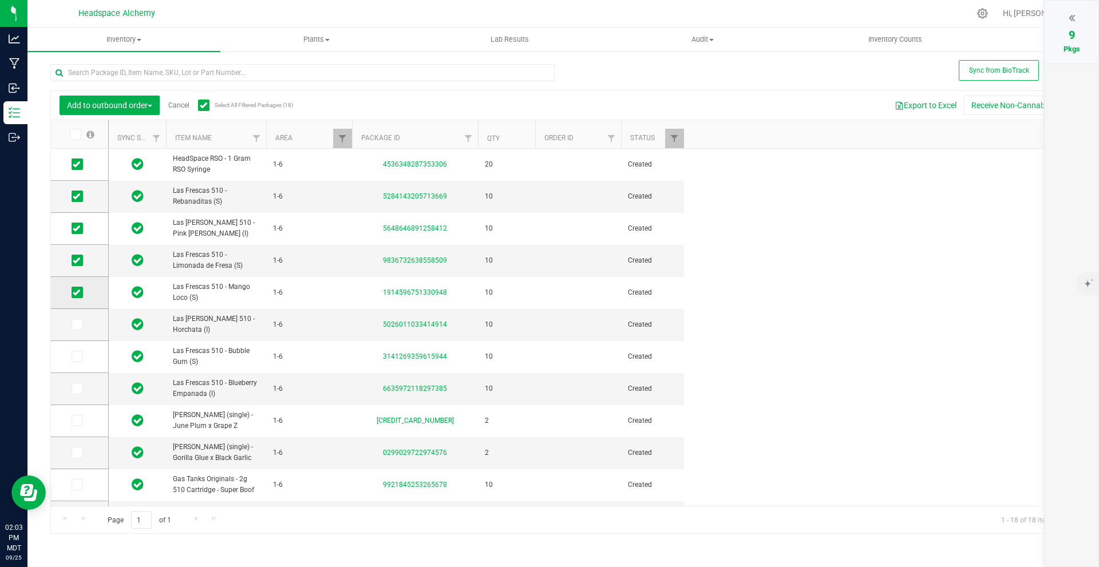
click at [76, 299] on td at bounding box center [79, 293] width 57 height 32
click at [76, 287] on span at bounding box center [77, 292] width 11 height 11
click at [0, 0] on input "checkbox" at bounding box center [0, 0] width 0 height 0
click at [77, 260] on icon at bounding box center [76, 260] width 7 height 0
click at [0, 0] on input "checkbox" at bounding box center [0, 0] width 0 height 0
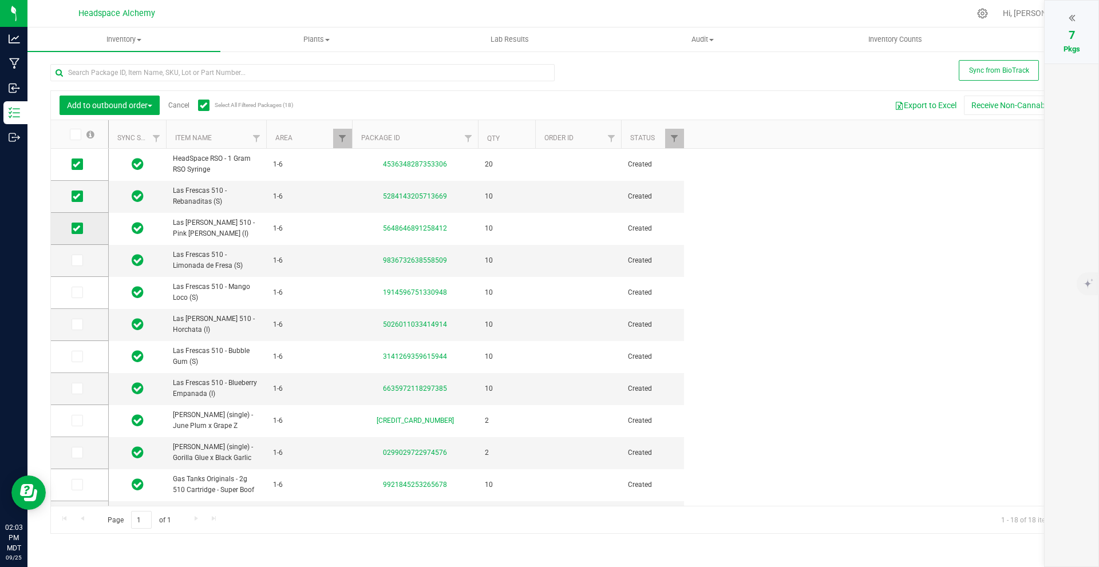
click at [78, 228] on icon at bounding box center [76, 228] width 7 height 0
click at [0, 0] on input "checkbox" at bounding box center [0, 0] width 0 height 0
drag, startPoint x: 76, startPoint y: 201, endPoint x: 76, endPoint y: 181, distance: 19.5
click at [76, 198] on span at bounding box center [77, 196] width 11 height 11
click at [75, 164] on icon at bounding box center [76, 164] width 7 height 0
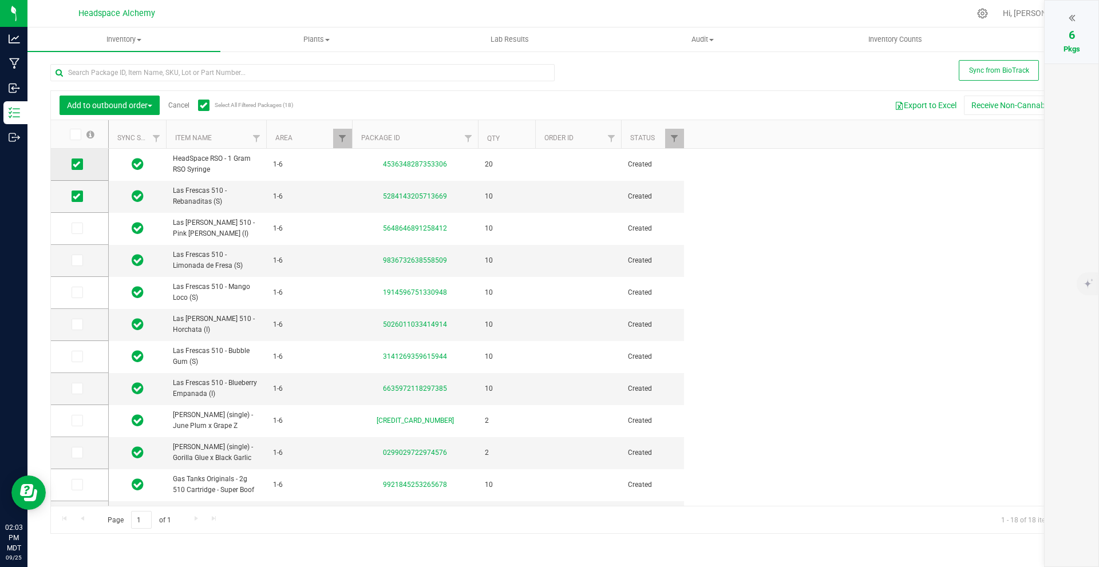
click at [0, 0] on input "checkbox" at bounding box center [0, 0] width 0 height 0
click at [73, 196] on icon at bounding box center [76, 196] width 7 height 0
click at [0, 0] on input "checkbox" at bounding box center [0, 0] width 0 height 0
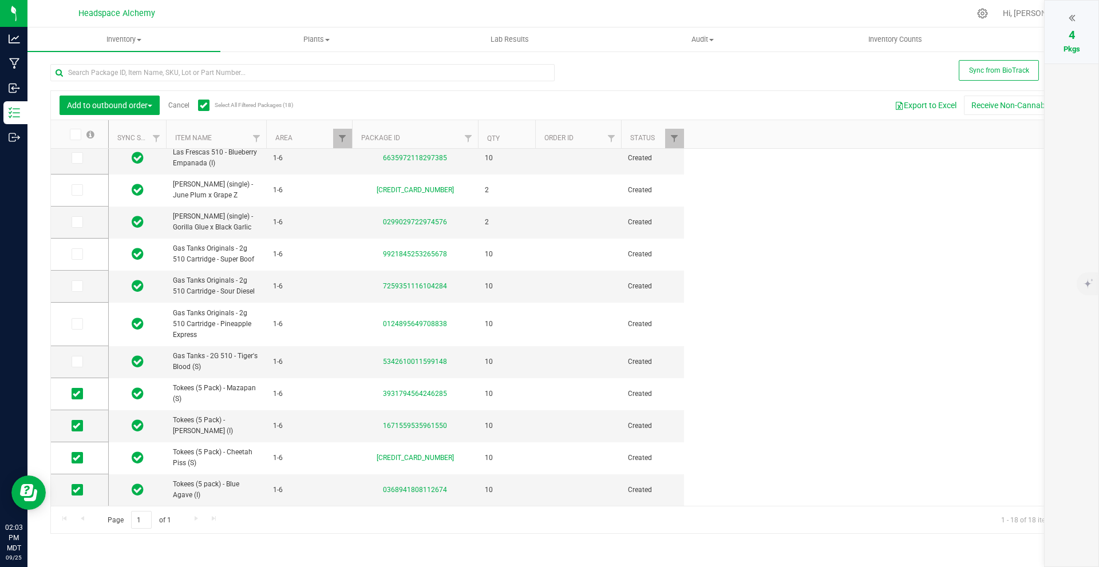
click at [1064, 14] on div at bounding box center [1071, 17] width 31 height 17
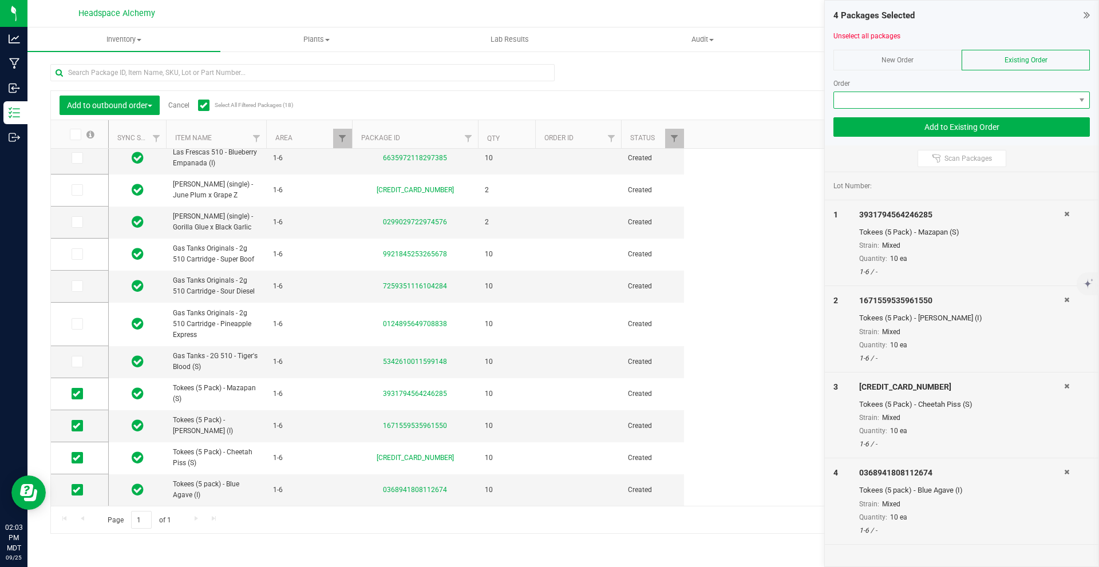
click at [944, 97] on span at bounding box center [954, 100] width 241 height 16
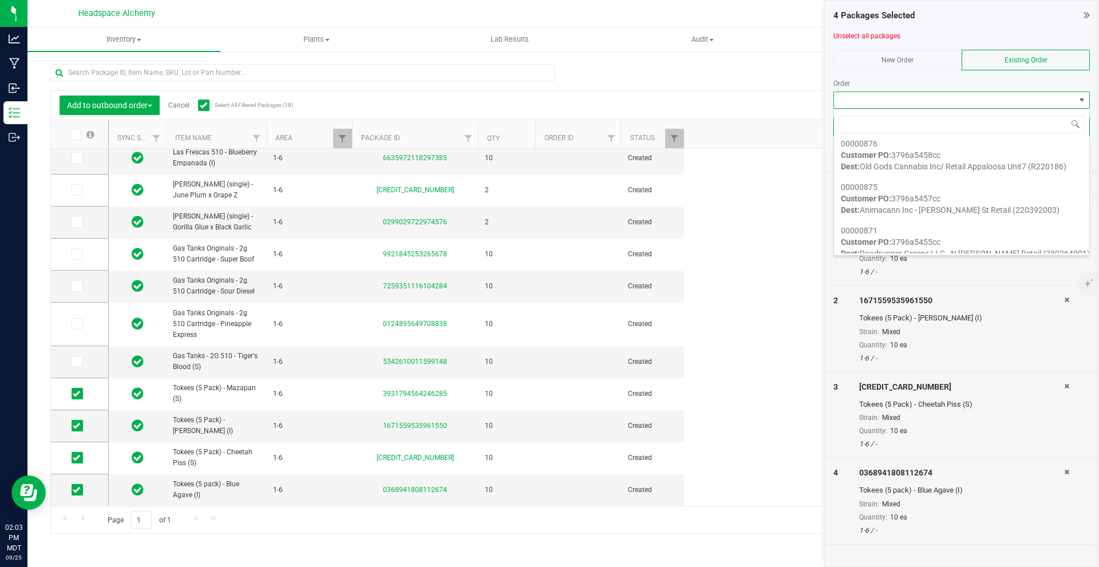
scroll to position [630, 0]
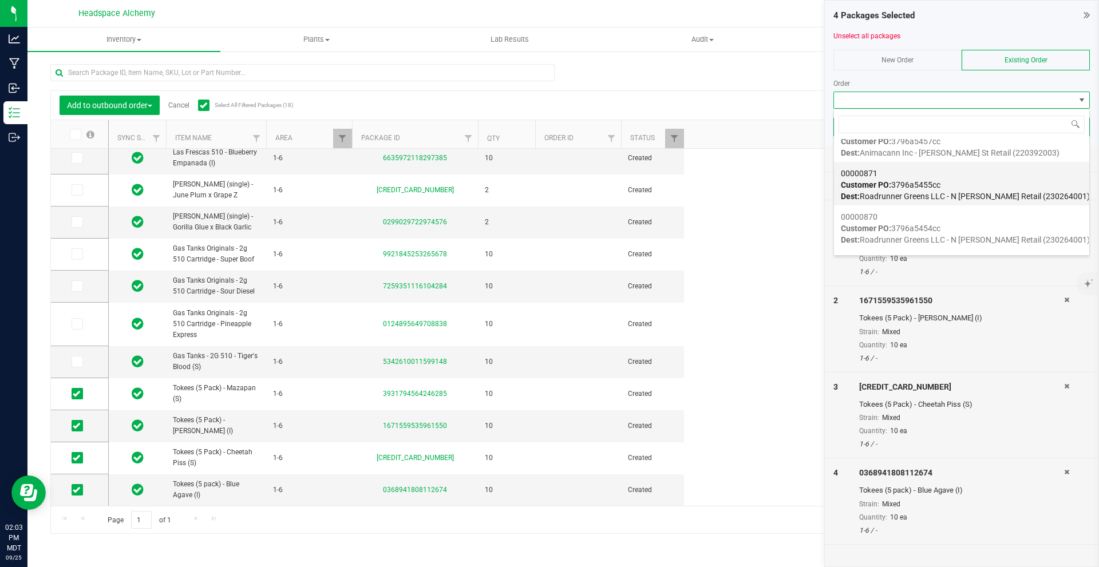
click at [953, 192] on span "Dest: Roadrunner Greens LLC - N [PERSON_NAME] Retail (230264001)" at bounding box center [965, 196] width 249 height 9
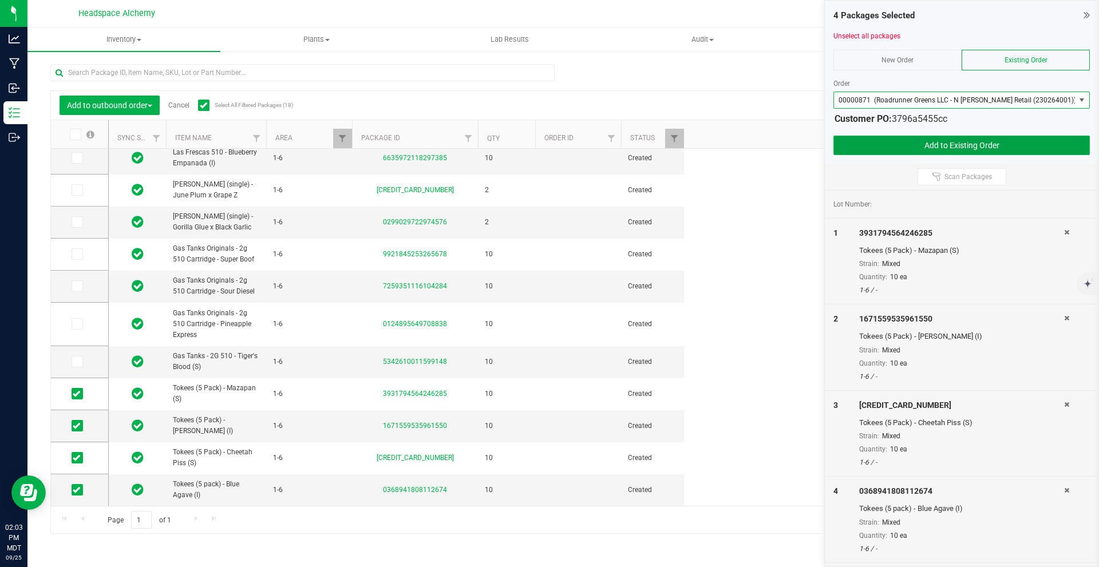
click at [944, 149] on button "Add to Existing Order" at bounding box center [961, 145] width 256 height 19
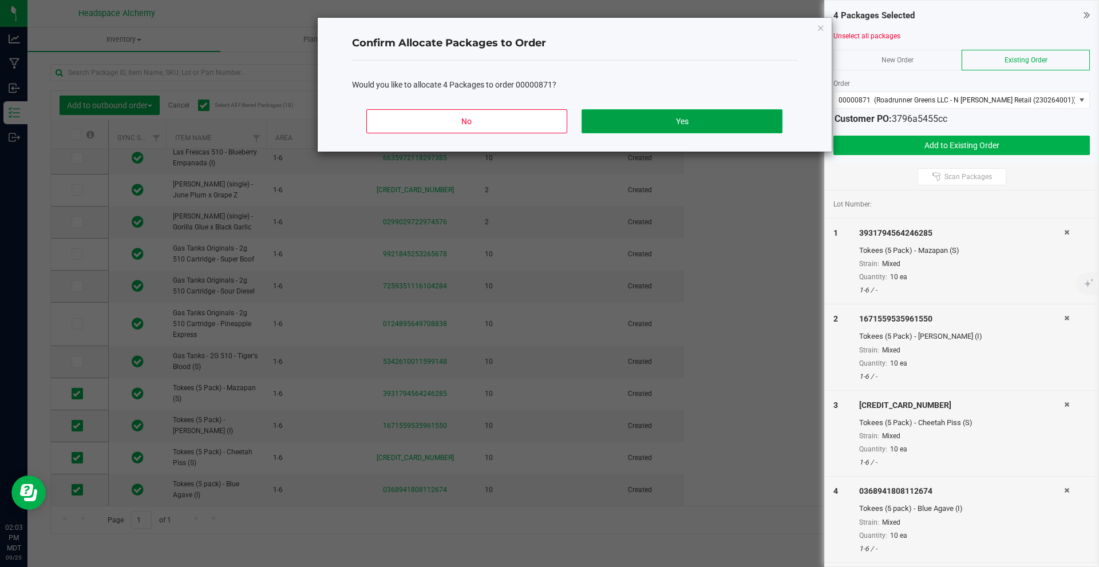
click at [746, 122] on button "Yes" at bounding box center [682, 121] width 200 height 24
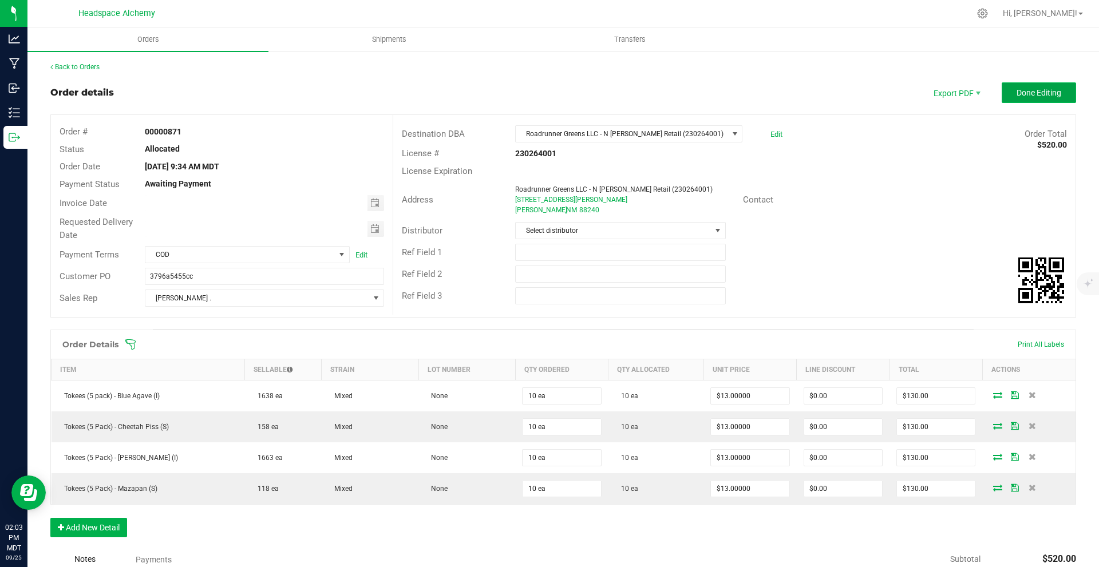
click at [1017, 92] on span "Done Editing" at bounding box center [1039, 92] width 45 height 9
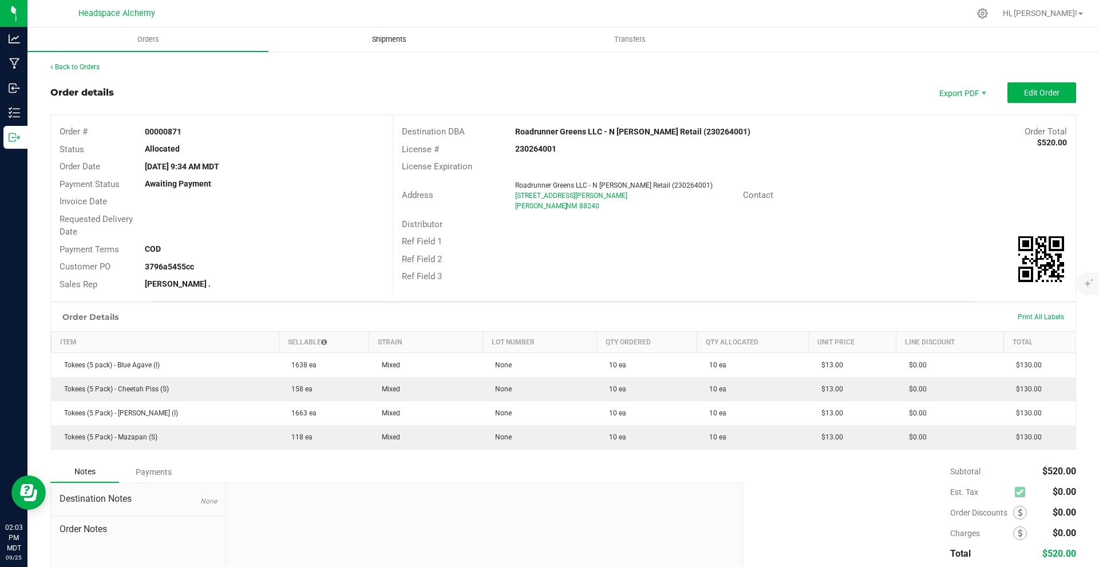
click at [410, 48] on uib-tab-heading "Shipments" at bounding box center [389, 39] width 240 height 23
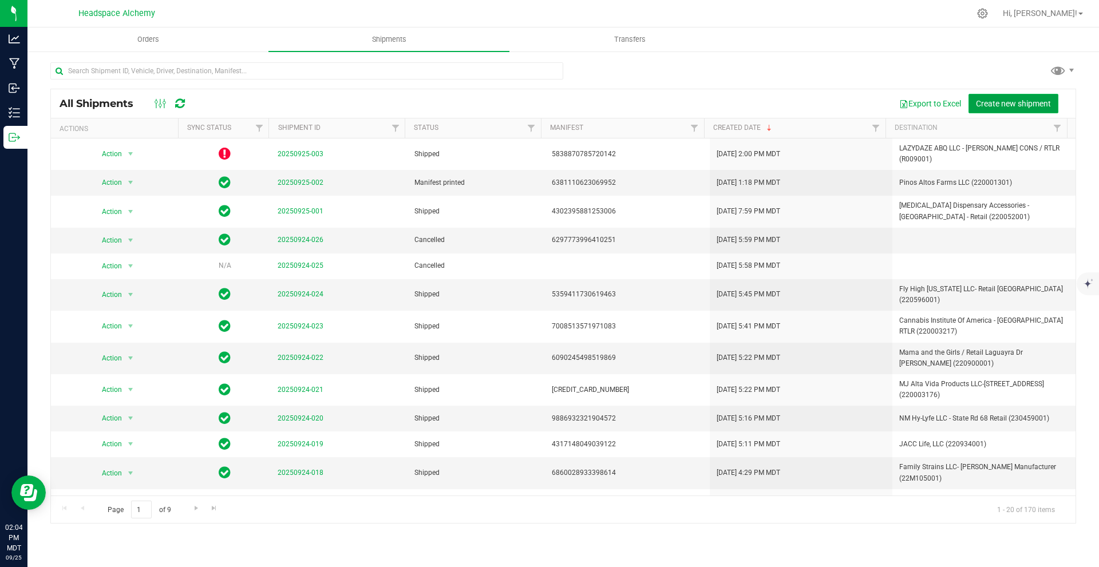
click at [1005, 102] on span "Create new shipment" at bounding box center [1013, 103] width 75 height 9
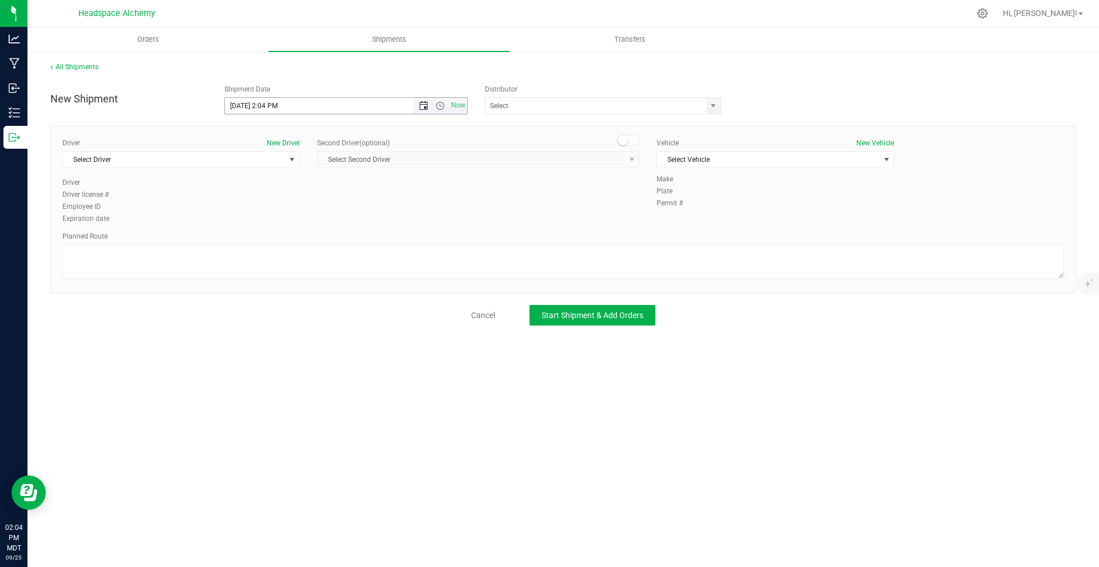
click at [420, 106] on span "Open the date view" at bounding box center [423, 105] width 9 height 9
click at [266, 236] on link "30" at bounding box center [268, 240] width 17 height 18
type input "[DATE] 2:04 PM"
click at [535, 104] on input "text" at bounding box center [592, 106] width 214 height 16
click at [535, 104] on input "h" at bounding box center [592, 106] width 214 height 16
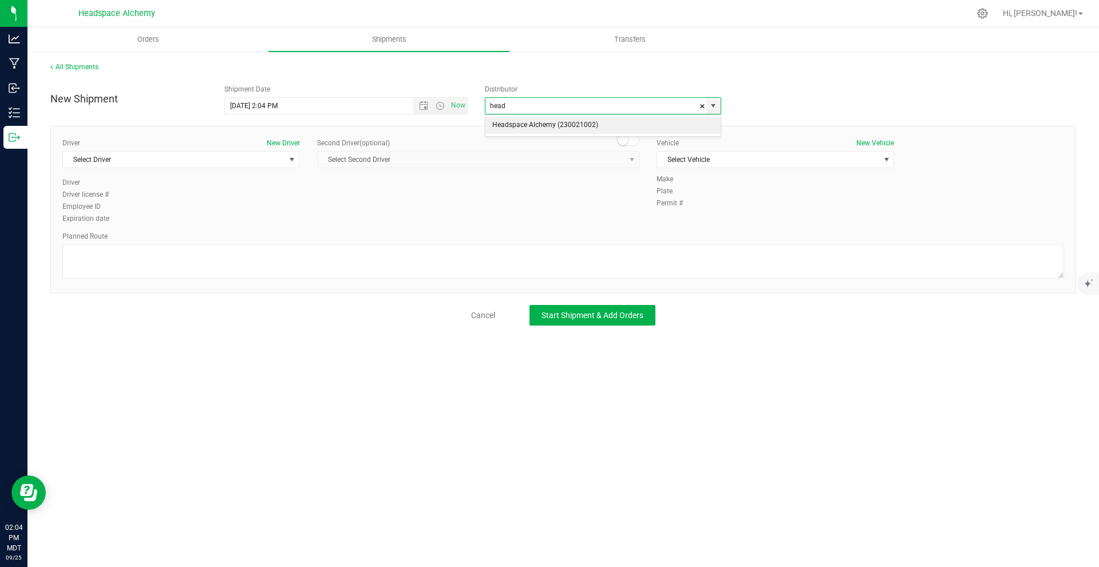
click at [536, 125] on li "Headspace Alchemy (230021002)" at bounding box center [602, 125] width 235 height 17
type input "Headspace Alchemy (230021002)"
click at [264, 158] on span "Select Driver" at bounding box center [174, 160] width 222 height 16
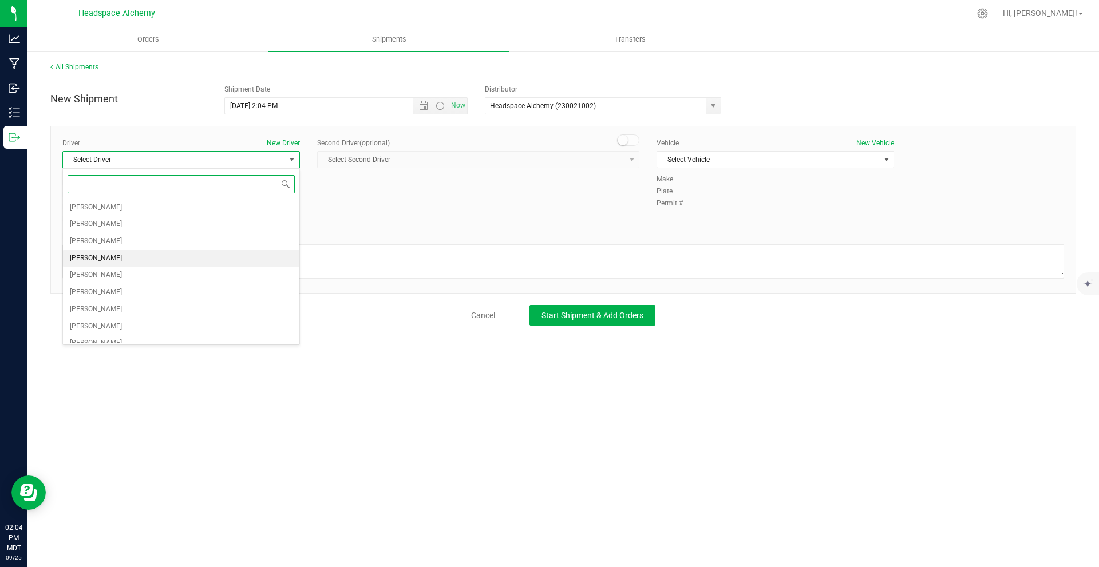
click at [96, 251] on span "[PERSON_NAME]" at bounding box center [96, 258] width 52 height 15
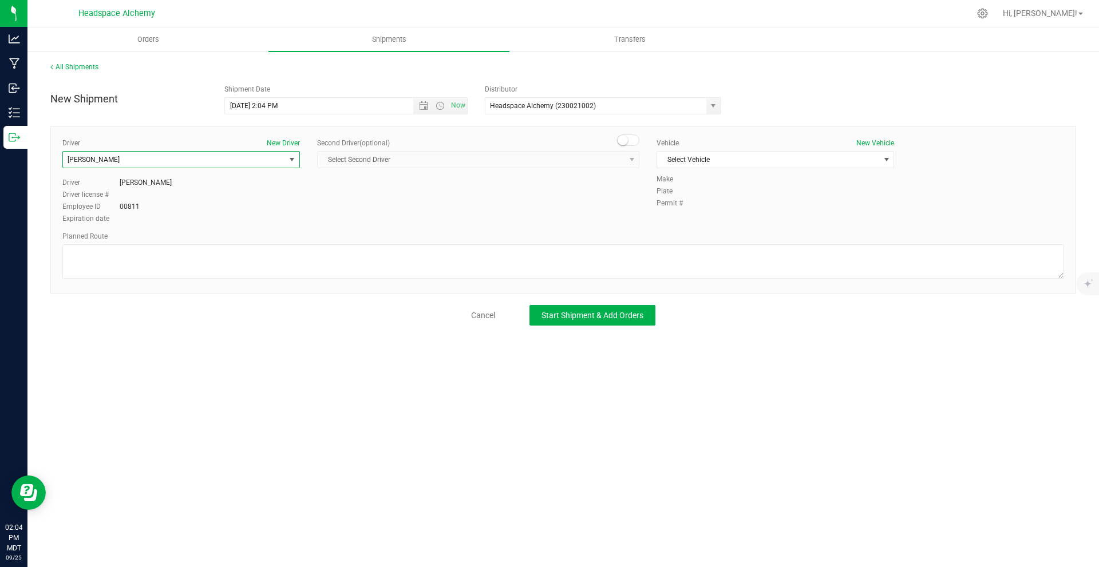
click at [627, 141] on small at bounding box center [623, 140] width 10 height 10
click at [596, 163] on span "Select Second Driver" at bounding box center [471, 160] width 307 height 16
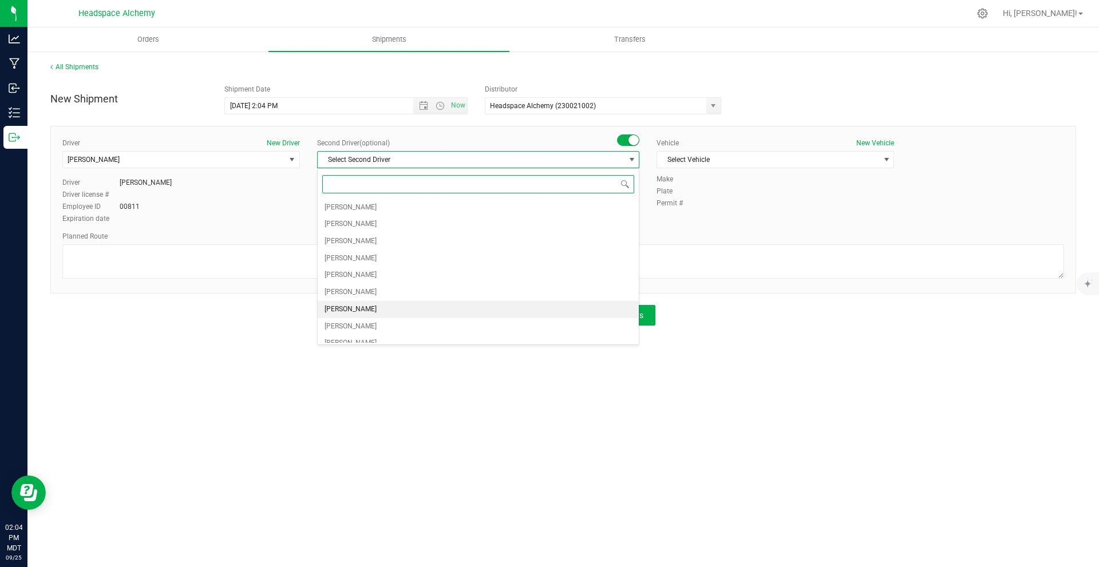
click at [351, 311] on span "[PERSON_NAME]" at bounding box center [351, 309] width 52 height 15
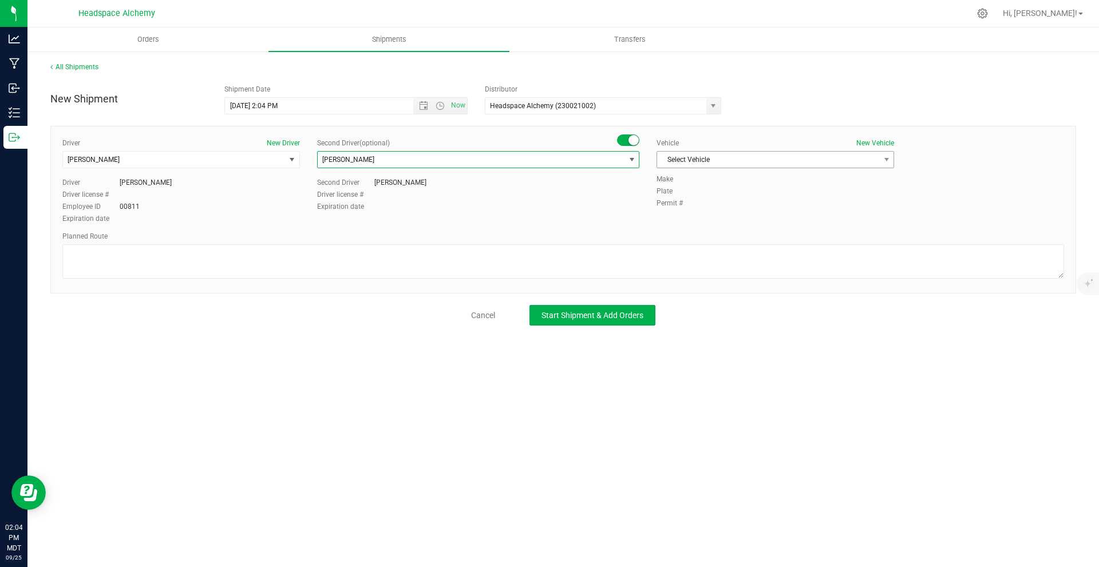
click at [696, 161] on span "Select Vehicle" at bounding box center [768, 160] width 222 height 16
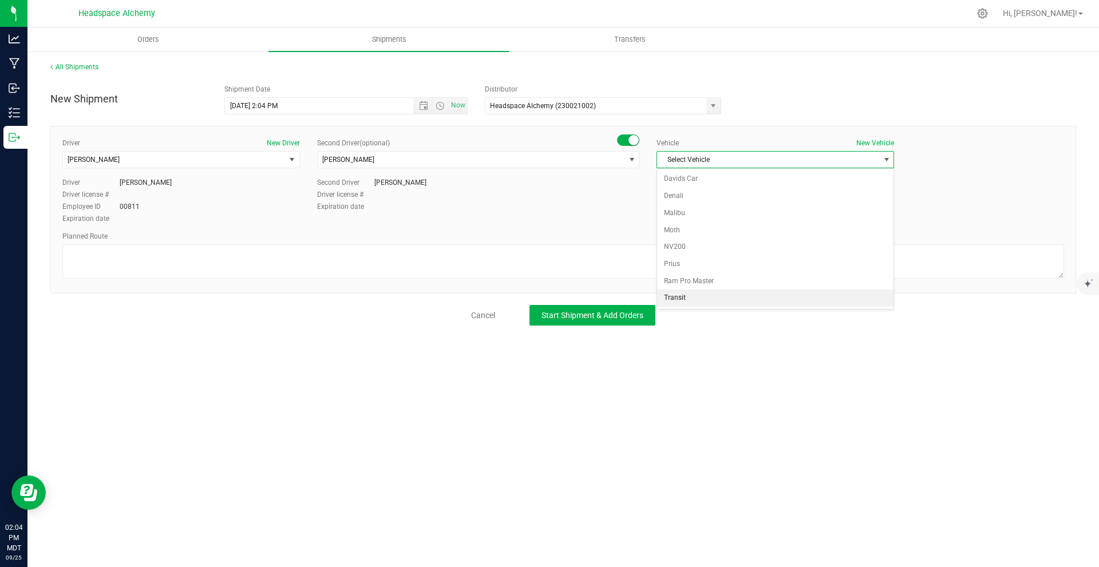
click at [691, 299] on li "Transit" at bounding box center [775, 298] width 236 height 17
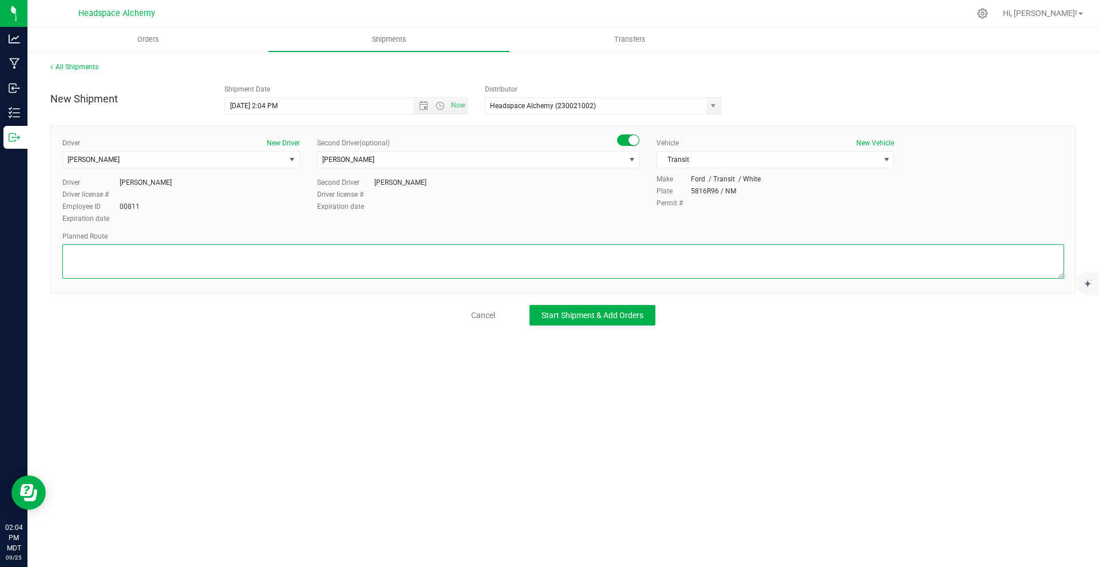
paste textarea "[STREET_ADDRESS]  Get on I-10 E from S Main St 6 min (2.4 mi)  Follow I-10 E,…"
type textarea "[STREET_ADDRESS]  Get on I-10 E from S Main St 6 min (2.4 mi)  Follow I-10 E,…"
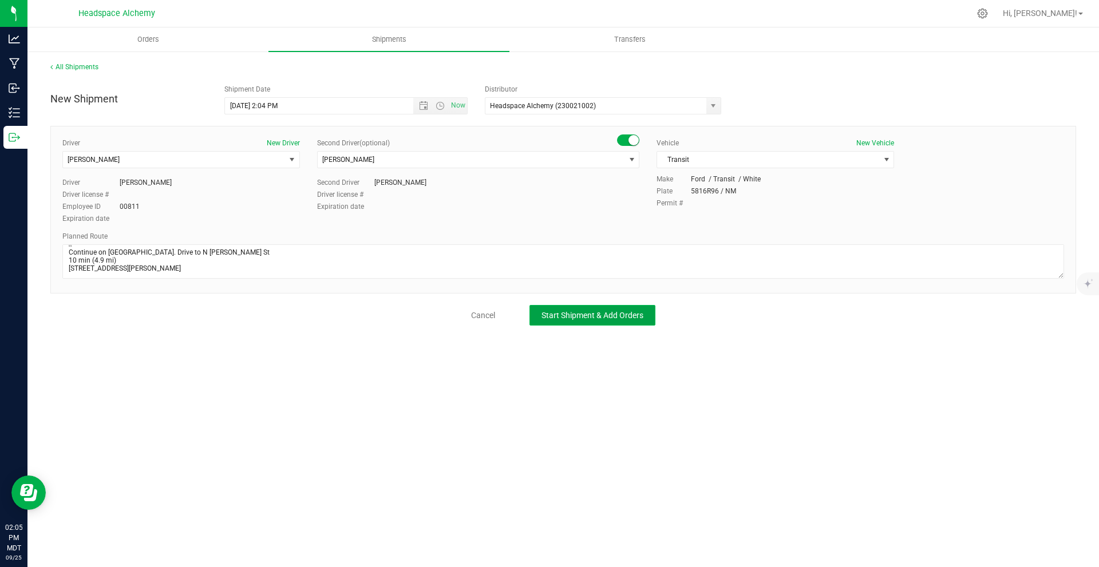
click at [606, 311] on span "Start Shipment & Add Orders" at bounding box center [592, 315] width 102 height 9
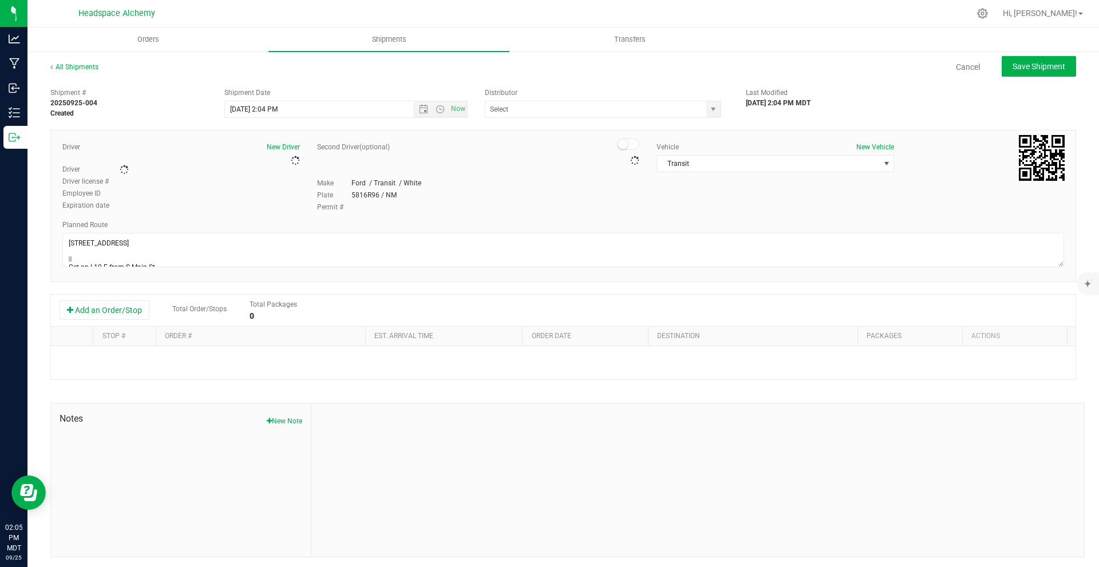
type input "Headspace Alchemy (230021002)"
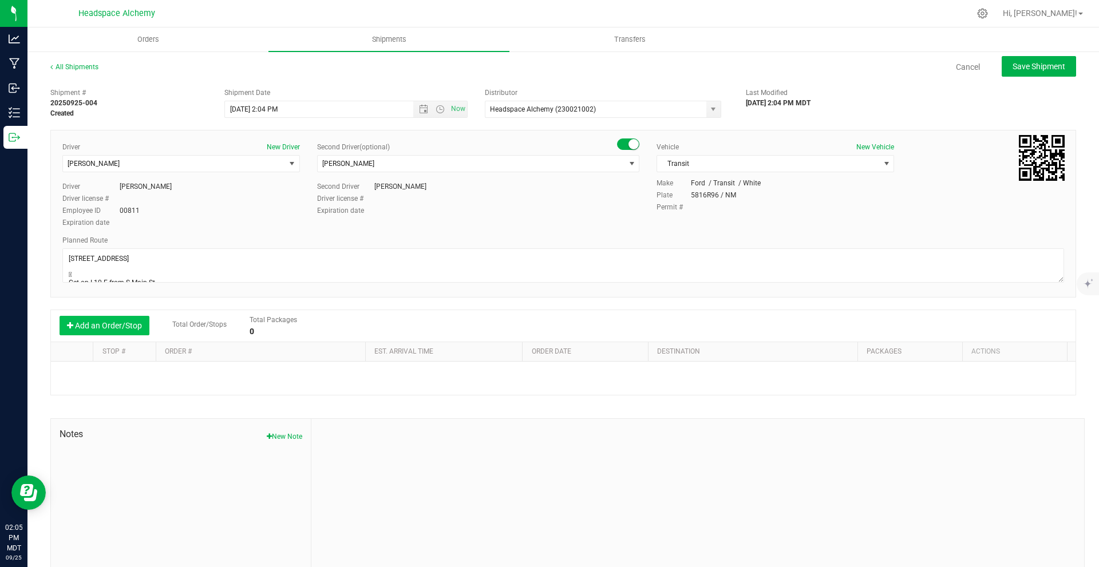
click at [104, 322] on button "Add an Order/Stop" at bounding box center [105, 325] width 90 height 19
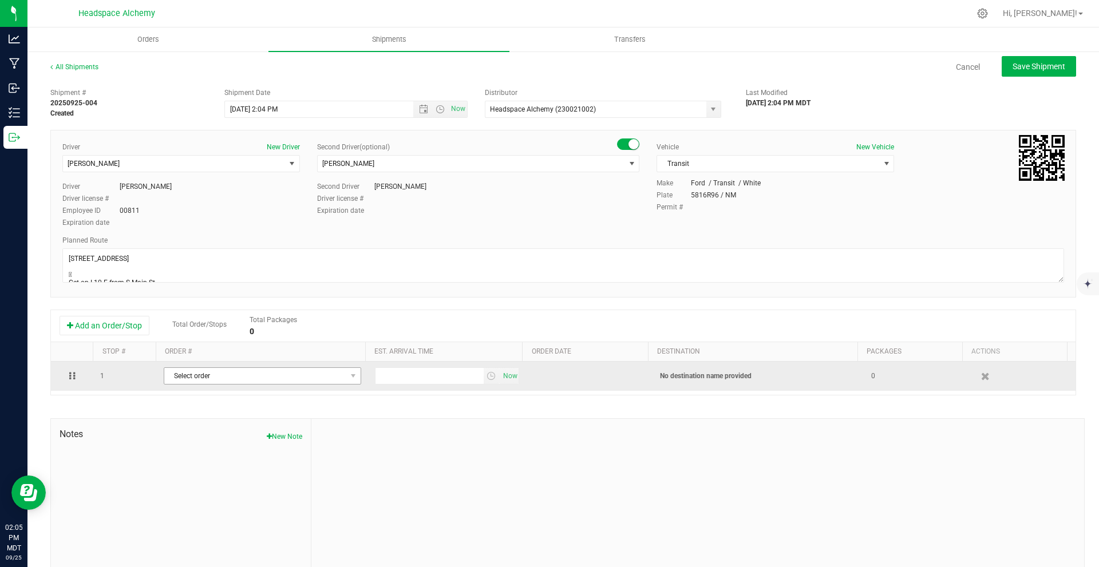
click at [326, 375] on span "Select order" at bounding box center [255, 376] width 182 height 16
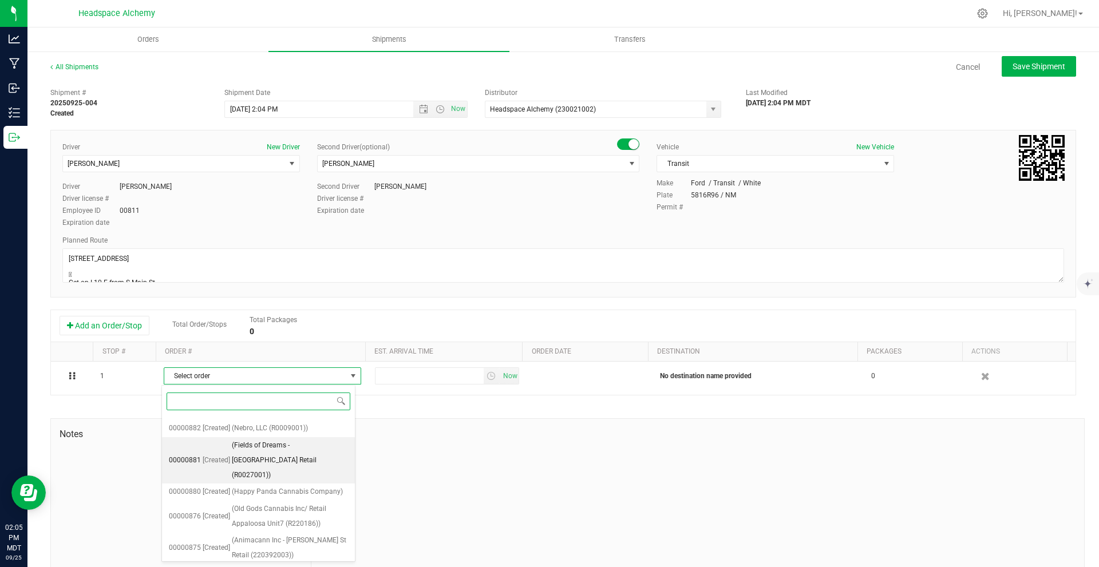
scroll to position [378, 0]
click at [252, 440] on span "(Roadrunner Greens LLC - N [PERSON_NAME] Retail (230264001))" at bounding box center [292, 462] width 111 height 44
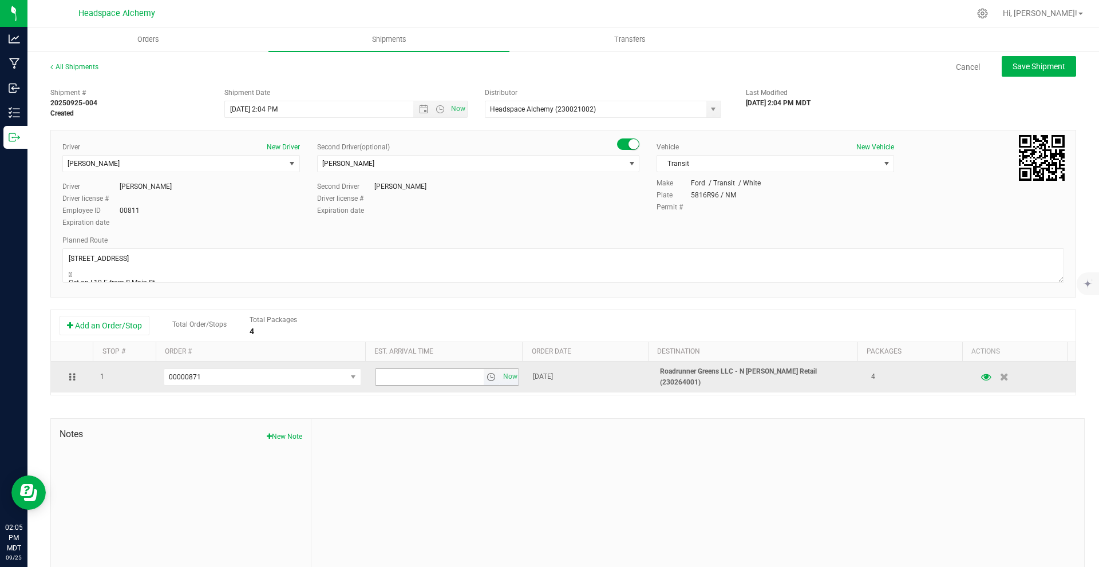
click at [487, 373] on span "select" at bounding box center [491, 377] width 9 height 9
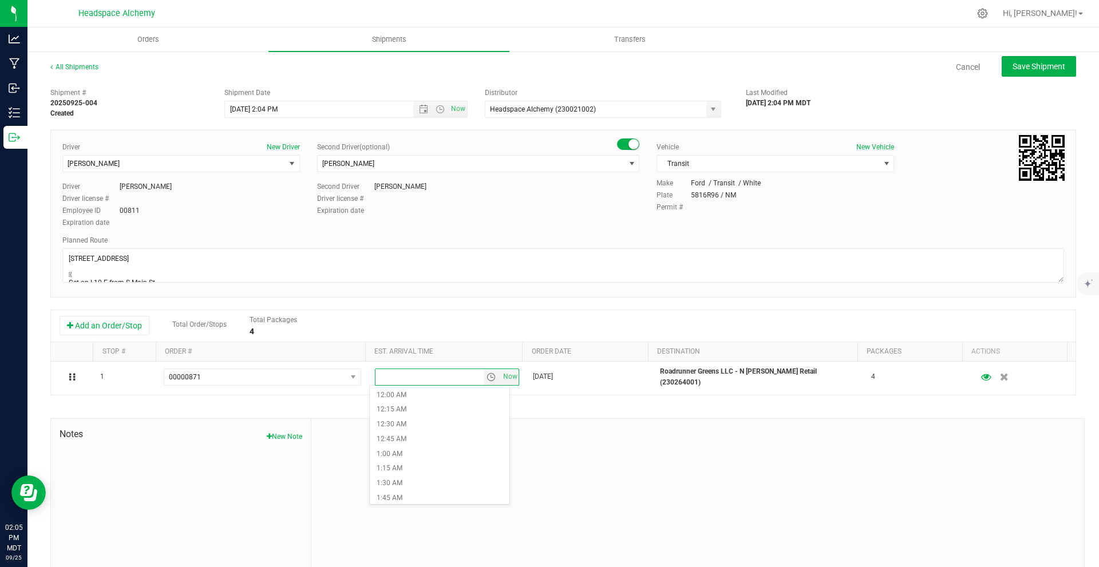
scroll to position [744, 0]
click at [415, 472] on li "2:00 PM" at bounding box center [440, 475] width 140 height 15
click at [1017, 67] on span "Save Shipment" at bounding box center [1039, 66] width 53 height 9
type input "[DATE] 8:04 PM"
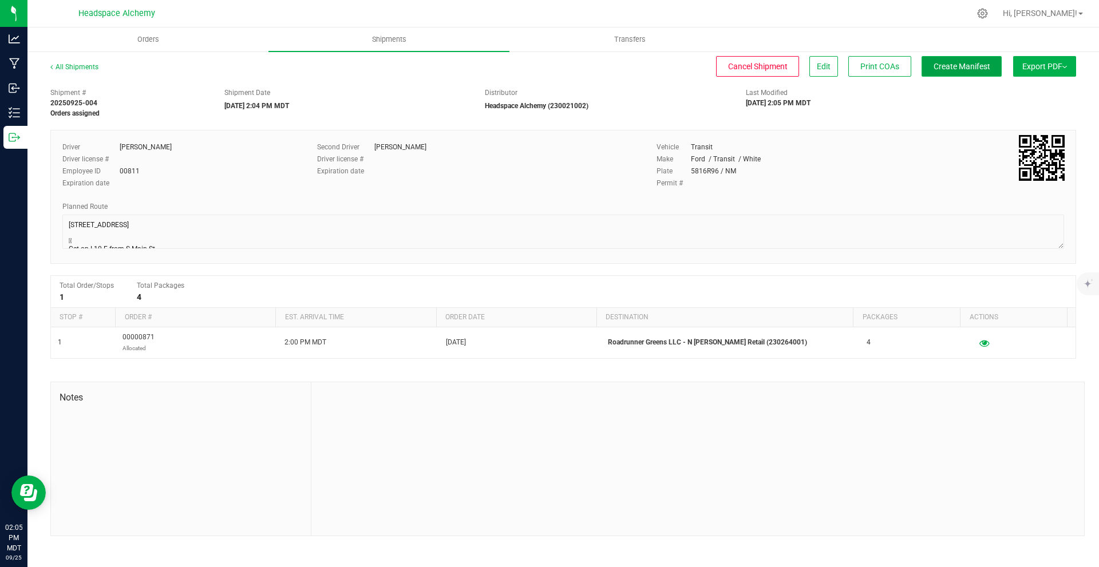
click at [970, 69] on span "Create Manifest" at bounding box center [962, 66] width 57 height 9
click at [1038, 52] on div "All Shipments Cancel Shipment Edit Print COAs Export PDF Manifest by Package ID…" at bounding box center [563, 298] width 1072 height 497
click at [1032, 57] on button "Export PDF" at bounding box center [1044, 66] width 63 height 21
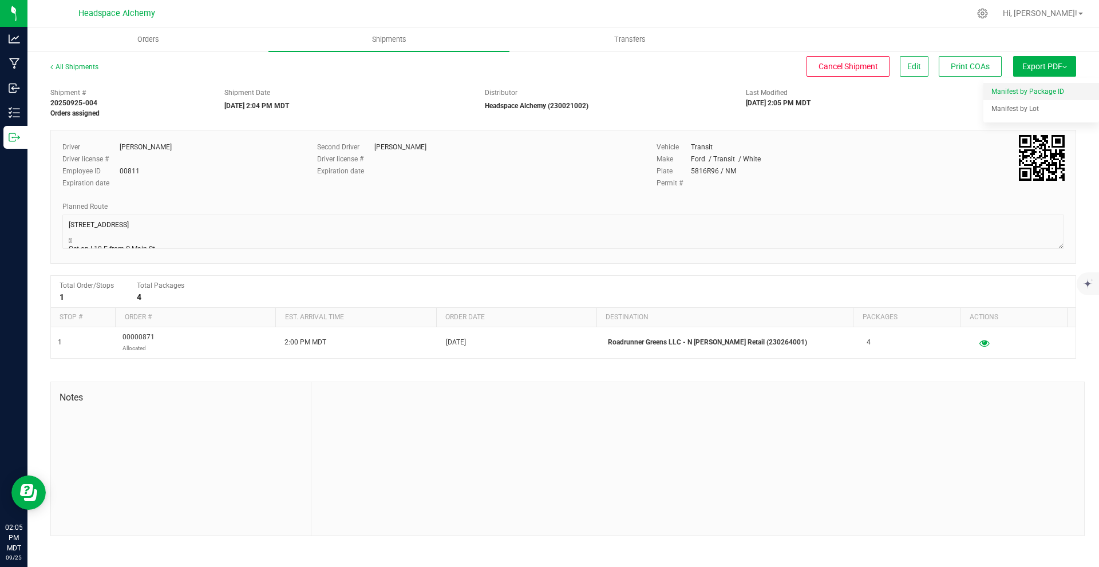
click at [1039, 85] on li "Manifest by Package ID" at bounding box center [1041, 91] width 116 height 17
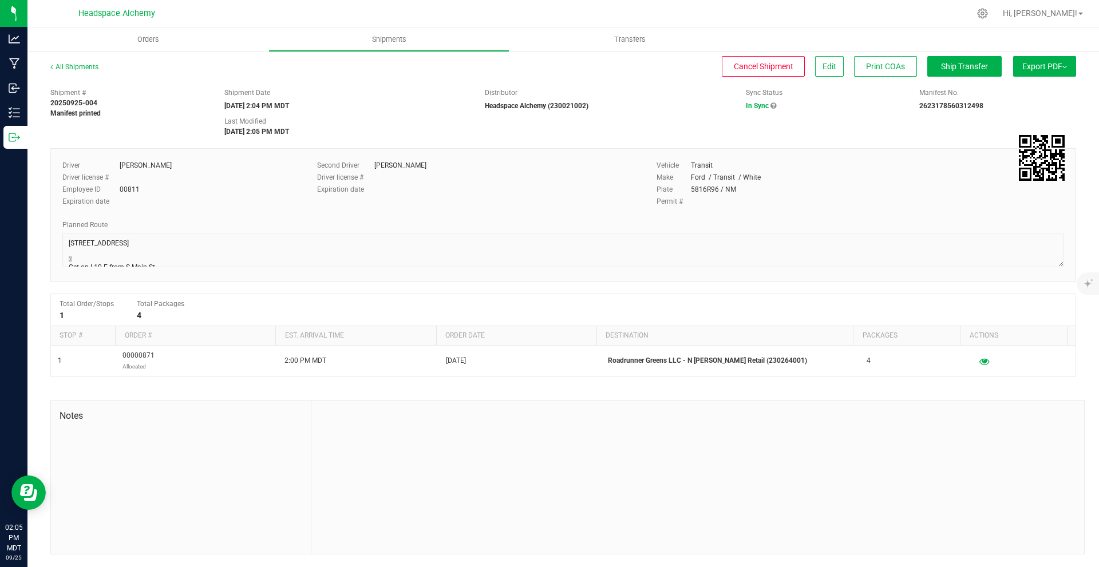
click at [1066, 75] on button "Export PDF" at bounding box center [1044, 66] width 63 height 21
click at [951, 70] on span "Ship Transfer" at bounding box center [964, 66] width 47 height 9
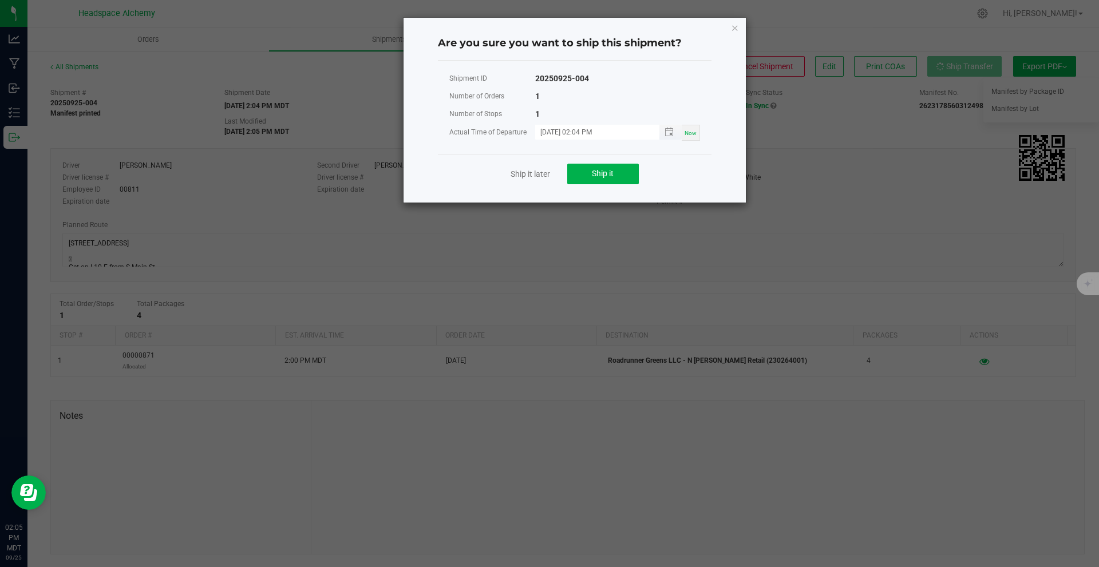
click at [598, 139] on input "[DATE] 02:04 PM" at bounding box center [591, 132] width 112 height 14
click at [608, 172] on span "Ship it" at bounding box center [603, 173] width 22 height 9
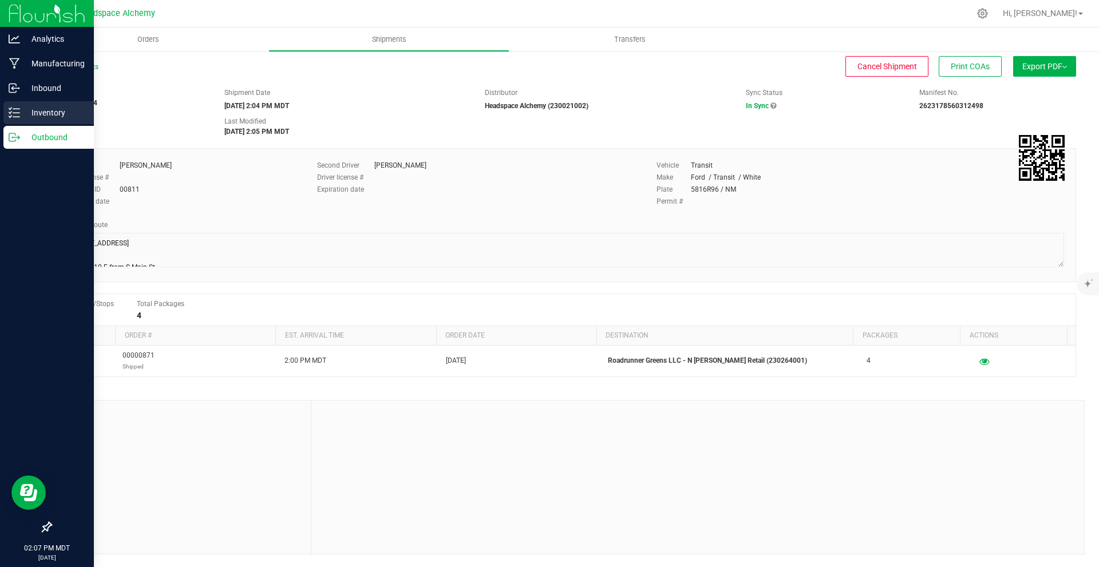
click at [15, 111] on icon at bounding box center [14, 112] width 11 height 11
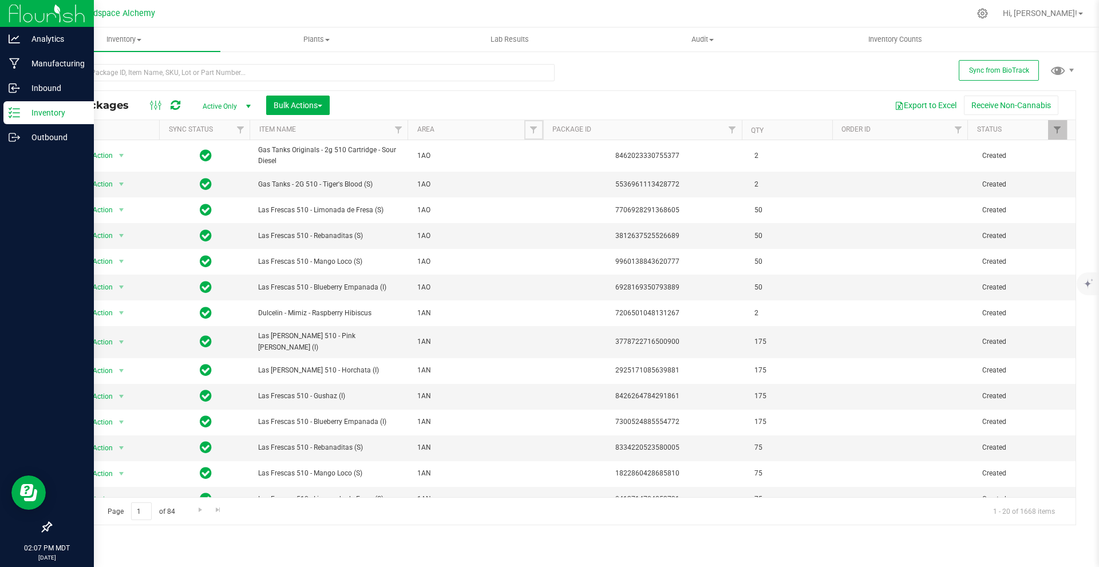
click at [535, 129] on span "Filter" at bounding box center [533, 129] width 9 height 9
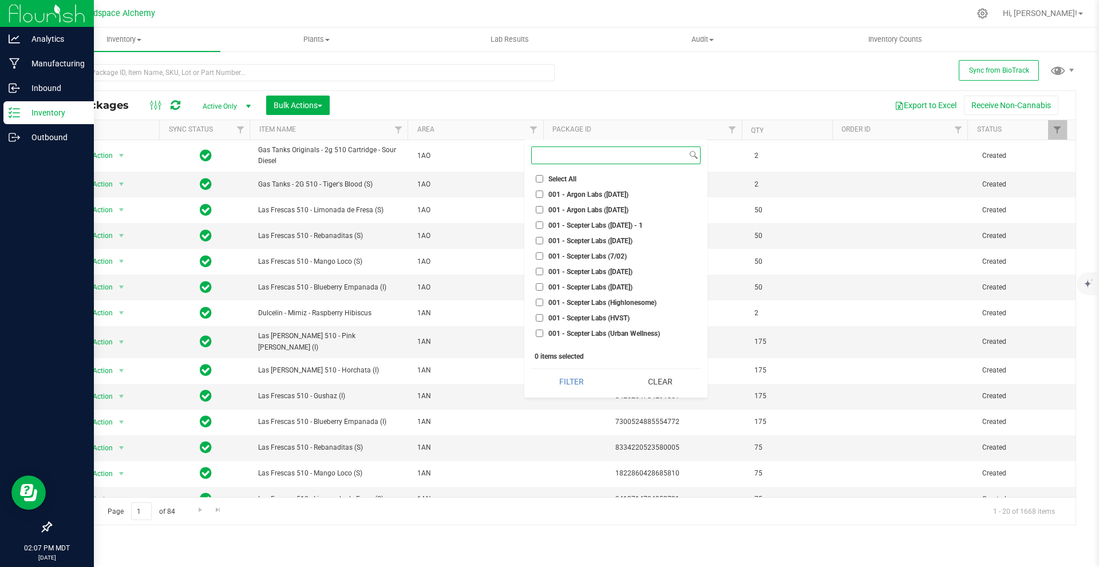
scroll to position [343, 0]
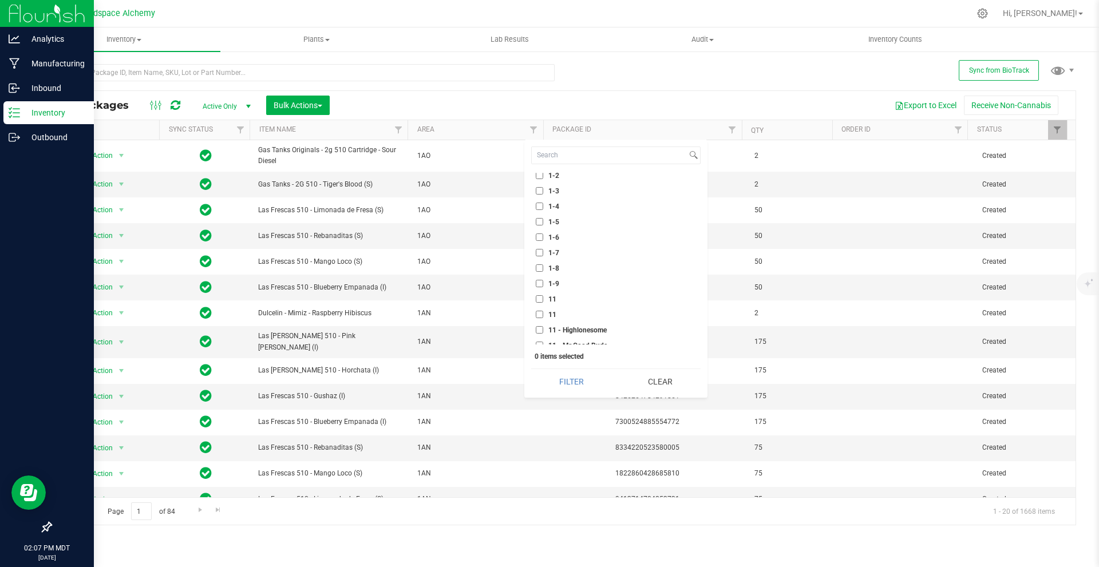
click at [536, 251] on input "1-7" at bounding box center [539, 252] width 7 height 7
checkbox input "true"
click at [568, 381] on button "Filter" at bounding box center [571, 381] width 81 height 25
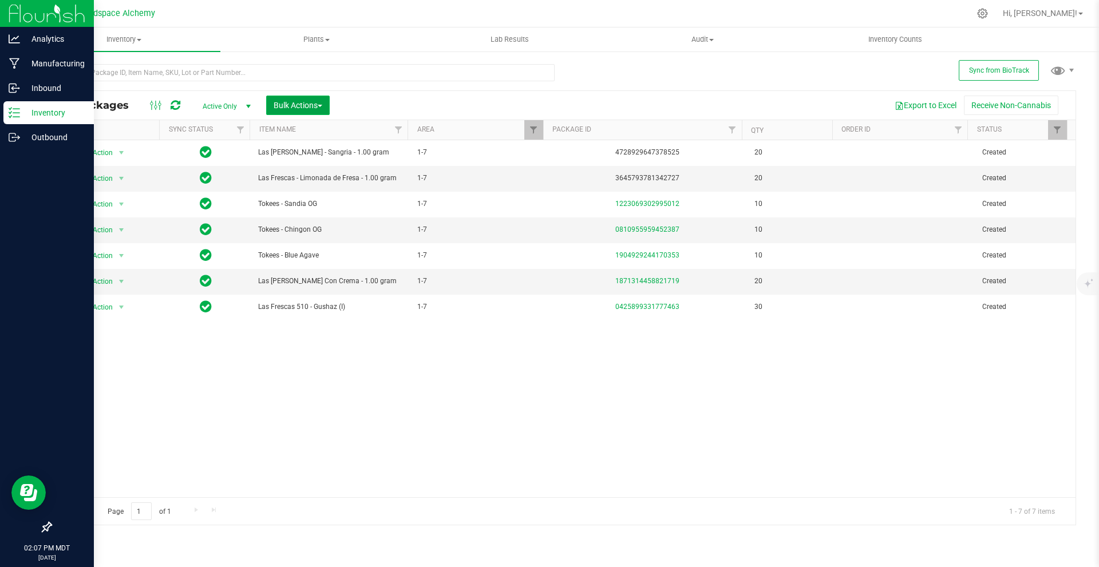
click at [330, 106] on button "Bulk Actions" at bounding box center [298, 105] width 64 height 19
click at [315, 151] on span "Add to outbound order" at bounding box center [312, 151] width 78 height 9
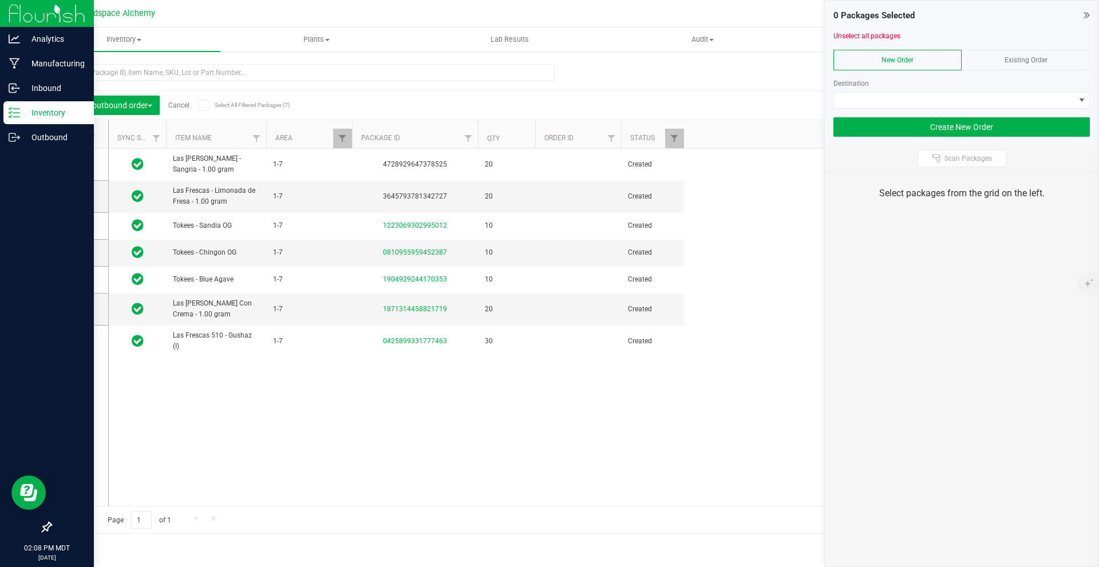
click at [207, 105] on icon at bounding box center [203, 105] width 7 height 0
click at [0, 0] on input "Select All Filtered Packages (7)" at bounding box center [0, 0] width 0 height 0
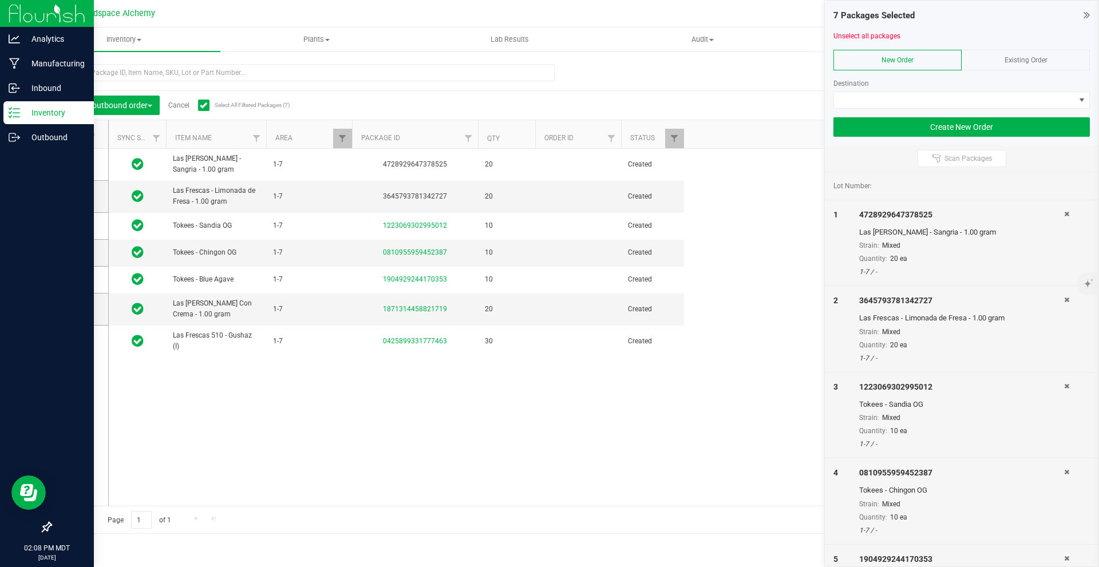
click at [1013, 63] on span "Existing Order" at bounding box center [1026, 60] width 43 height 8
click at [997, 102] on span at bounding box center [954, 100] width 241 height 16
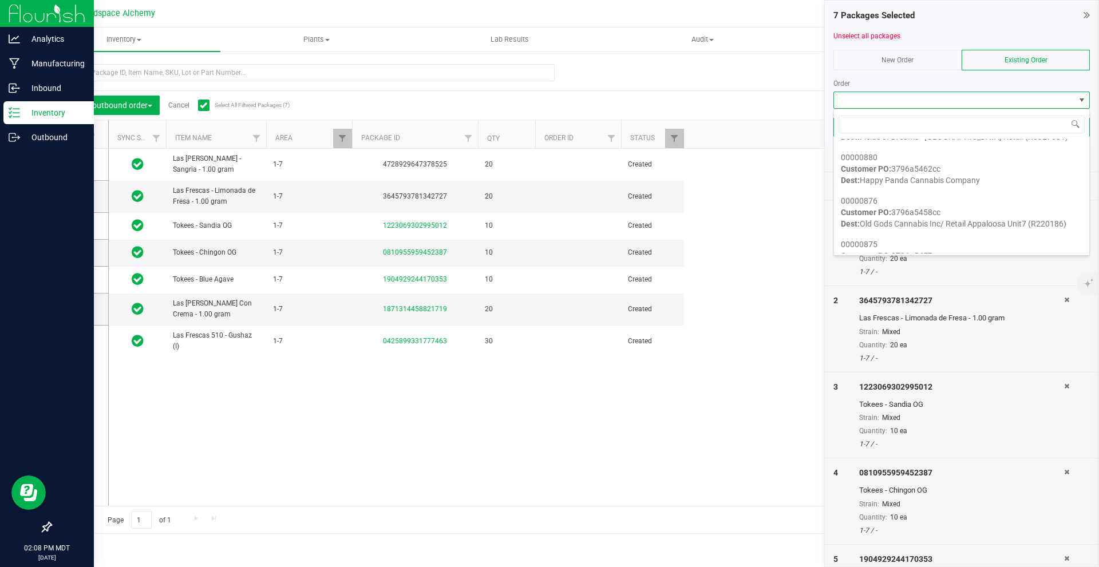
scroll to position [572, 0]
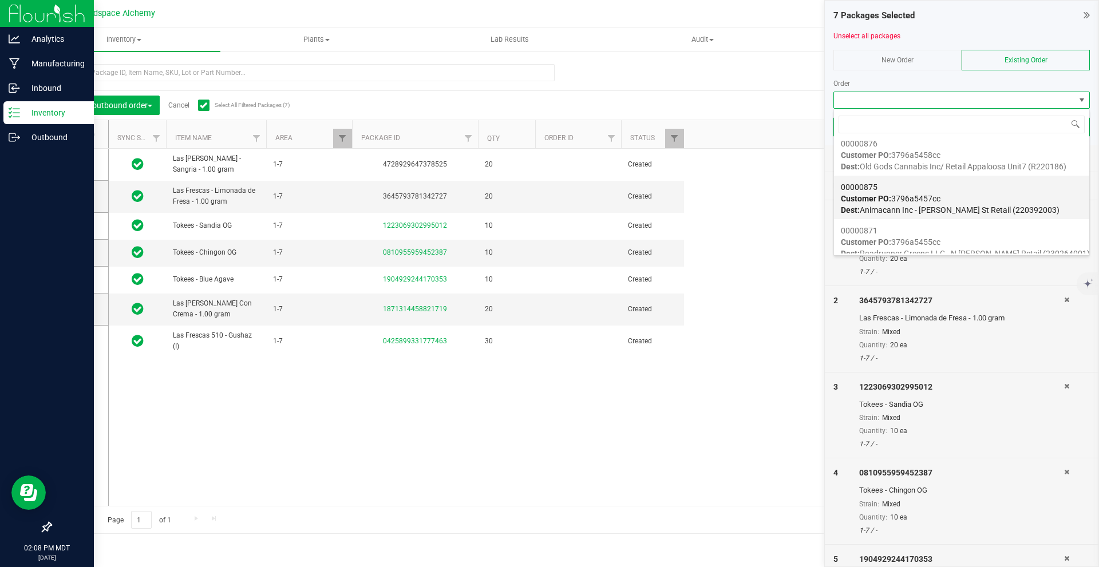
click at [978, 191] on div "00000875 Customer PO: 3796a5457cc Dest: Animacann Inc - [PERSON_NAME] St Retail…" at bounding box center [962, 199] width 242 height 44
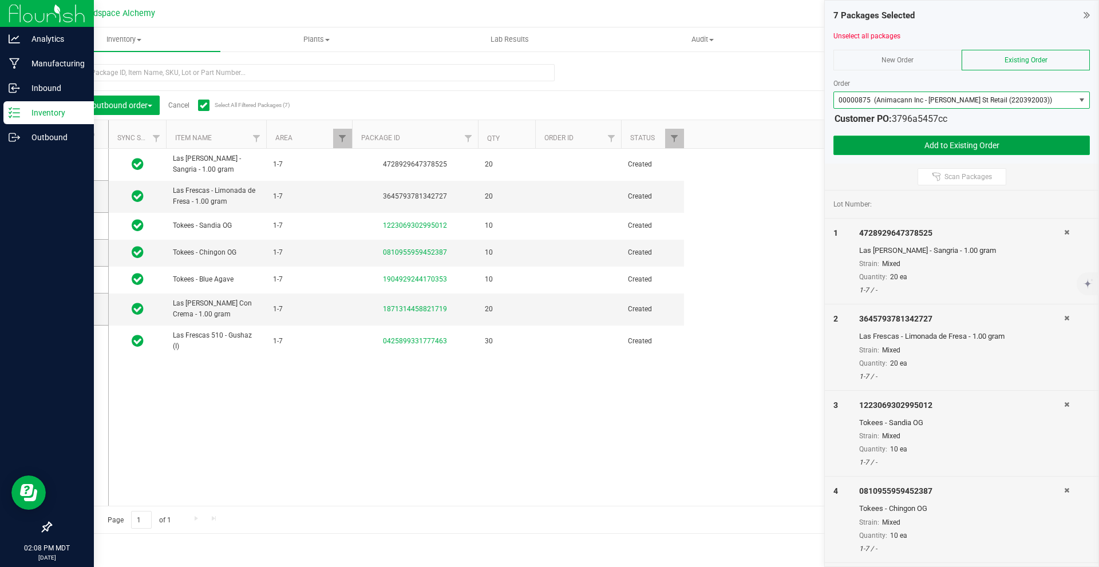
click at [975, 148] on button "Add to Existing Order" at bounding box center [961, 145] width 256 height 19
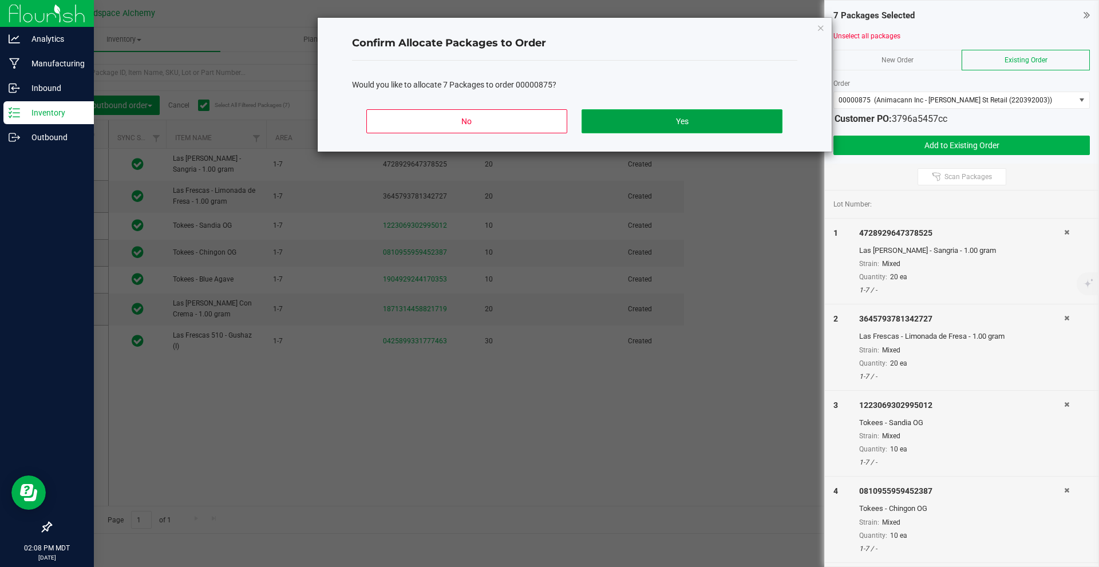
click at [770, 121] on button "Yes" at bounding box center [682, 121] width 200 height 24
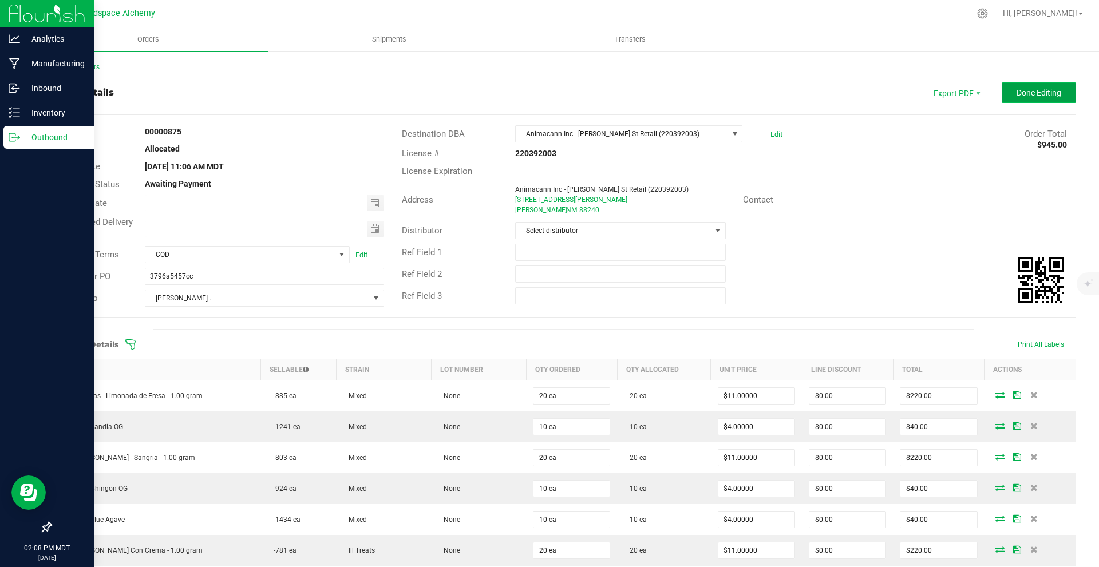
click at [1030, 99] on button "Done Editing" at bounding box center [1039, 92] width 74 height 21
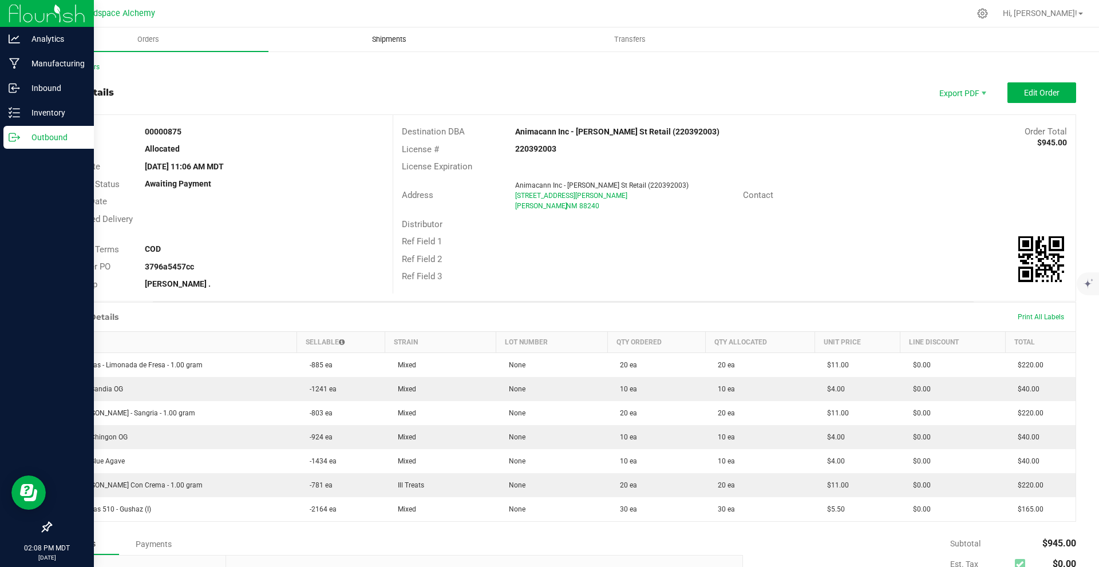
click at [404, 40] on span "Shipments" at bounding box center [389, 39] width 65 height 10
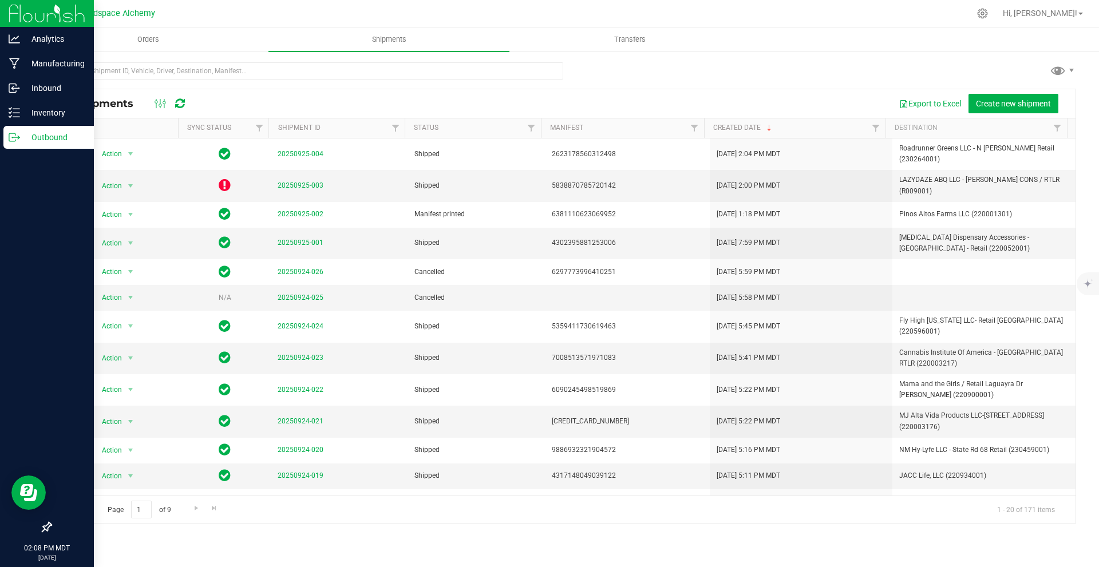
click at [1002, 92] on div "All Shipments Export to Excel Create new shipment" at bounding box center [563, 103] width 1025 height 29
click at [1003, 100] on span "Create new shipment" at bounding box center [1013, 103] width 75 height 9
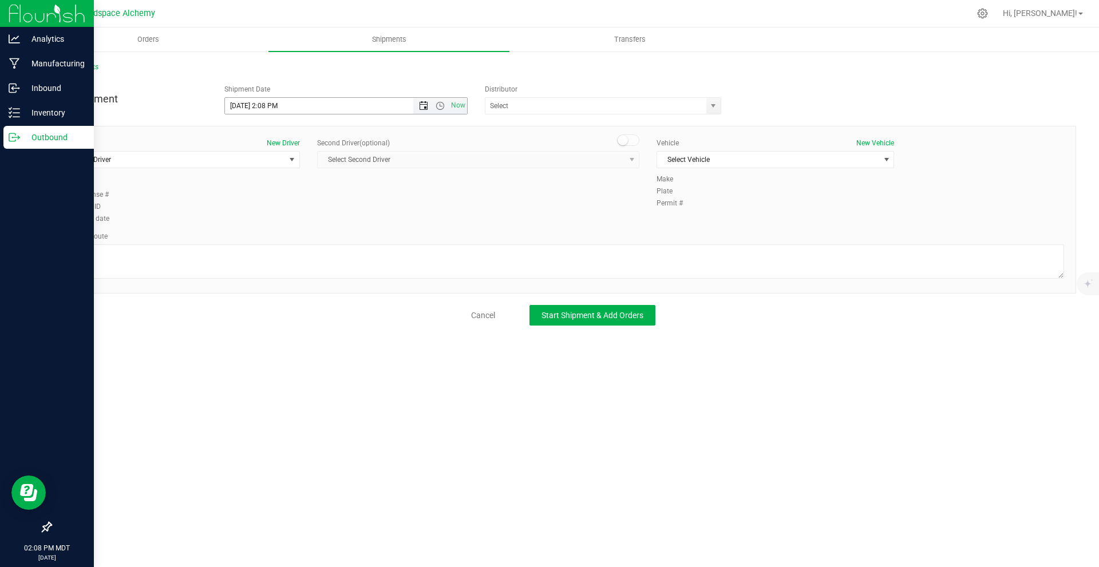
click at [421, 103] on span "Open the date view" at bounding box center [423, 105] width 9 height 9
click at [267, 242] on link "30" at bounding box center [268, 240] width 17 height 18
type input "[DATE] 2:08 PM"
click at [564, 109] on input "text" at bounding box center [592, 106] width 214 height 16
click at [555, 124] on li "Headspace Alchemy (230021002)" at bounding box center [602, 125] width 235 height 17
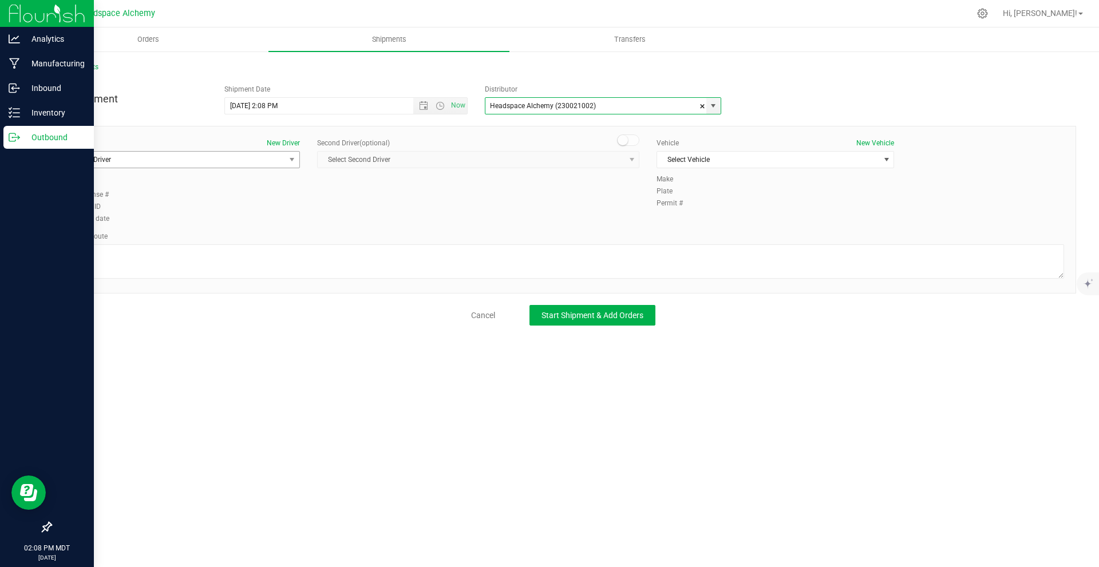
type input "Headspace Alchemy (230021002)"
click at [203, 163] on span "Select Driver" at bounding box center [174, 160] width 222 height 16
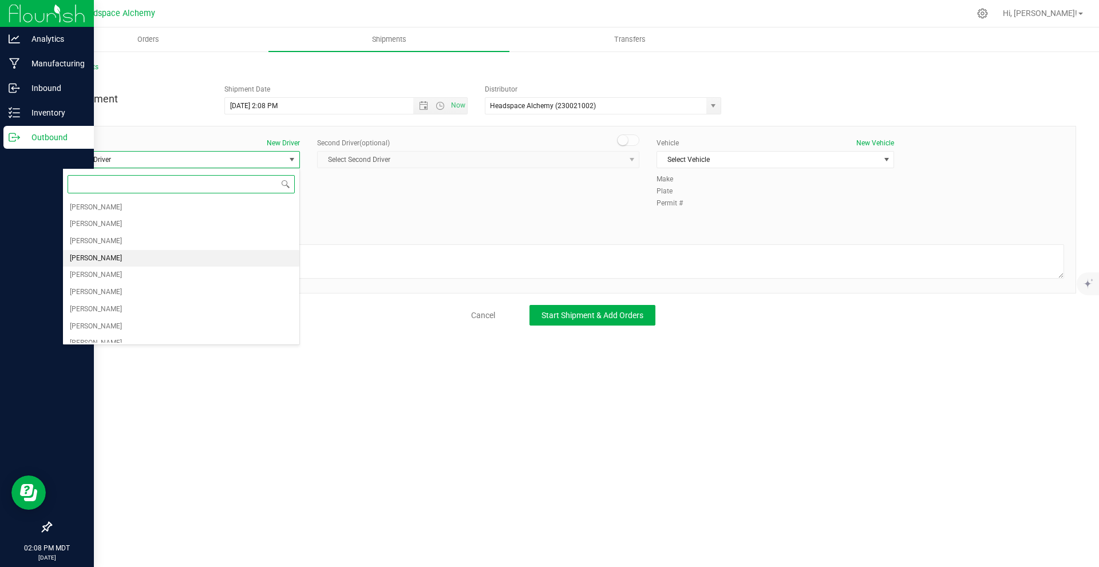
click at [122, 253] on li "[PERSON_NAME]" at bounding box center [181, 258] width 236 height 17
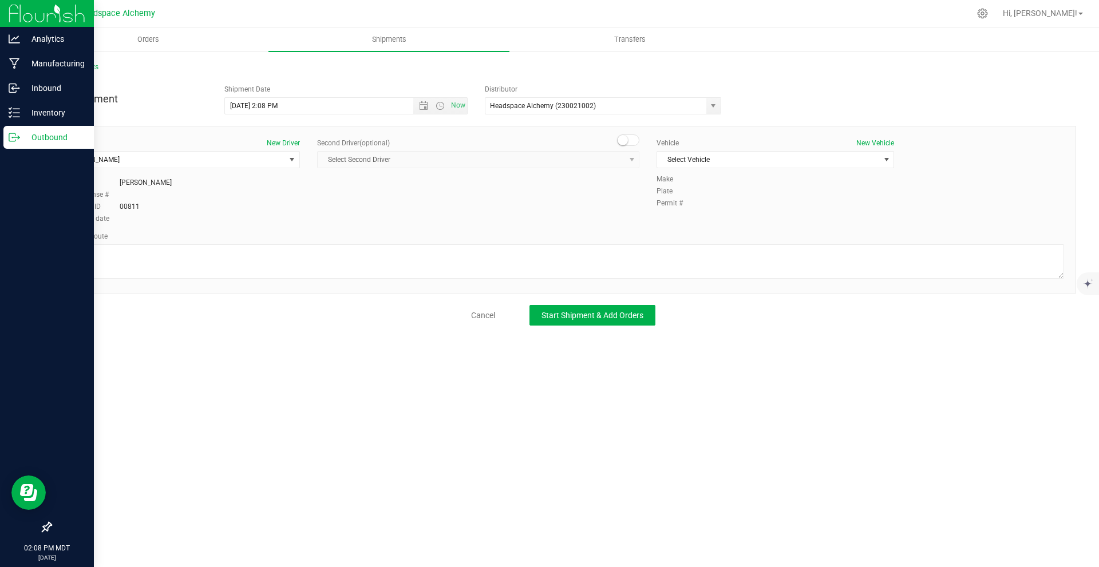
click at [634, 139] on span at bounding box center [628, 140] width 23 height 11
click at [558, 162] on span "Select Second Driver" at bounding box center [471, 160] width 307 height 16
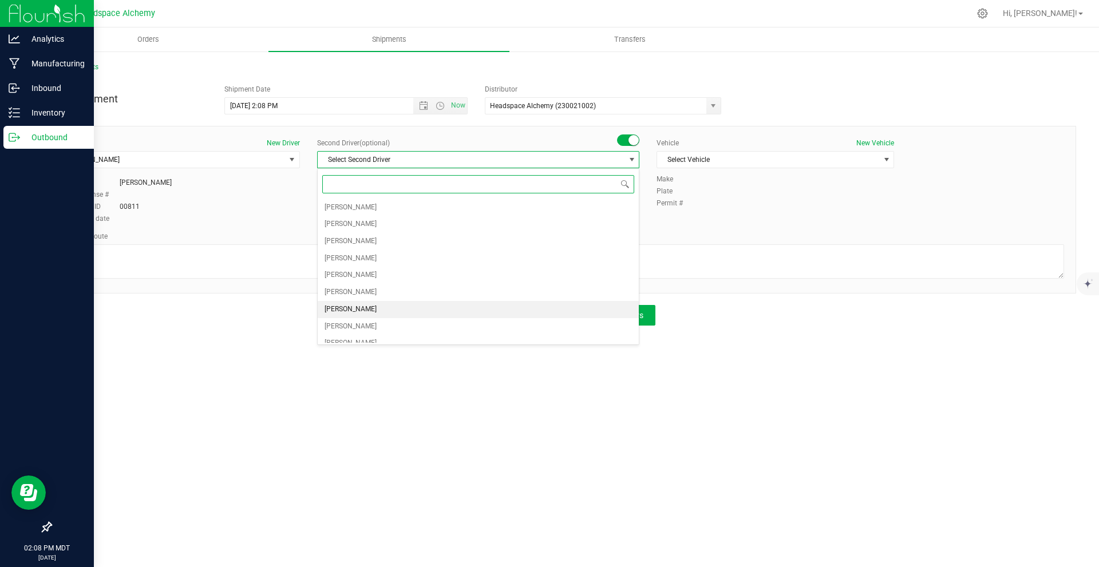
click at [349, 310] on span "[PERSON_NAME]" at bounding box center [351, 309] width 52 height 15
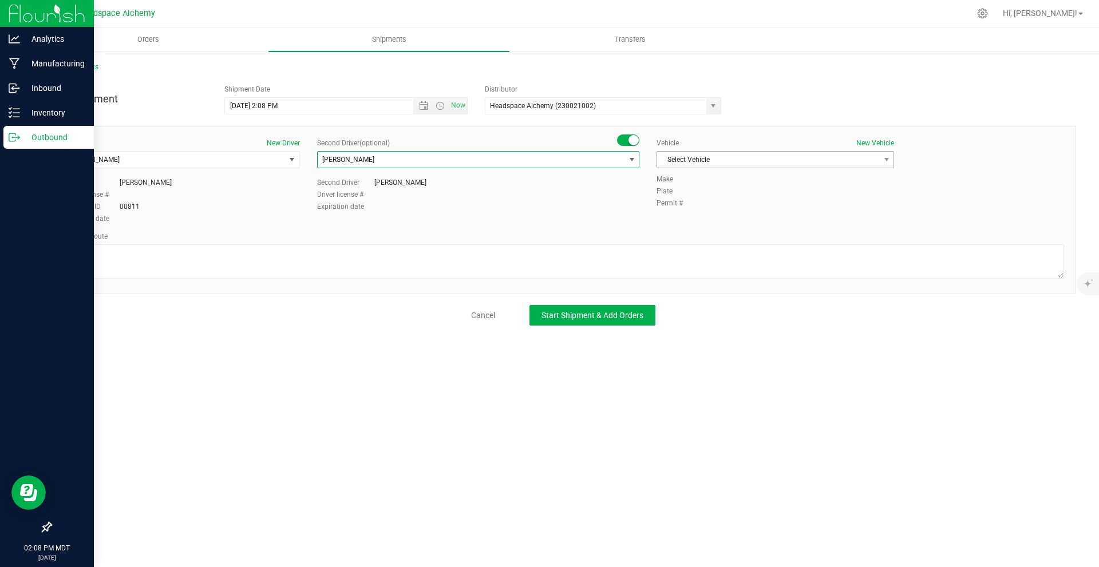
click at [700, 158] on span "Select Vehicle" at bounding box center [768, 160] width 222 height 16
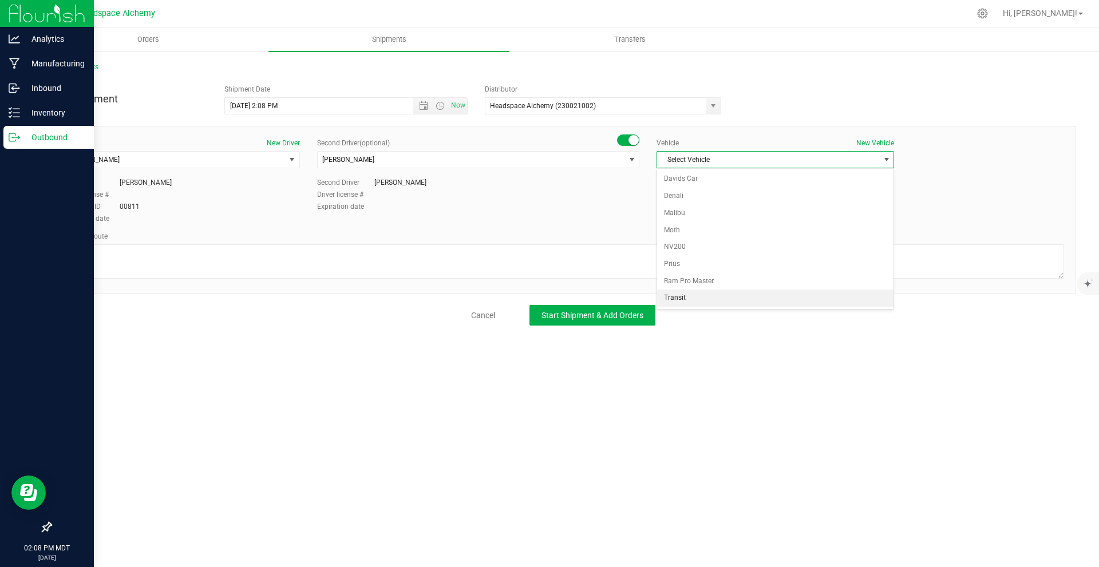
click at [694, 299] on li "Transit" at bounding box center [775, 298] width 236 height 17
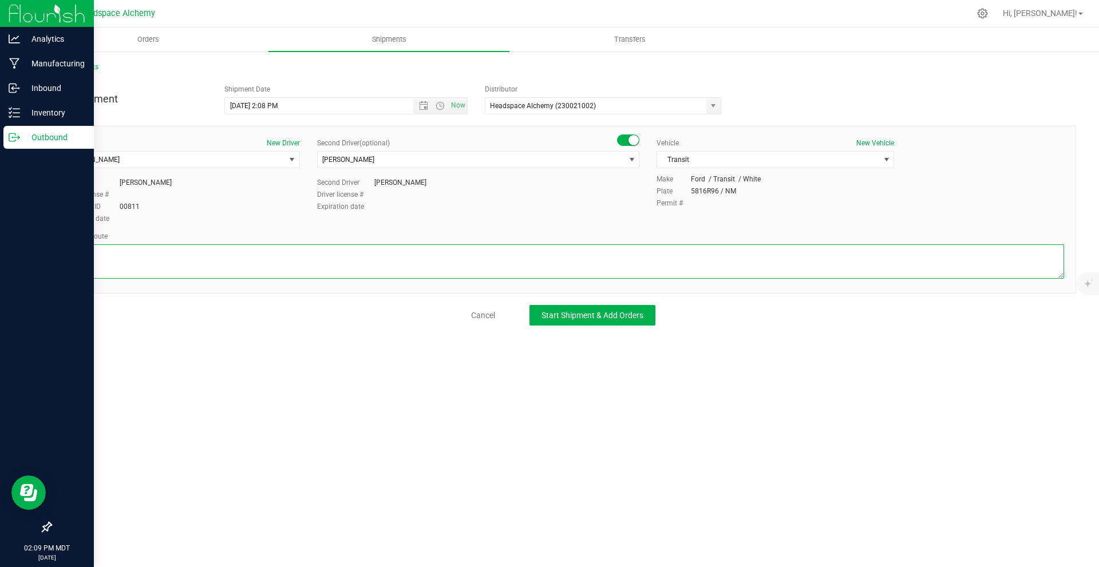
paste textarea "[STREET_ADDRESS]  Get on I-10 E from S Main St 6 min (2.5 mi)  Follow I-10 E,…"
type textarea "[STREET_ADDRESS]  Get on I-10 E from S Main St 6 min (2.5 mi)  Follow I-10 E,…"
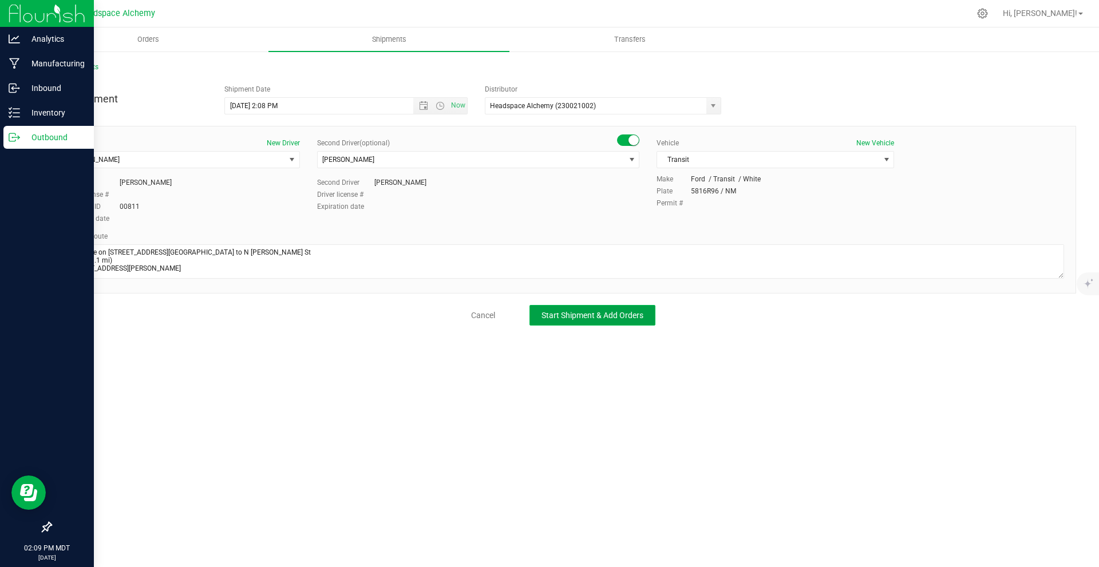
click at [575, 311] on span "Start Shipment & Add Orders" at bounding box center [592, 315] width 102 height 9
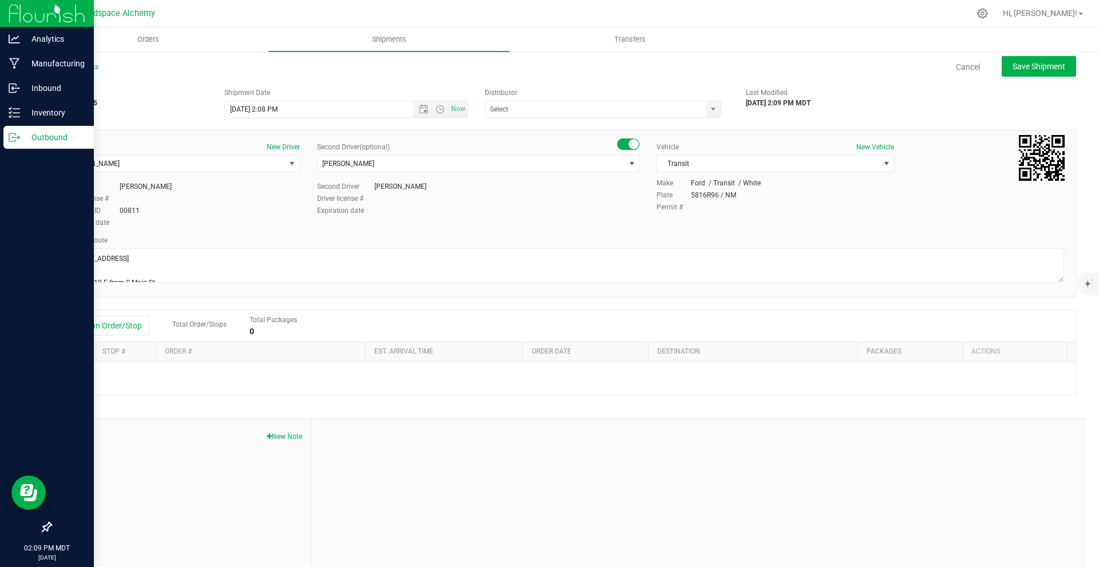
type input "Headspace Alchemy (230021002)"
click at [115, 314] on div "Add an Order/Stop Total Order/Stops Total Packages 0" at bounding box center [563, 326] width 1025 height 32
click at [115, 318] on button "Add an Order/Stop" at bounding box center [105, 325] width 90 height 19
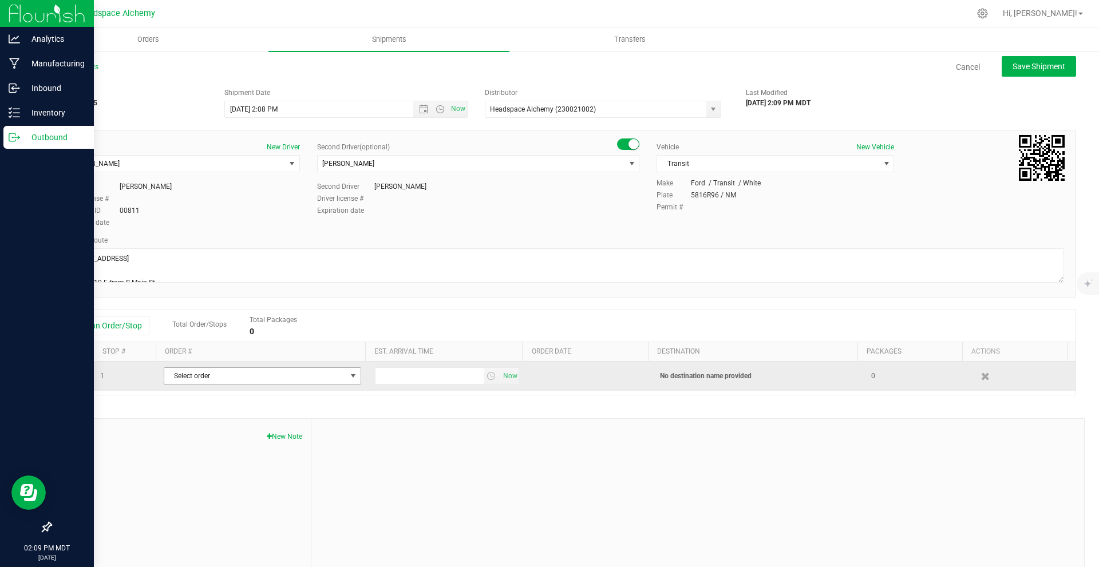
click at [246, 375] on span "Select order" at bounding box center [255, 376] width 182 height 16
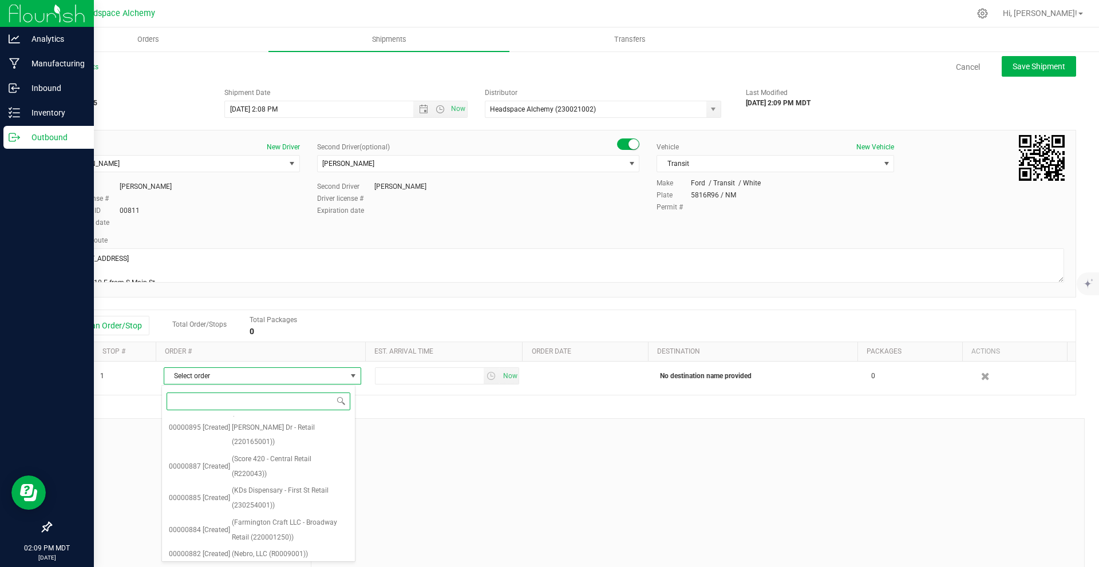
scroll to position [252, 0]
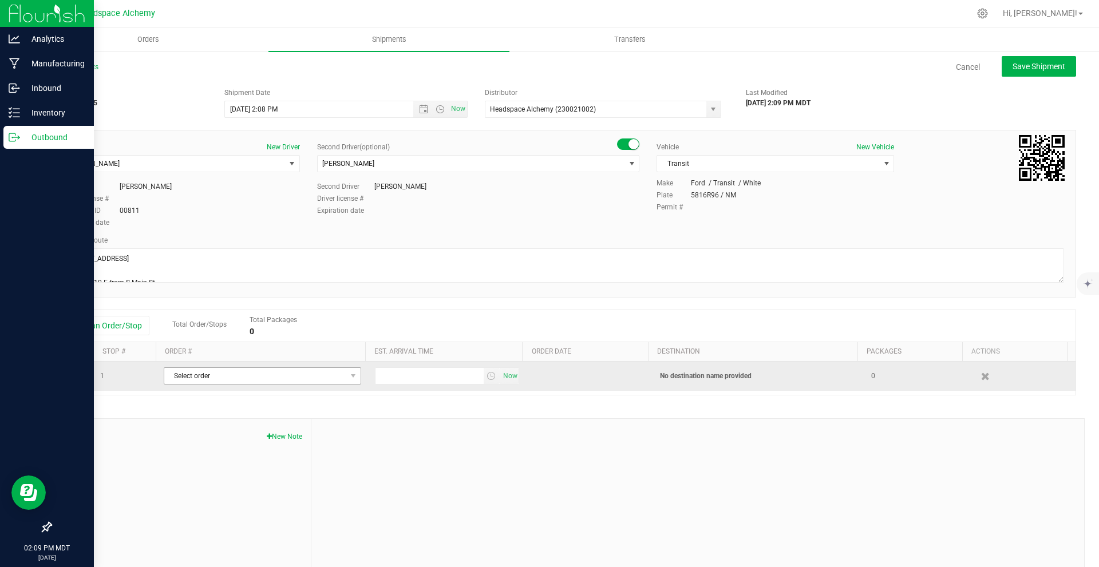
click at [259, 385] on span "Select order" at bounding box center [262, 375] width 197 height 17
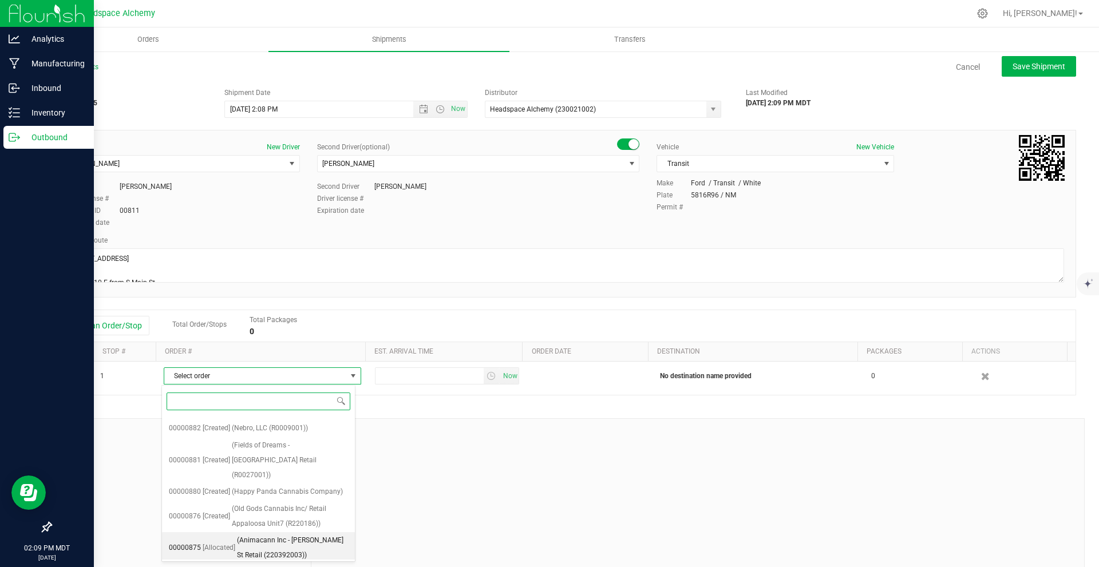
click at [286, 533] on span "(Animacann Inc - [PERSON_NAME] St Retail (220392003))" at bounding box center [292, 547] width 111 height 29
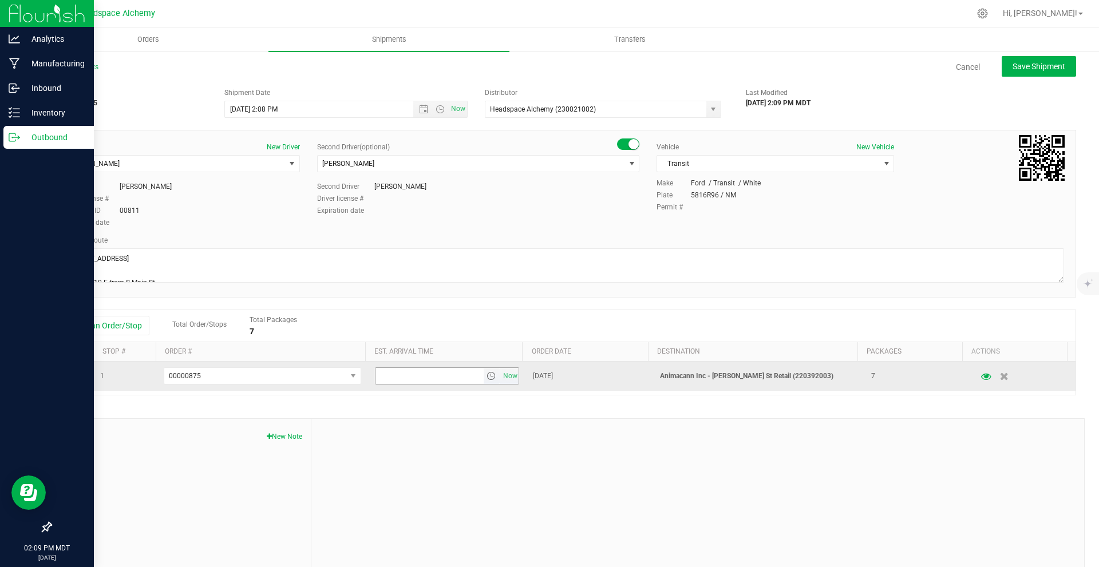
click at [487, 380] on span "select" at bounding box center [491, 375] width 9 height 9
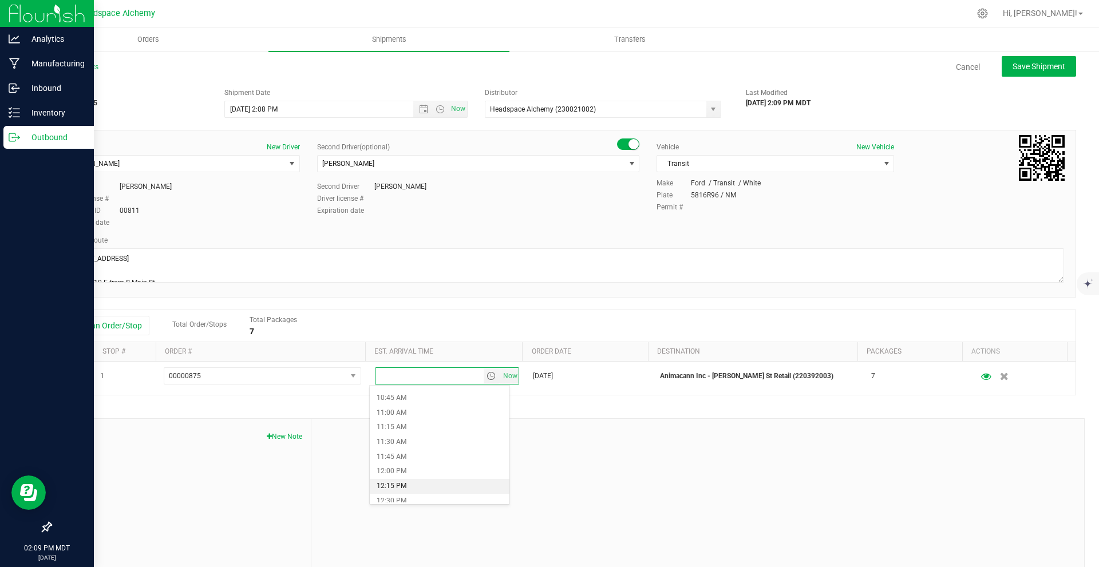
scroll to position [687, 0]
click at [405, 484] on li "1:15 PM" at bounding box center [440, 488] width 140 height 15
click at [1015, 68] on span "Save Shipment" at bounding box center [1039, 66] width 53 height 9
type input "[DATE] 8:08 PM"
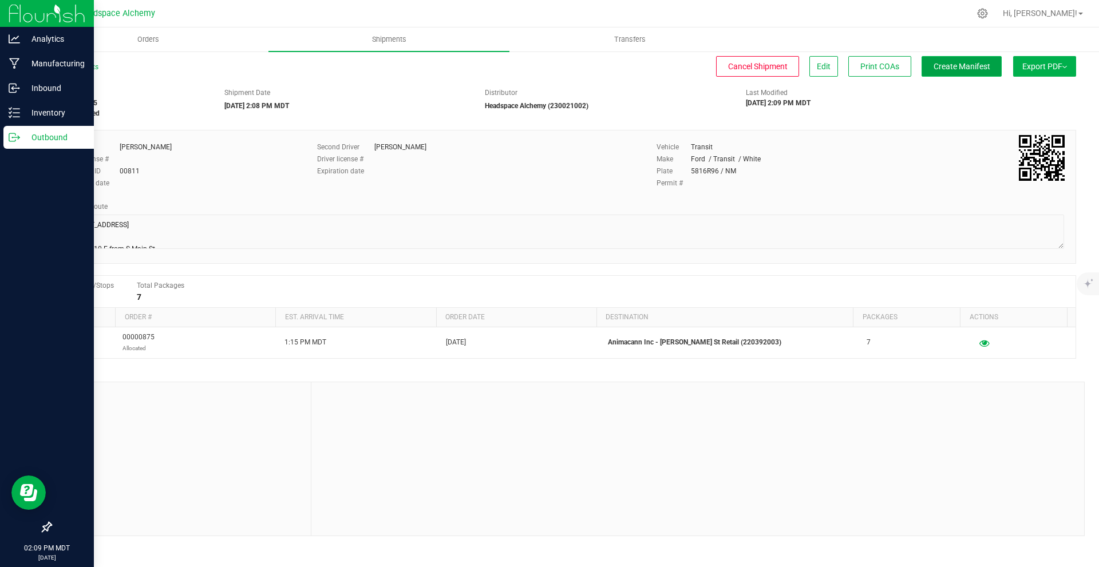
click at [987, 70] on span "Create Manifest" at bounding box center [962, 66] width 57 height 9
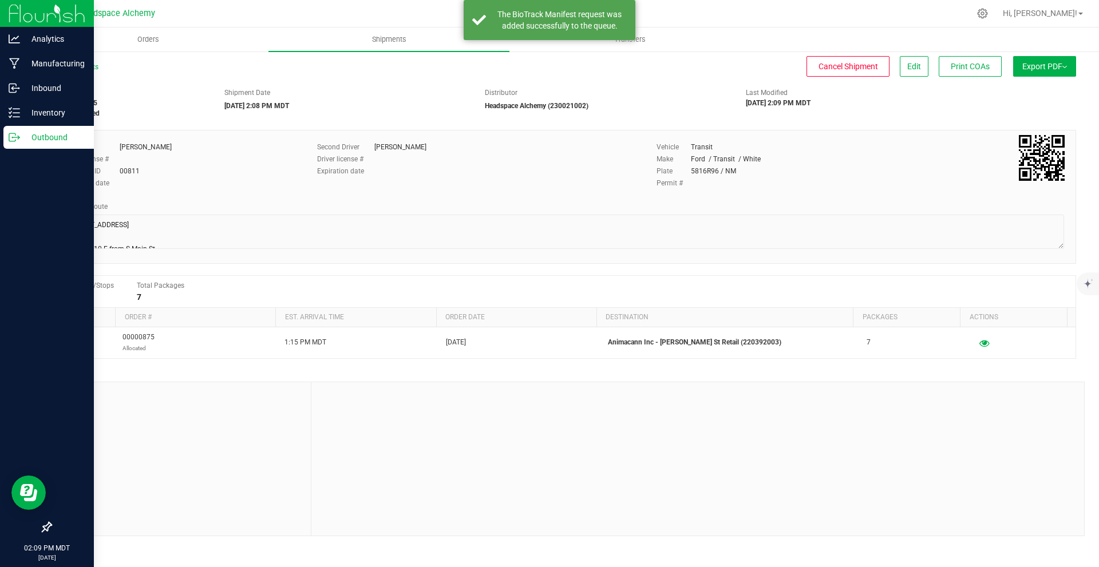
click at [1039, 69] on span "Export PDF" at bounding box center [1044, 66] width 45 height 9
click at [1042, 87] on li "Manifest by Package ID" at bounding box center [1041, 91] width 116 height 17
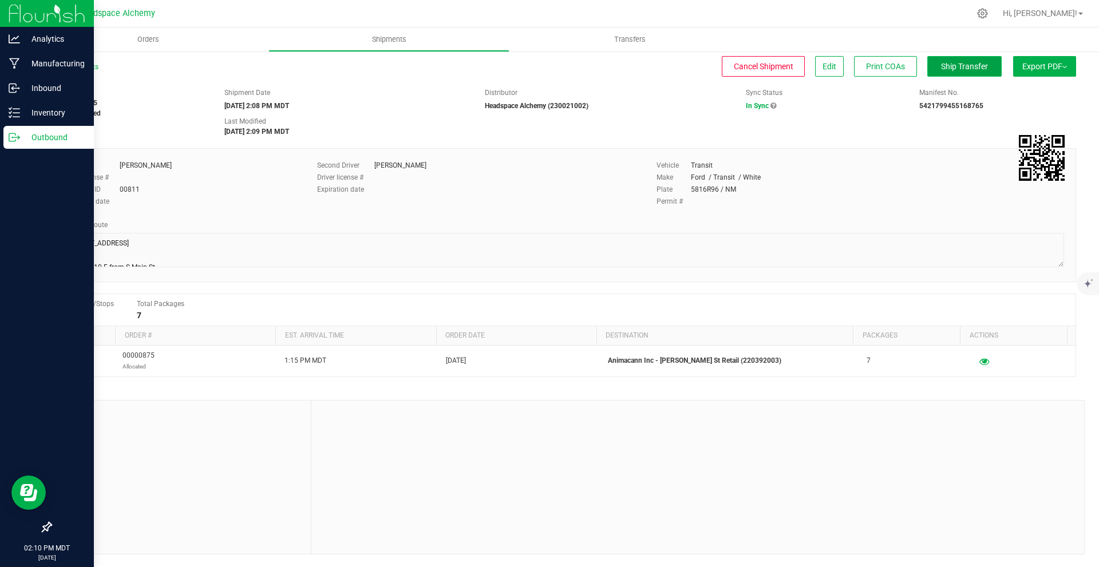
click at [982, 69] on span "Ship Transfer" at bounding box center [964, 66] width 47 height 9
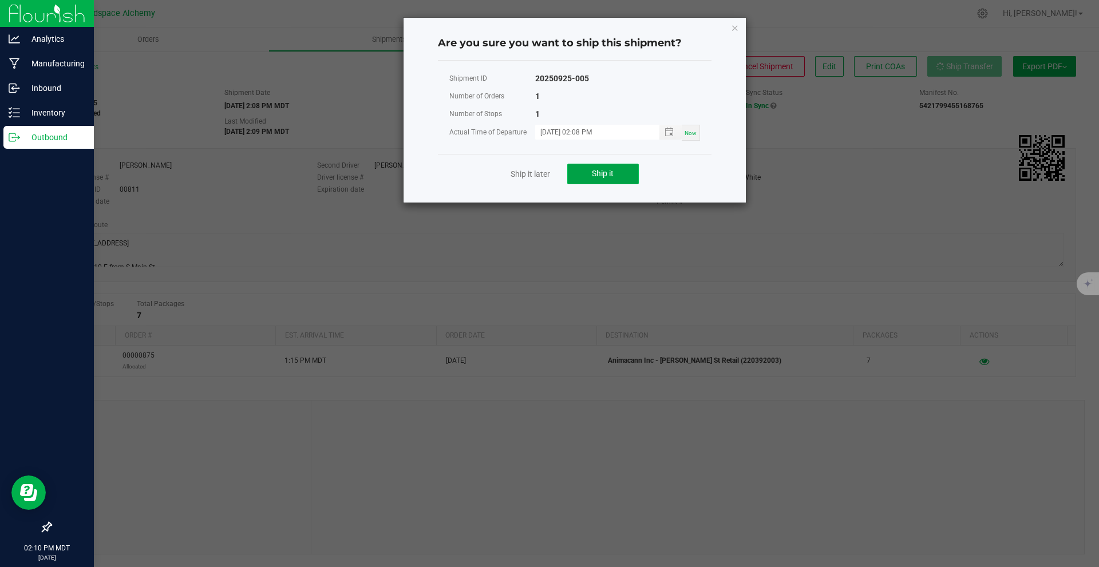
click at [622, 168] on button "Ship it" at bounding box center [603, 174] width 72 height 21
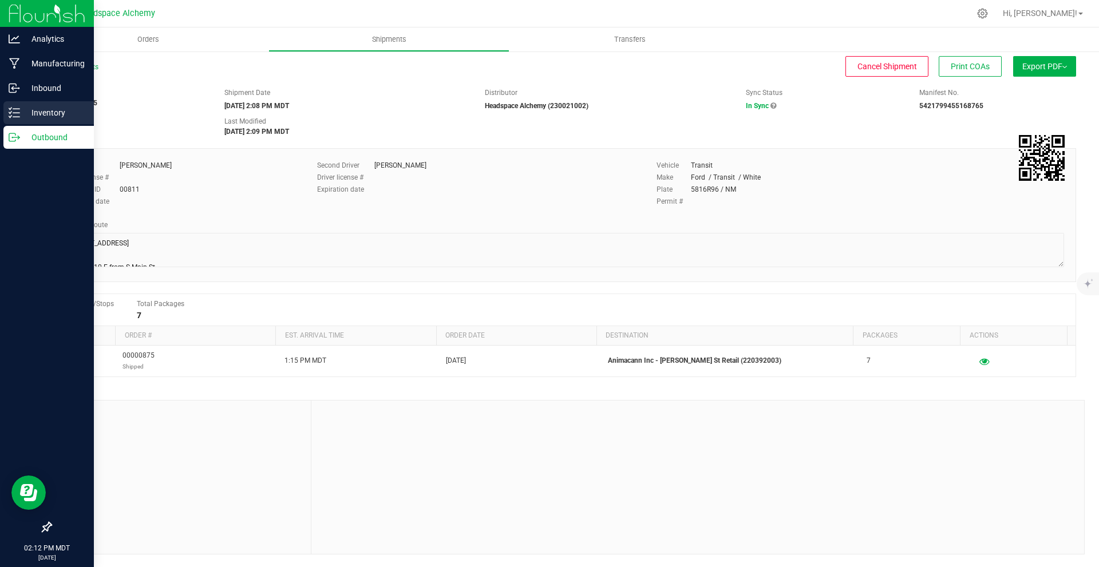
click at [18, 110] on icon at bounding box center [14, 112] width 11 height 11
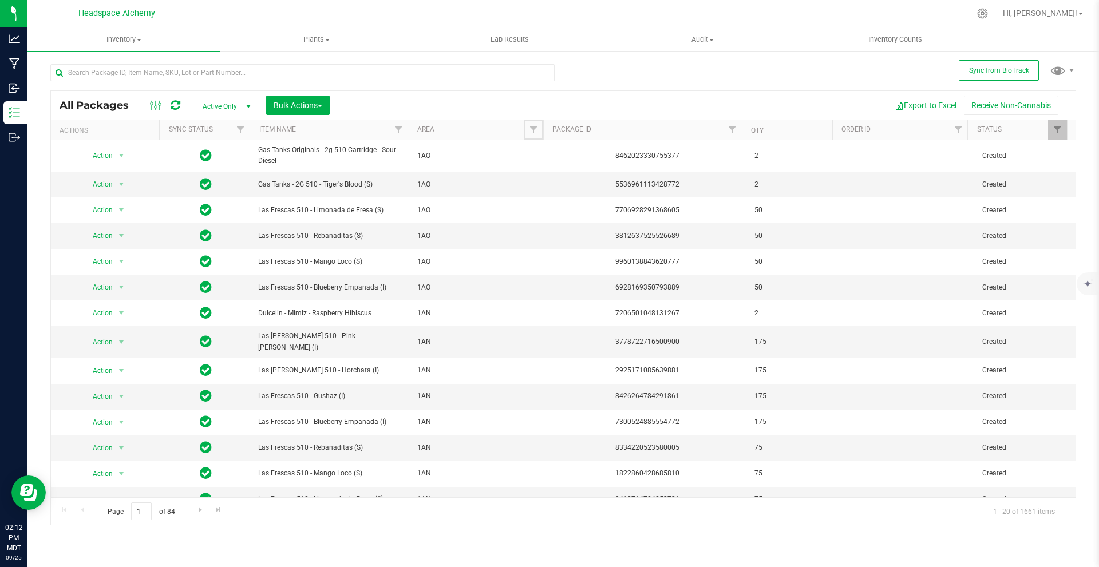
click at [534, 135] on span "Filter" at bounding box center [533, 129] width 9 height 9
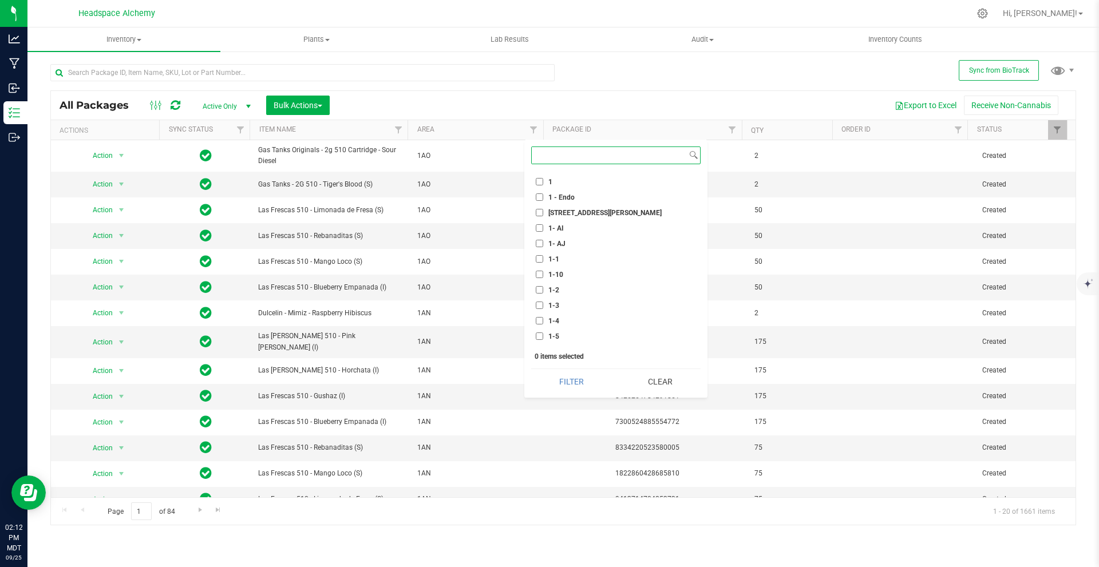
scroll to position [286, 0]
click at [542, 294] on input "1-6" at bounding box center [539, 294] width 7 height 7
checkbox input "true"
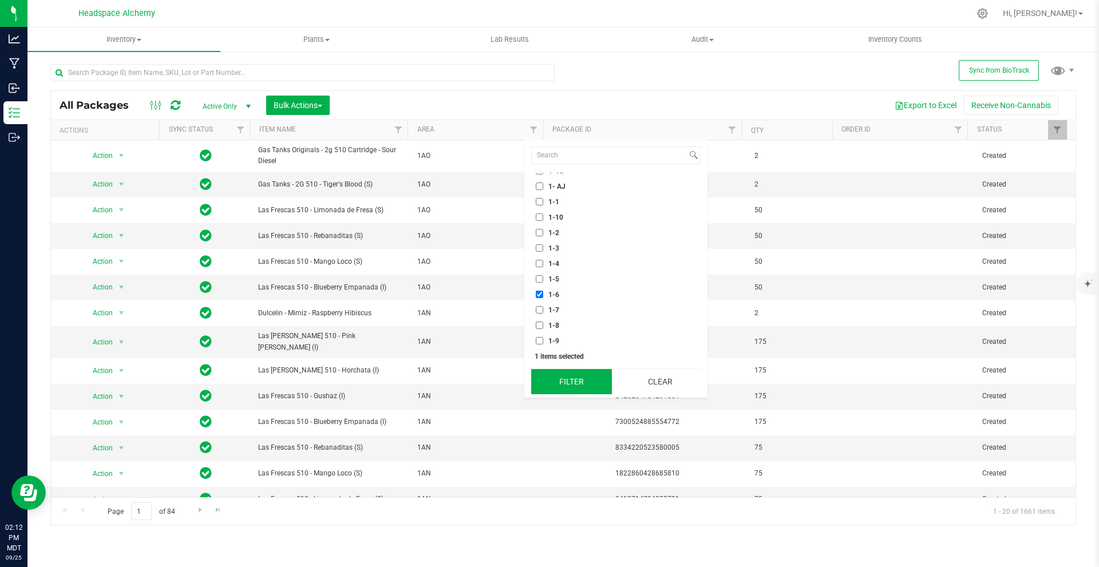
click at [558, 384] on button "Filter" at bounding box center [571, 381] width 81 height 25
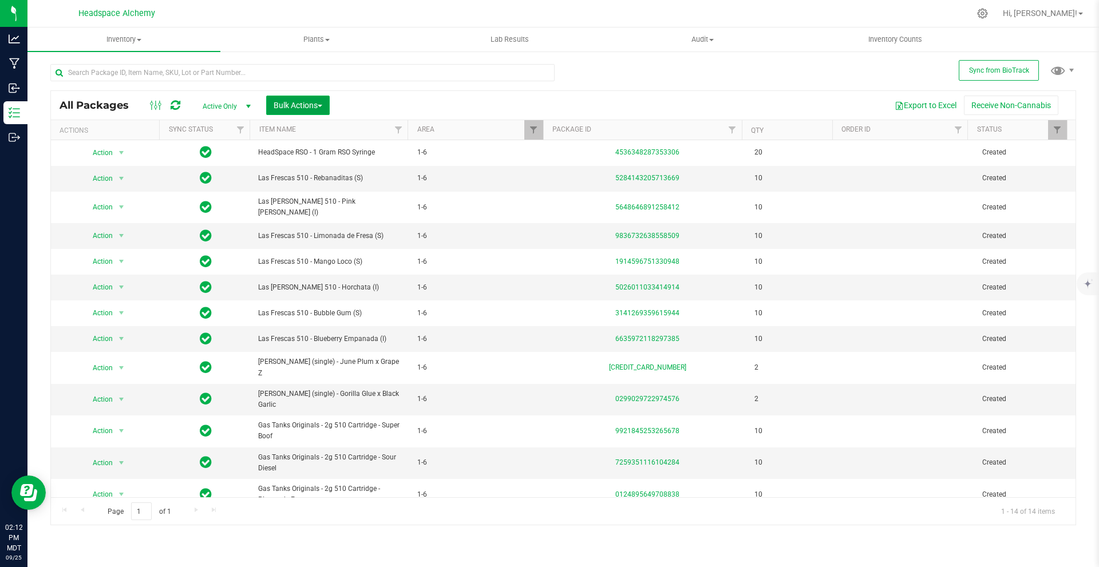
click at [325, 101] on button "Bulk Actions" at bounding box center [298, 105] width 64 height 19
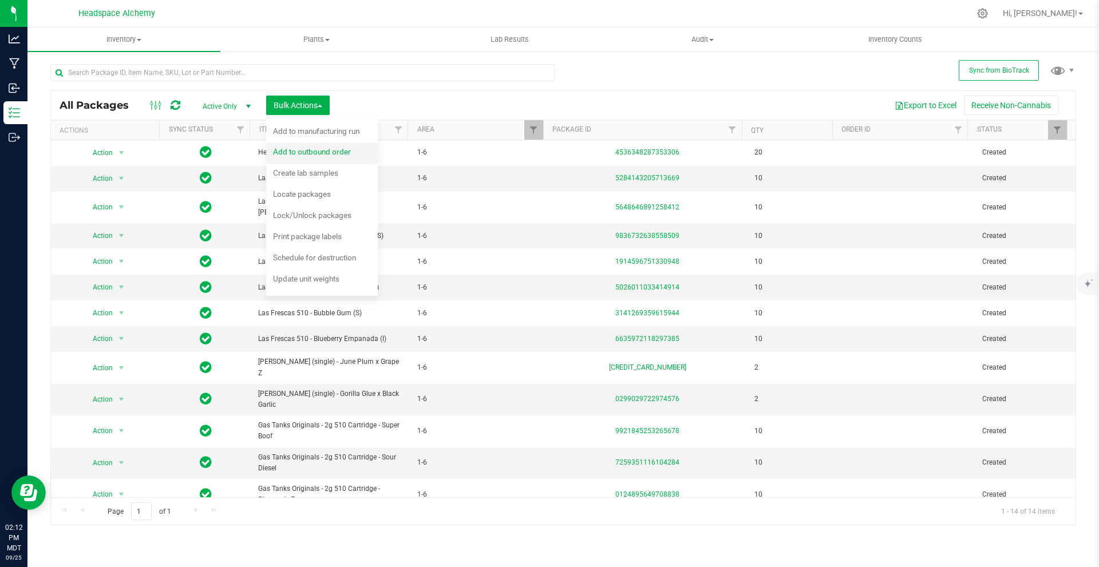
click at [325, 159] on div "Add to outbound order" at bounding box center [319, 153] width 93 height 18
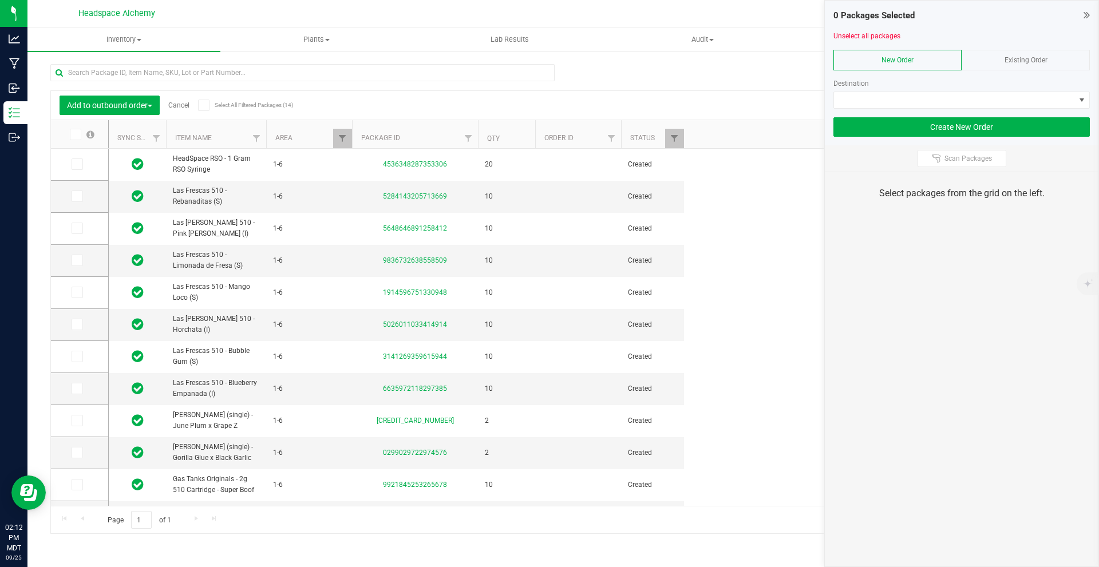
click at [1022, 66] on div "Existing Order" at bounding box center [1026, 60] width 128 height 21
click at [989, 99] on span at bounding box center [954, 100] width 241 height 16
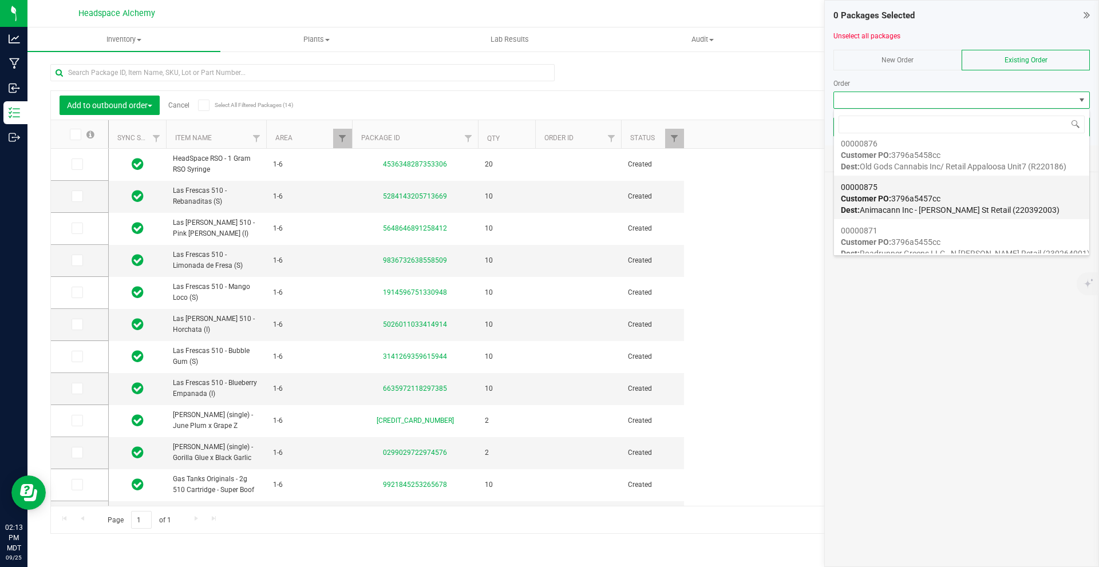
scroll to position [630, 0]
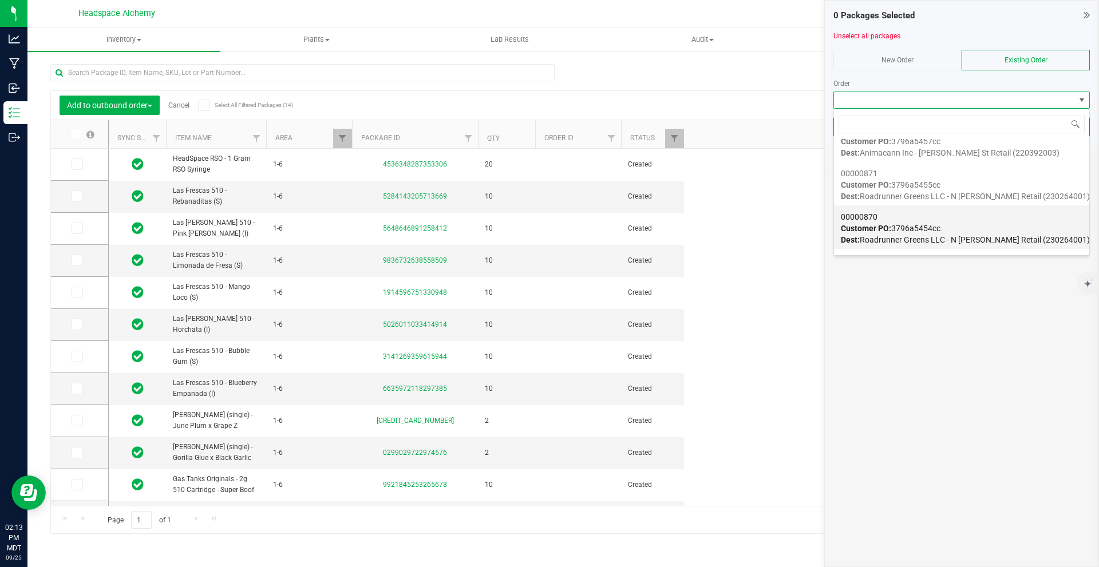
click at [978, 227] on div "00000870 Customer PO: 3796a5454cc Dest: Roadrunner Greens LLC - N [PERSON_NAME]…" at bounding box center [962, 229] width 242 height 44
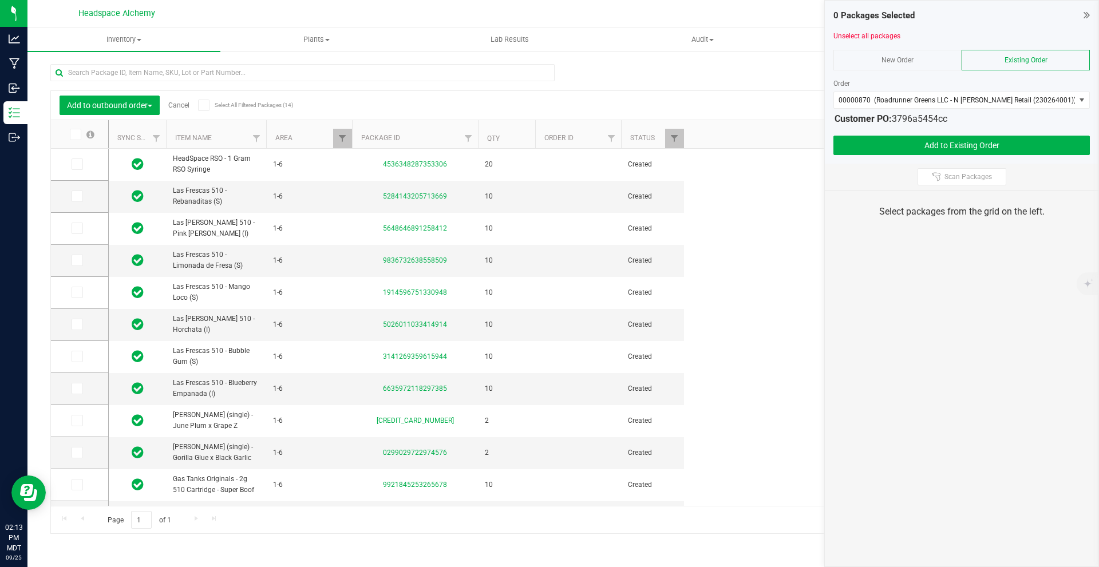
click at [201, 100] on span at bounding box center [203, 105] width 11 height 11
click at [0, 0] on input "Select All Filtered Packages (14)" at bounding box center [0, 0] width 0 height 0
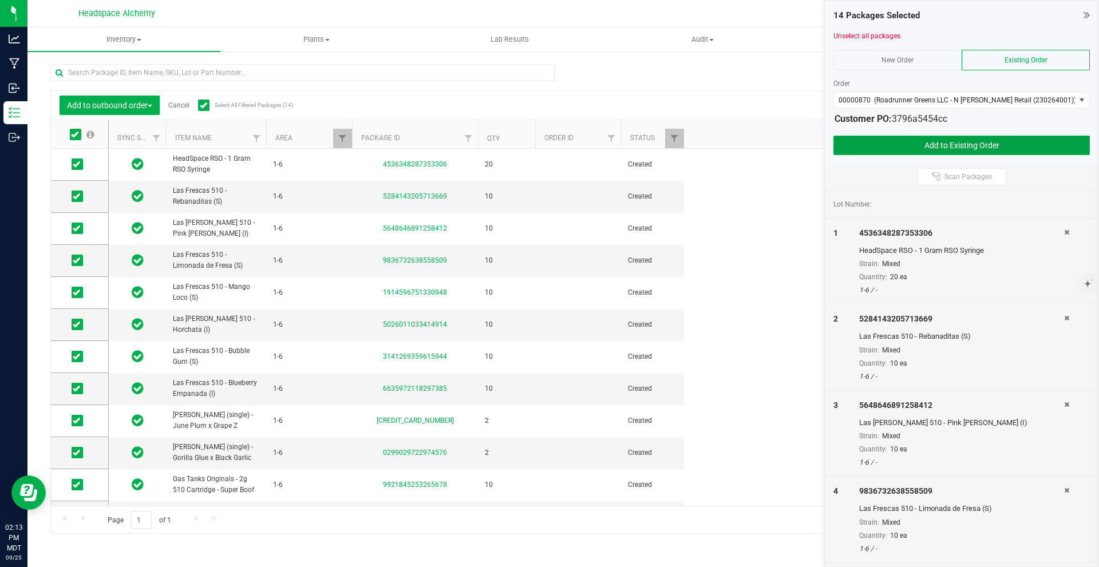
click at [1020, 149] on button "Add to Existing Order" at bounding box center [961, 145] width 256 height 19
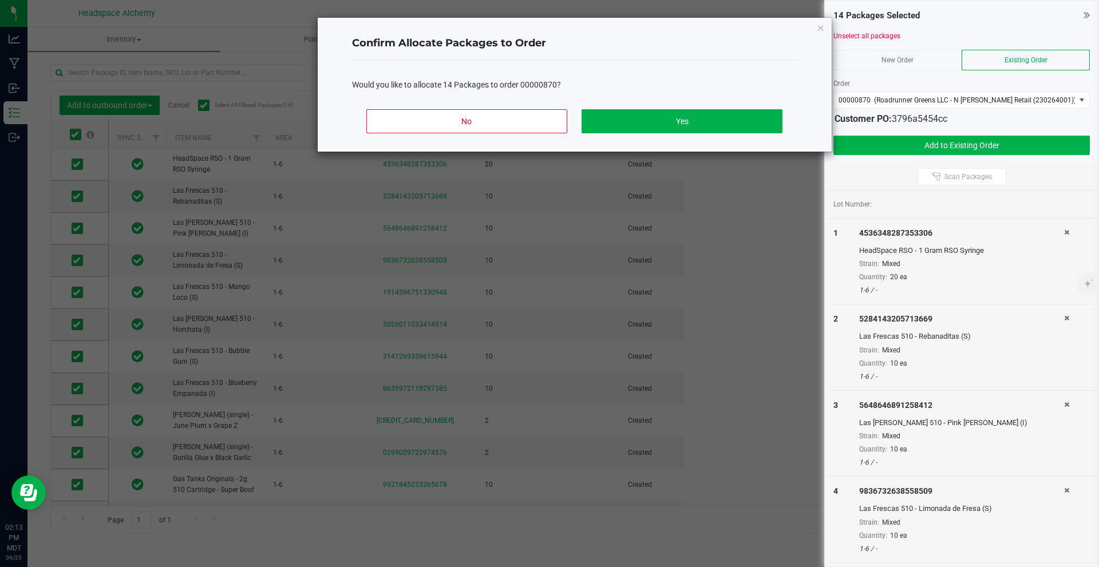
click at [778, 137] on div "No Yes" at bounding box center [574, 126] width 445 height 52
click at [769, 123] on button "Yes" at bounding box center [682, 121] width 200 height 24
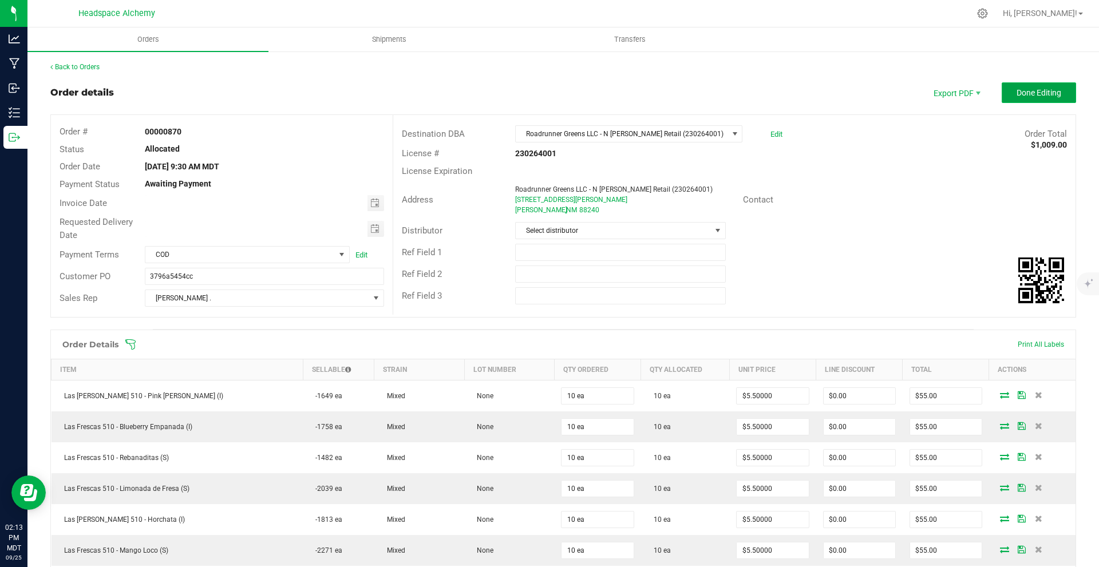
click at [1021, 98] on button "Done Editing" at bounding box center [1039, 92] width 74 height 21
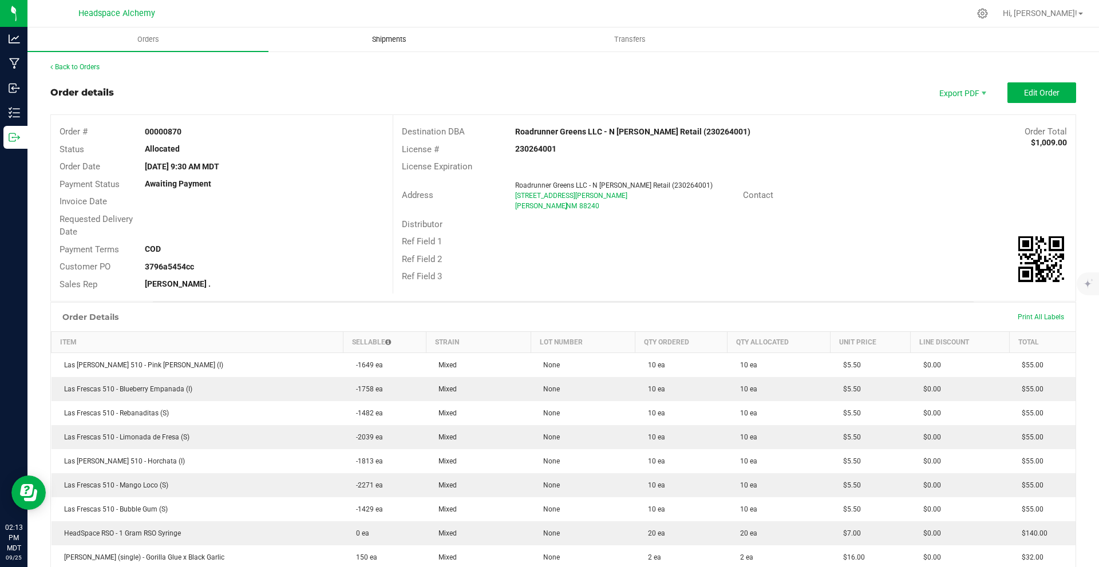
click at [387, 39] on span "Shipments" at bounding box center [389, 39] width 65 height 10
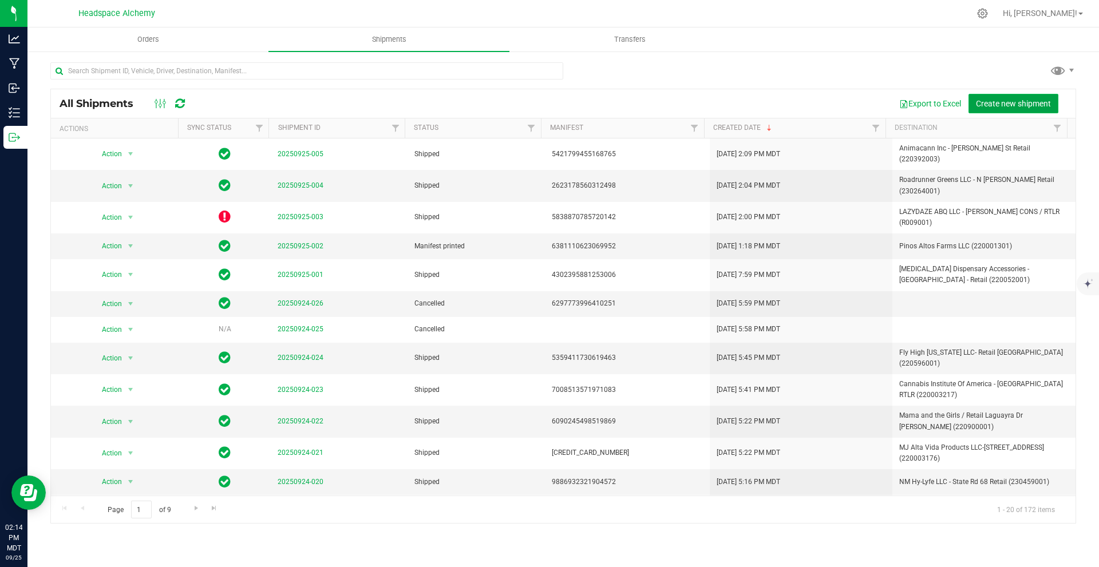
click at [1042, 100] on span "Create new shipment" at bounding box center [1013, 103] width 75 height 9
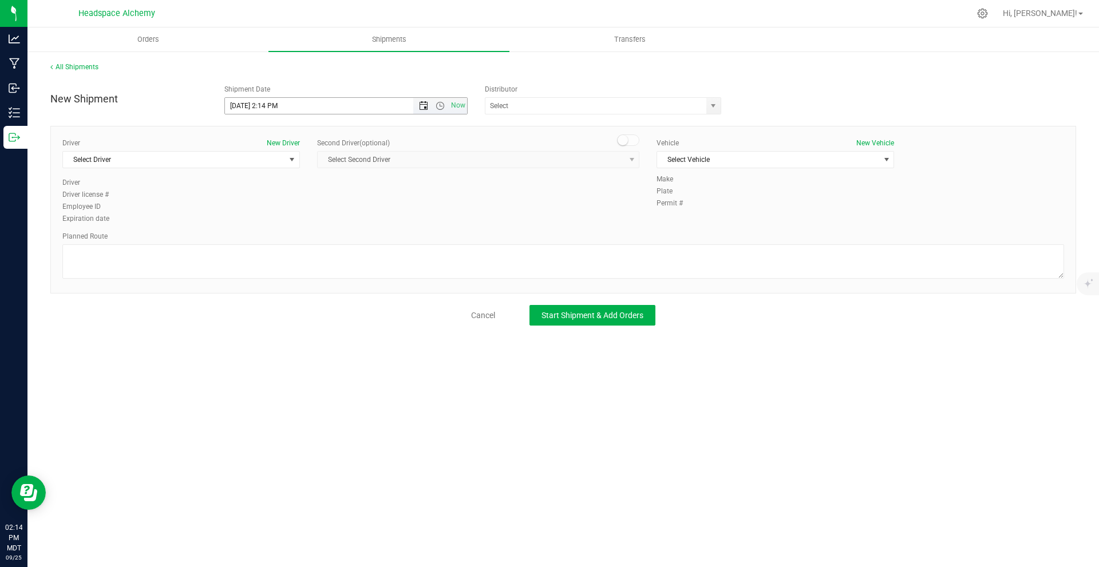
click at [424, 101] on span "Open the date view" at bounding box center [423, 105] width 9 height 9
click at [263, 240] on link "30" at bounding box center [268, 240] width 17 height 18
type input "[DATE] 2:14 PM"
click at [573, 108] on input "text" at bounding box center [592, 106] width 214 height 16
click at [587, 121] on li "Headspace Alchemy (230021002)" at bounding box center [602, 125] width 235 height 17
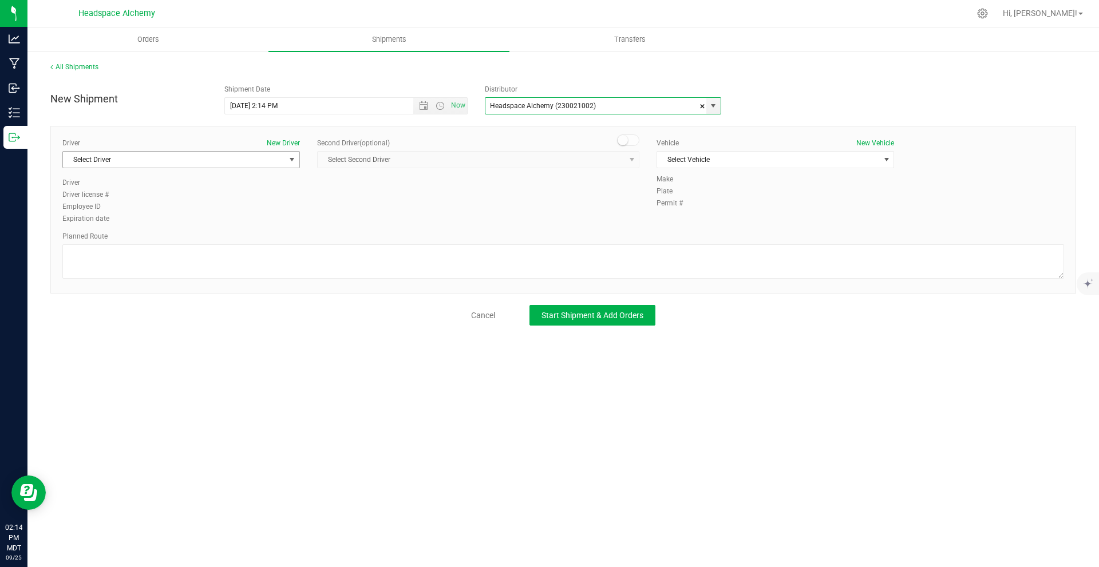
type input "Headspace Alchemy (230021002)"
click at [241, 165] on span "Select Driver" at bounding box center [174, 160] width 222 height 16
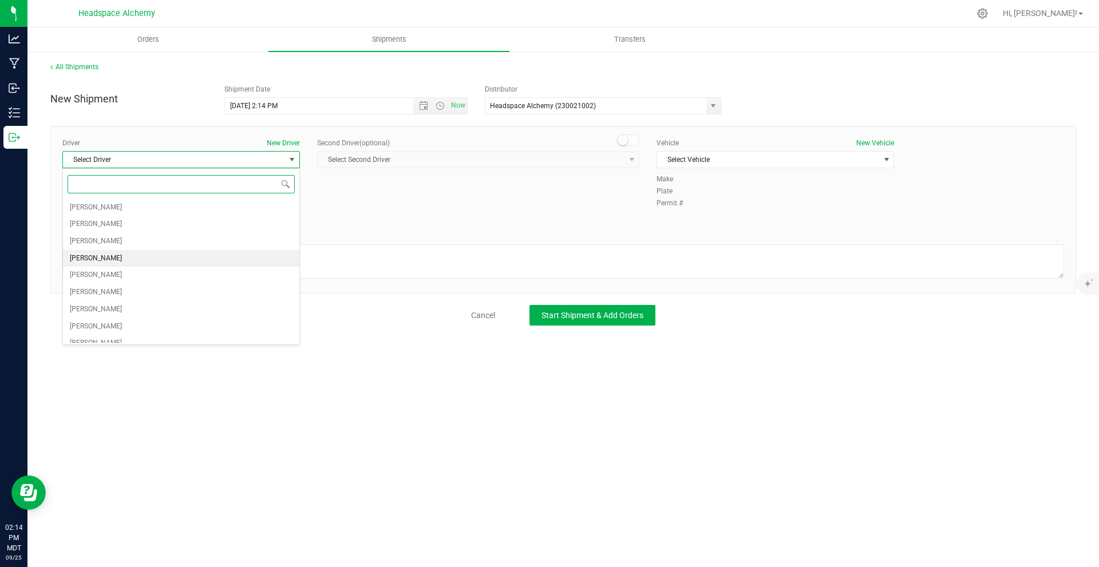
click at [101, 252] on span "[PERSON_NAME]" at bounding box center [96, 258] width 52 height 15
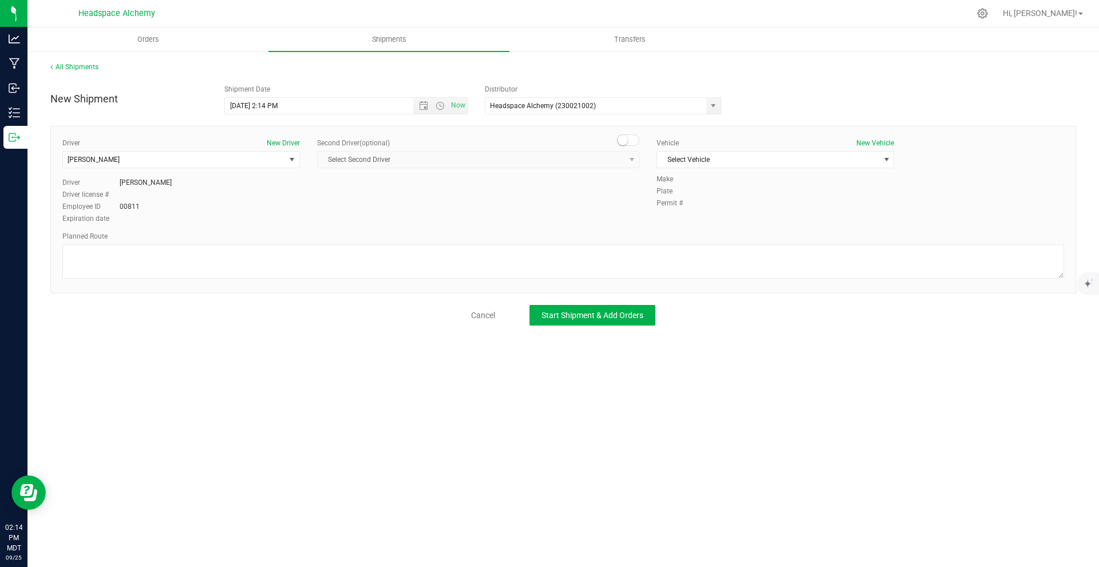
click at [641, 141] on div "Second Driver (optional) Select Second Driver Select Second Driver [PERSON_NAME…" at bounding box center [478, 157] width 339 height 39
click at [631, 141] on span at bounding box center [628, 140] width 23 height 11
click at [493, 172] on div "Second Driver (optional) Select Second Driver Select Second Driver [PERSON_NAME…" at bounding box center [478, 157] width 322 height 39
click at [483, 167] on span "Select Second Driver" at bounding box center [471, 160] width 307 height 16
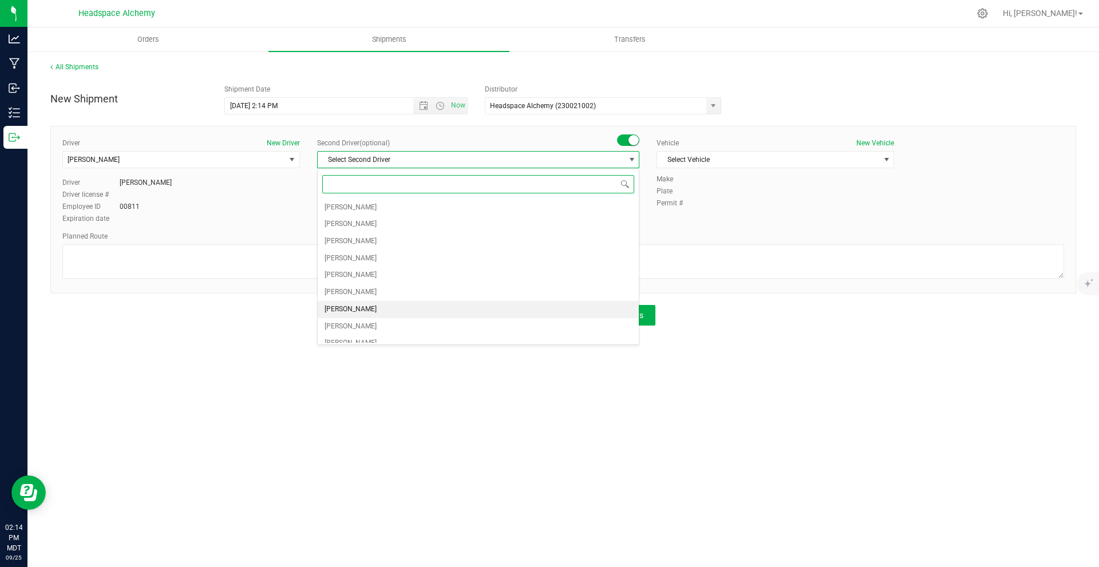
click at [360, 305] on span "[PERSON_NAME]" at bounding box center [351, 309] width 52 height 15
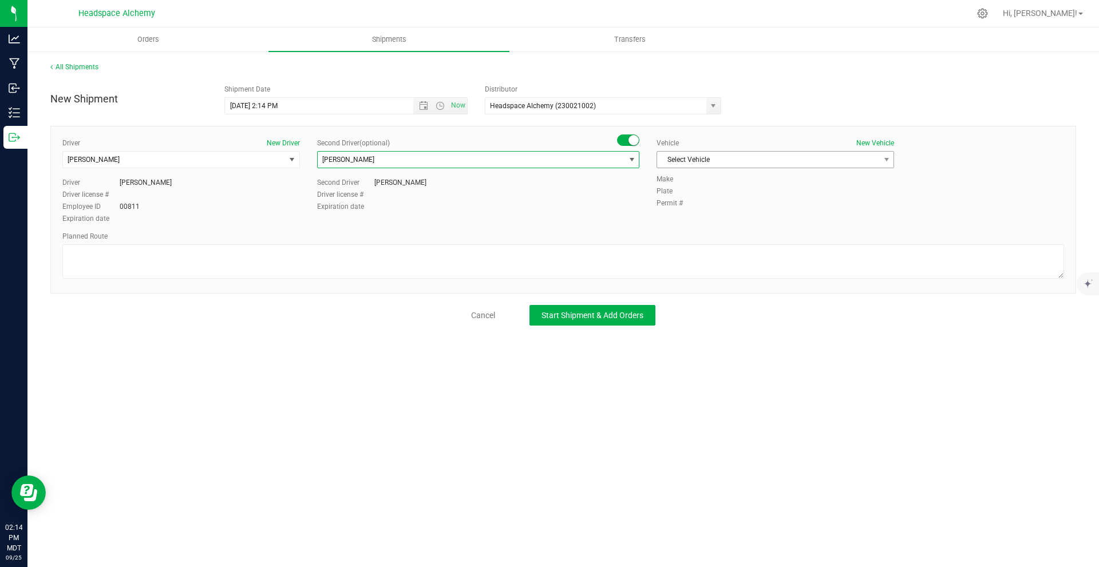
click at [686, 157] on span "Select Vehicle" at bounding box center [768, 160] width 222 height 16
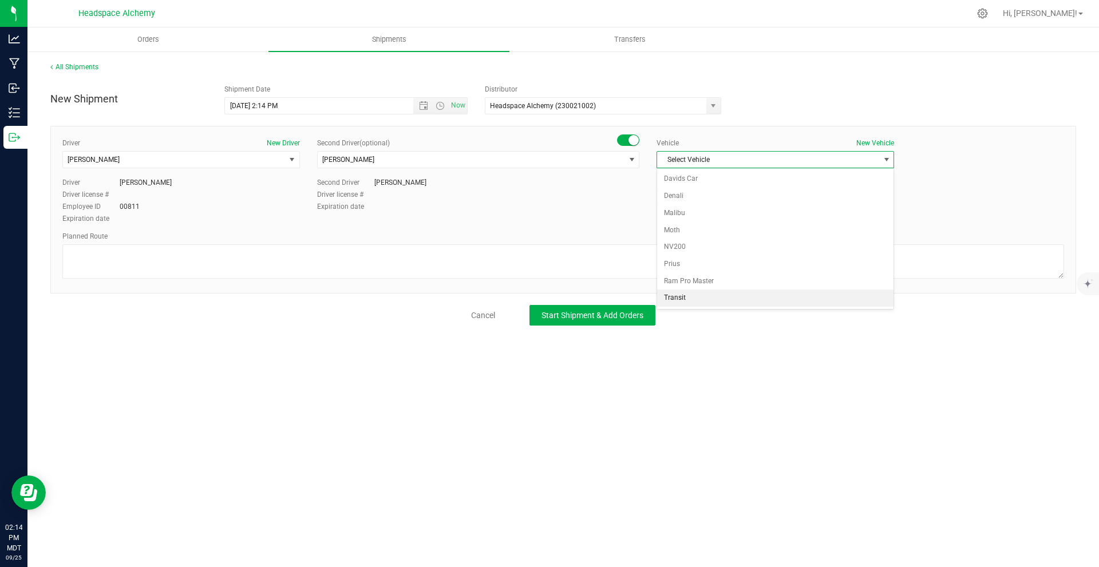
click at [694, 302] on li "Transit" at bounding box center [775, 298] width 236 height 17
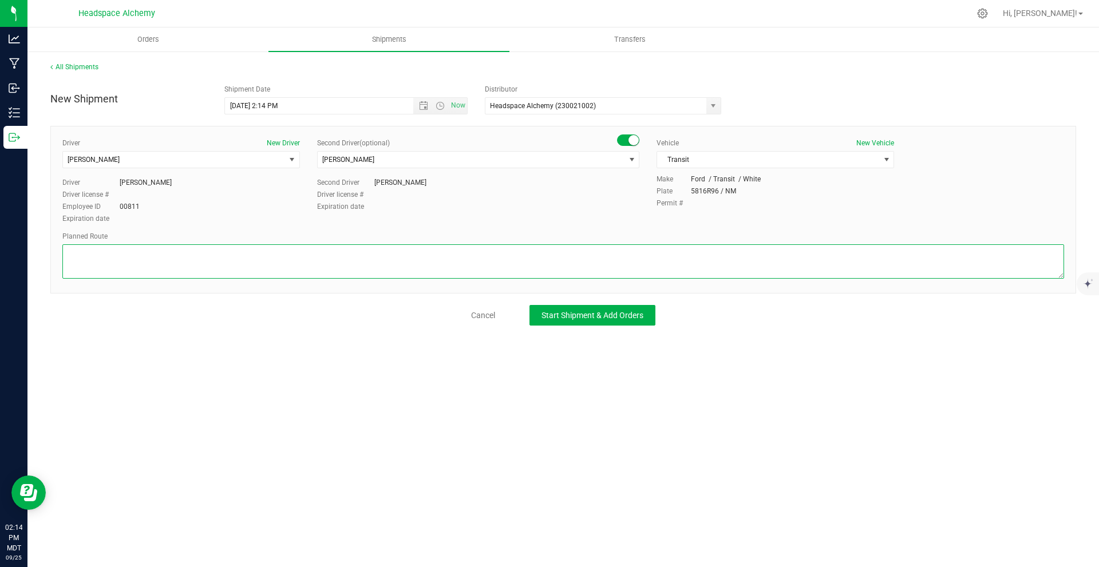
paste textarea "[STREET_ADDRESS]  Get on I-10 E from S Main St 6 min (2.5 mi)  Follow I-10 E,…"
type textarea "[STREET_ADDRESS]  Get on I-10 E from S Main St 6 min (2.5 mi)  Follow I-10 E,…"
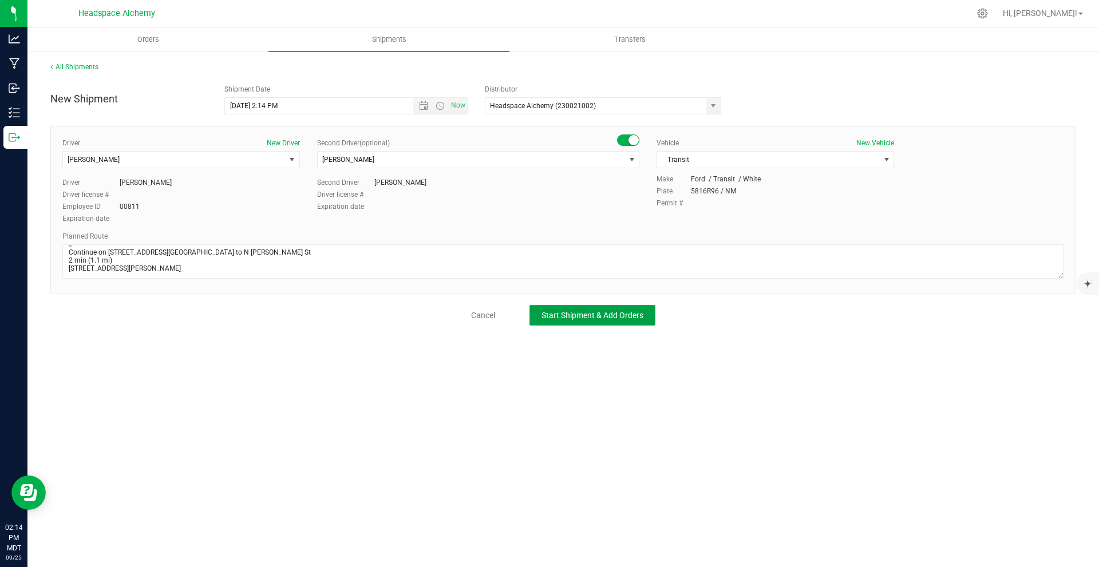
click at [631, 318] on span "Start Shipment & Add Orders" at bounding box center [592, 315] width 102 height 9
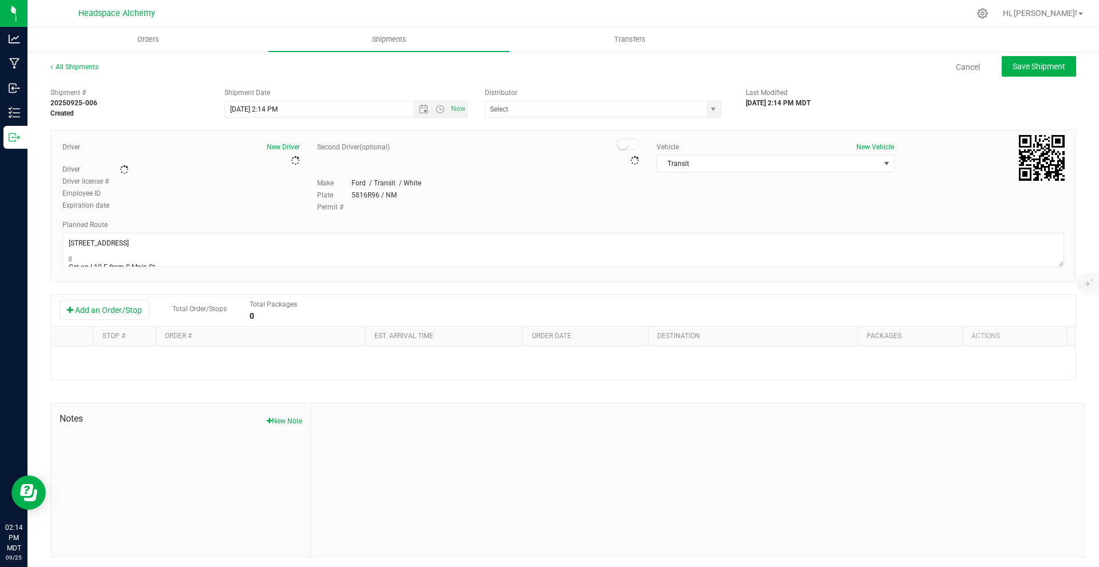
type input "Headspace Alchemy (230021002)"
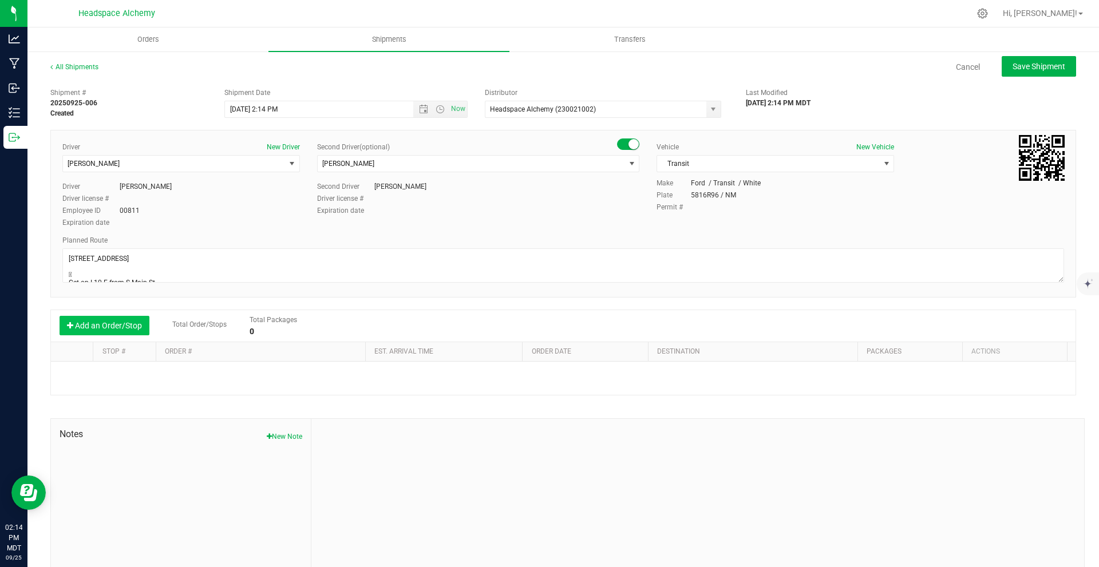
click at [92, 326] on button "Add an Order/Stop" at bounding box center [105, 325] width 90 height 19
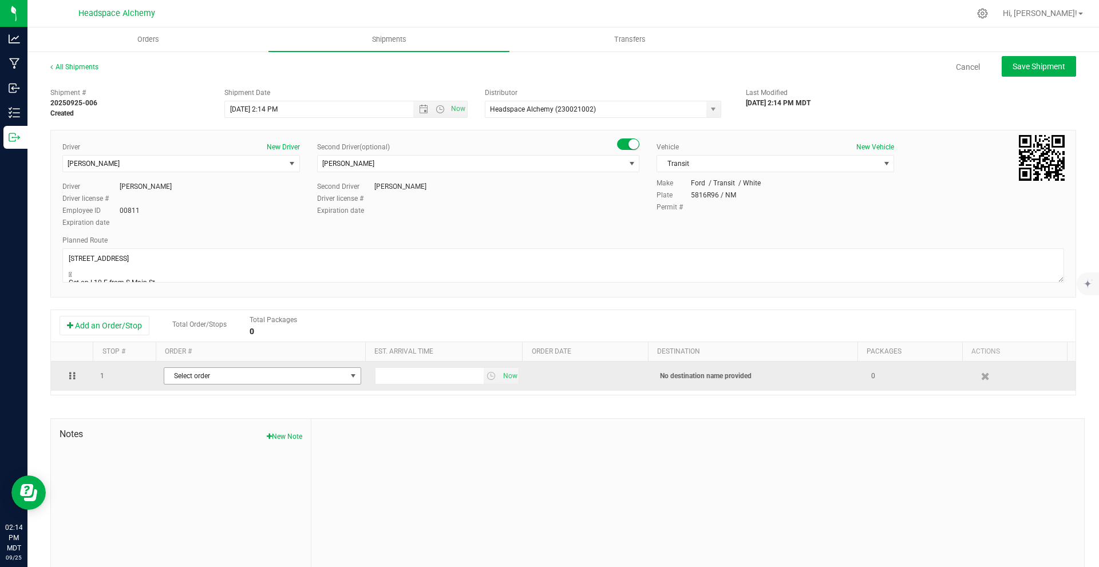
click at [320, 383] on span "Select order" at bounding box center [255, 376] width 182 height 16
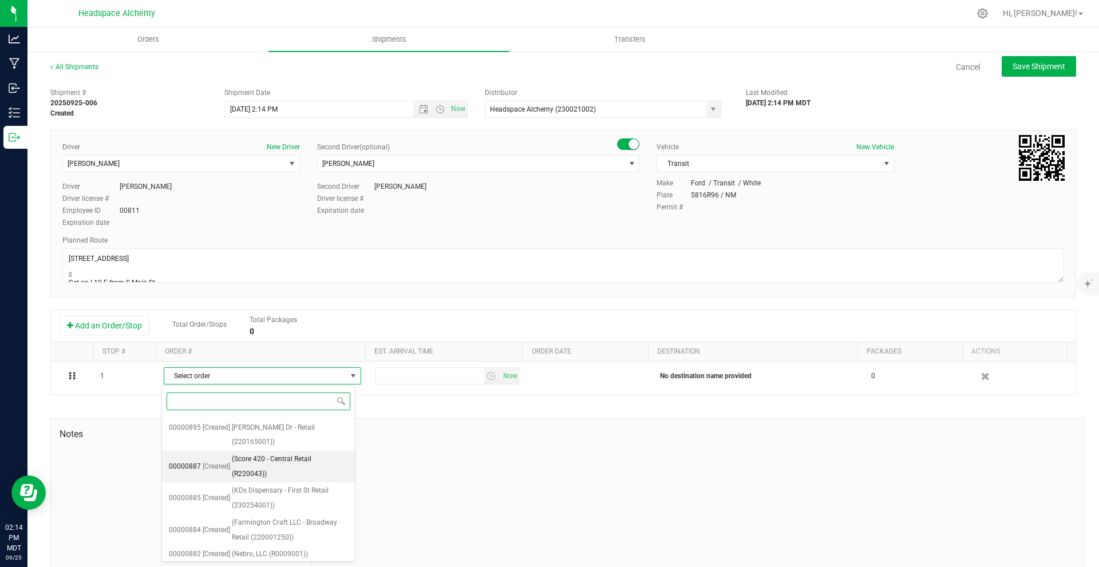
scroll to position [252, 0]
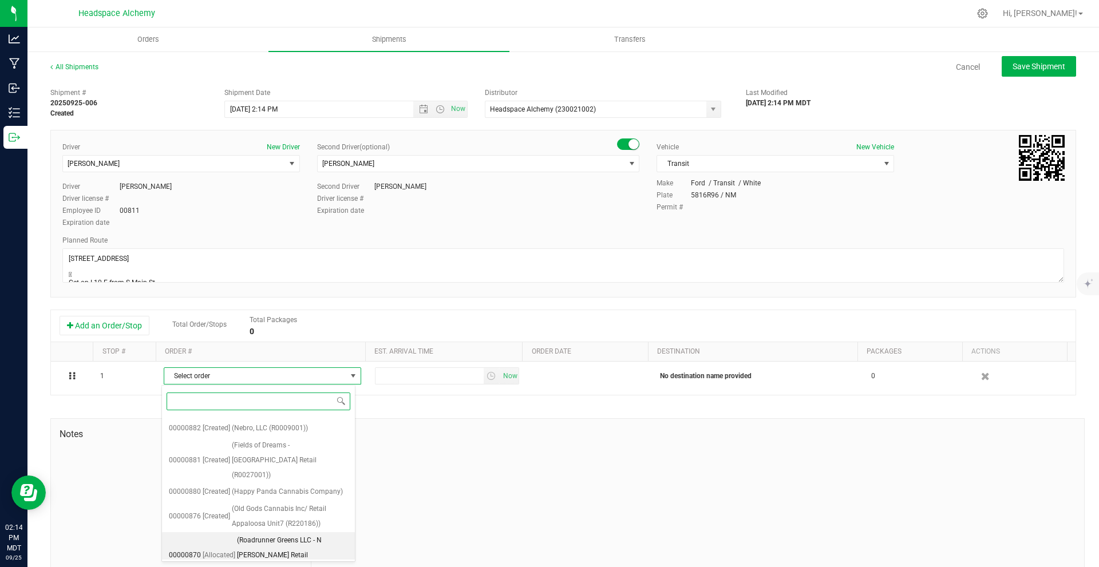
click at [257, 533] on span "(Roadrunner Greens LLC - N [PERSON_NAME] Retail (230264001))" at bounding box center [292, 555] width 111 height 44
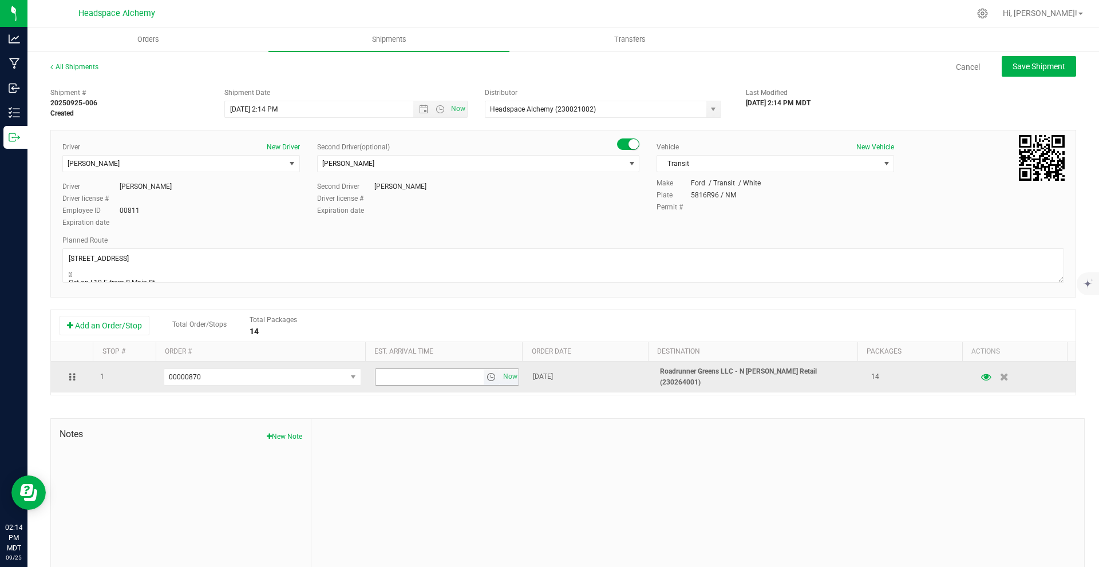
click at [487, 373] on span "select" at bounding box center [491, 377] width 9 height 9
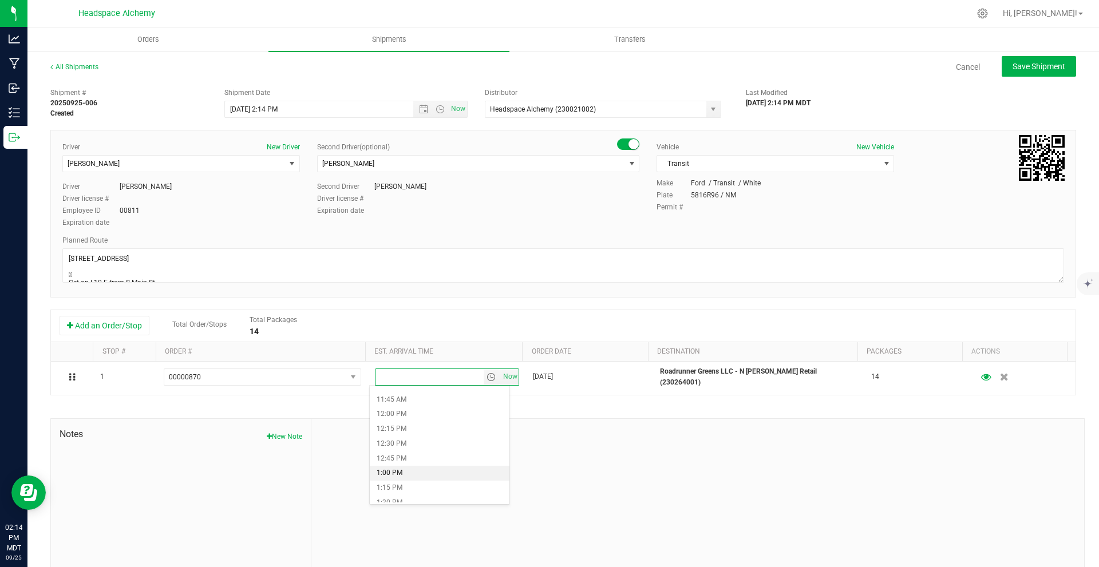
scroll to position [801, 0]
click at [409, 473] on li "3:00 PM" at bounding box center [440, 476] width 140 height 15
click at [1049, 68] on span "Save Shipment" at bounding box center [1039, 66] width 53 height 9
type input "[DATE] 8:14 PM"
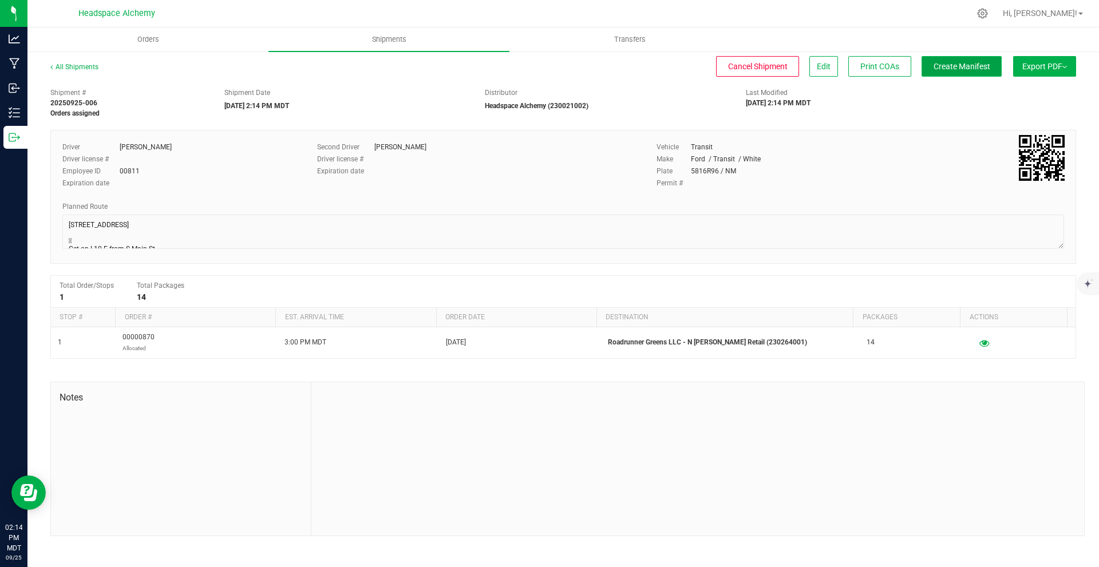
click at [963, 62] on span "Create Manifest" at bounding box center [962, 66] width 57 height 9
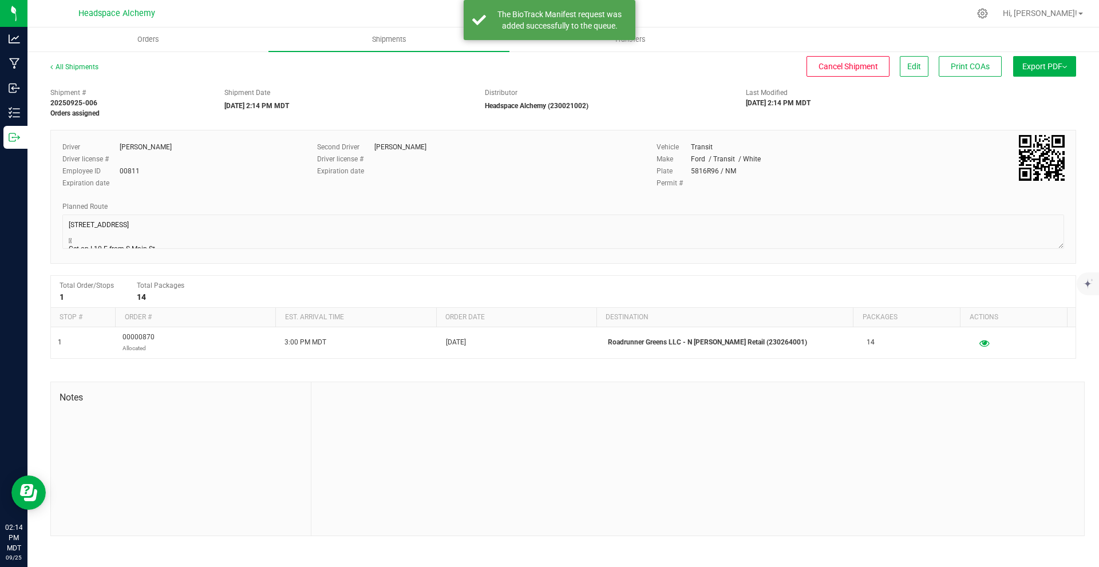
click at [1033, 69] on span "Export PDF" at bounding box center [1044, 66] width 45 height 9
click at [1042, 88] on span "Manifest by Package ID" at bounding box center [1027, 92] width 73 height 8
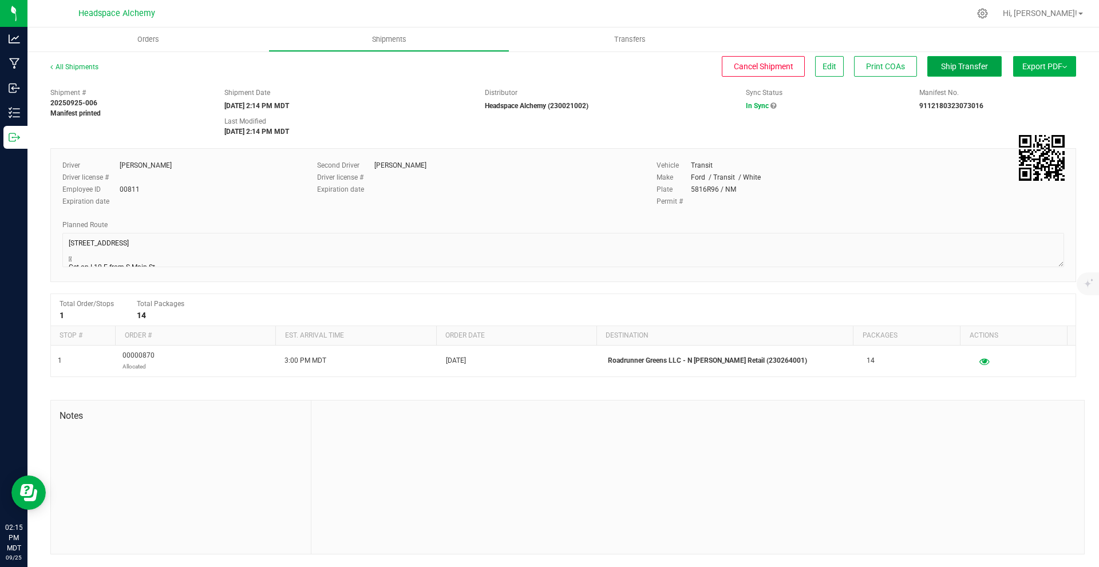
click at [991, 68] on button "Ship Transfer" at bounding box center [964, 66] width 74 height 21
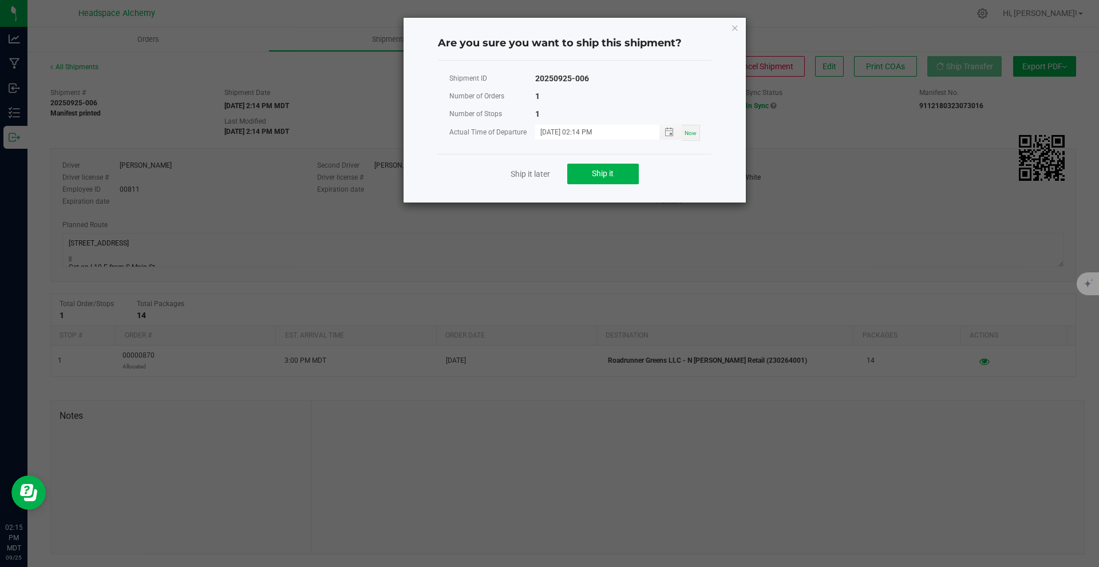
click at [608, 159] on div "Ship it later Ship it" at bounding box center [575, 173] width 274 height 39
click at [606, 169] on span "Ship it" at bounding box center [603, 173] width 22 height 9
